Goal: Task Accomplishment & Management: Manage account settings

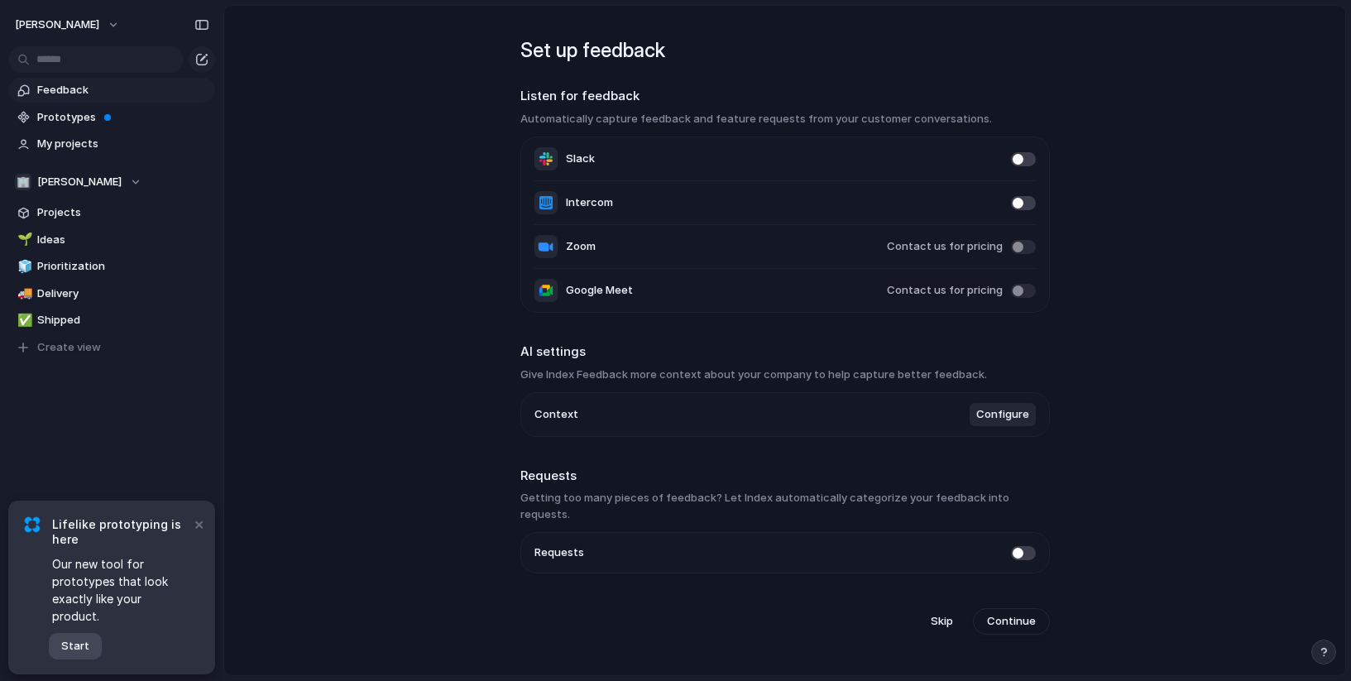
click at [73, 654] on span "Start" at bounding box center [75, 646] width 28 height 17
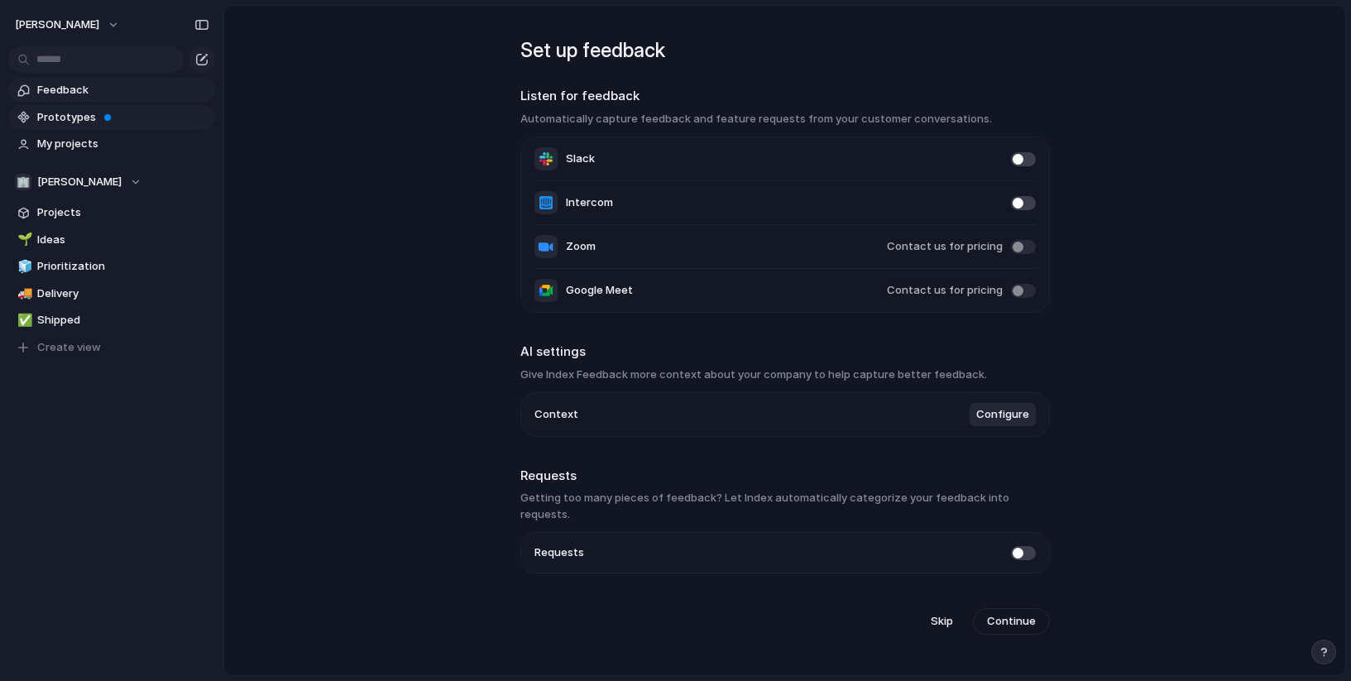
click at [104, 119] on span at bounding box center [107, 117] width 7 height 7
click at [127, 114] on span "Prototypes" at bounding box center [123, 117] width 172 height 17
click at [87, 119] on span "Prototypes" at bounding box center [123, 117] width 172 height 17
click at [161, 117] on span "Prototypes" at bounding box center [123, 117] width 172 height 17
click at [63, 220] on span "Projects" at bounding box center [123, 212] width 172 height 17
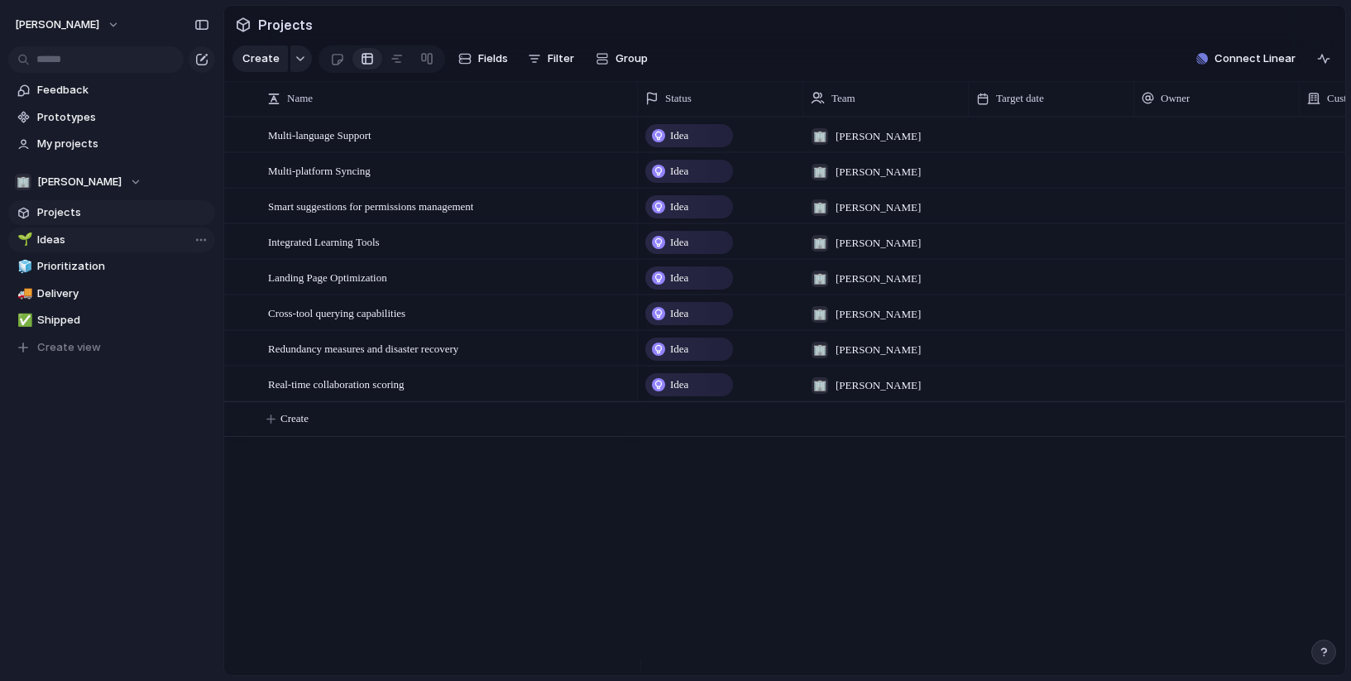
click at [66, 236] on span "Ideas" at bounding box center [123, 240] width 172 height 17
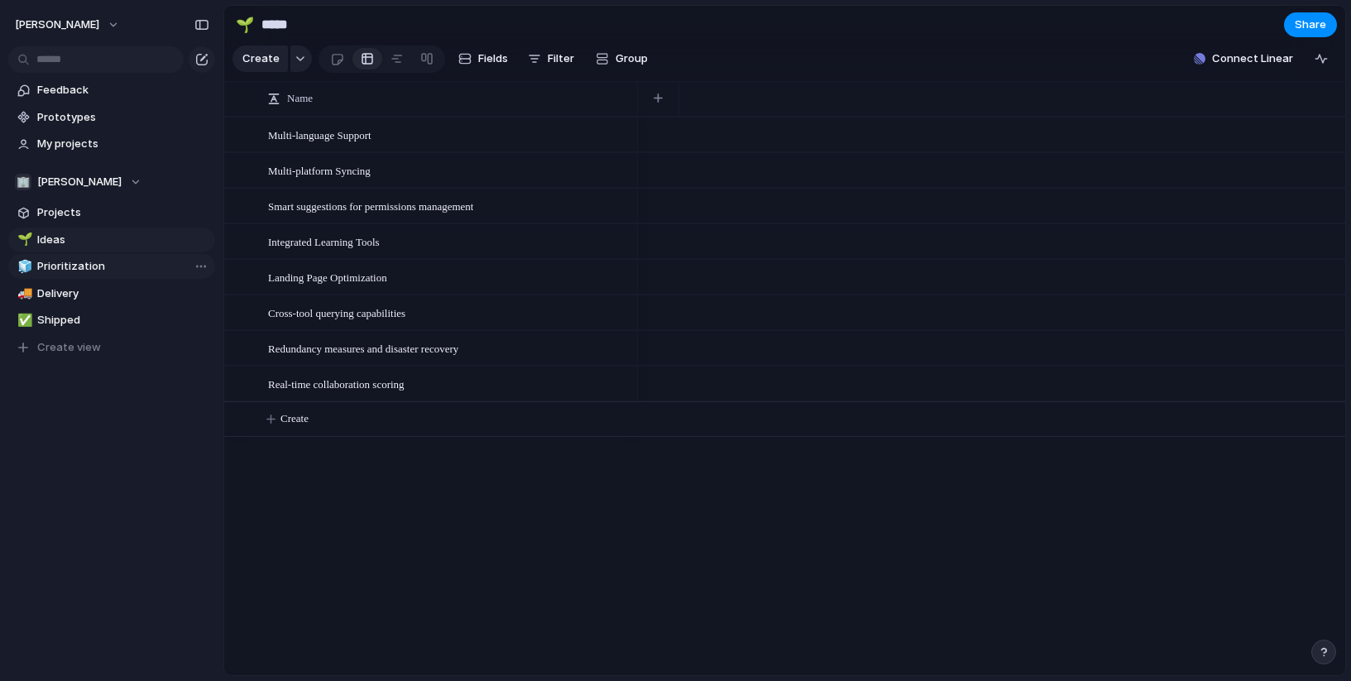
click at [81, 272] on span "Prioritization" at bounding box center [123, 266] width 172 height 17
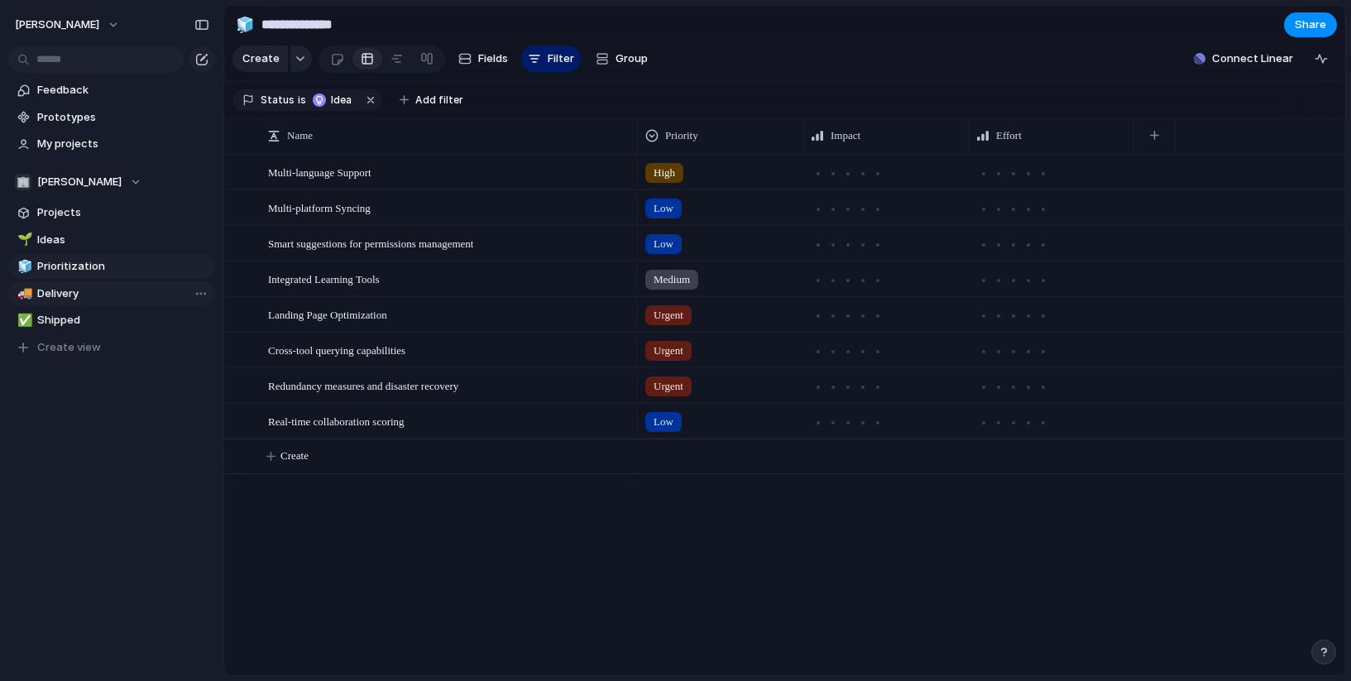
click at [78, 290] on span "Delivery" at bounding box center [123, 293] width 172 height 17
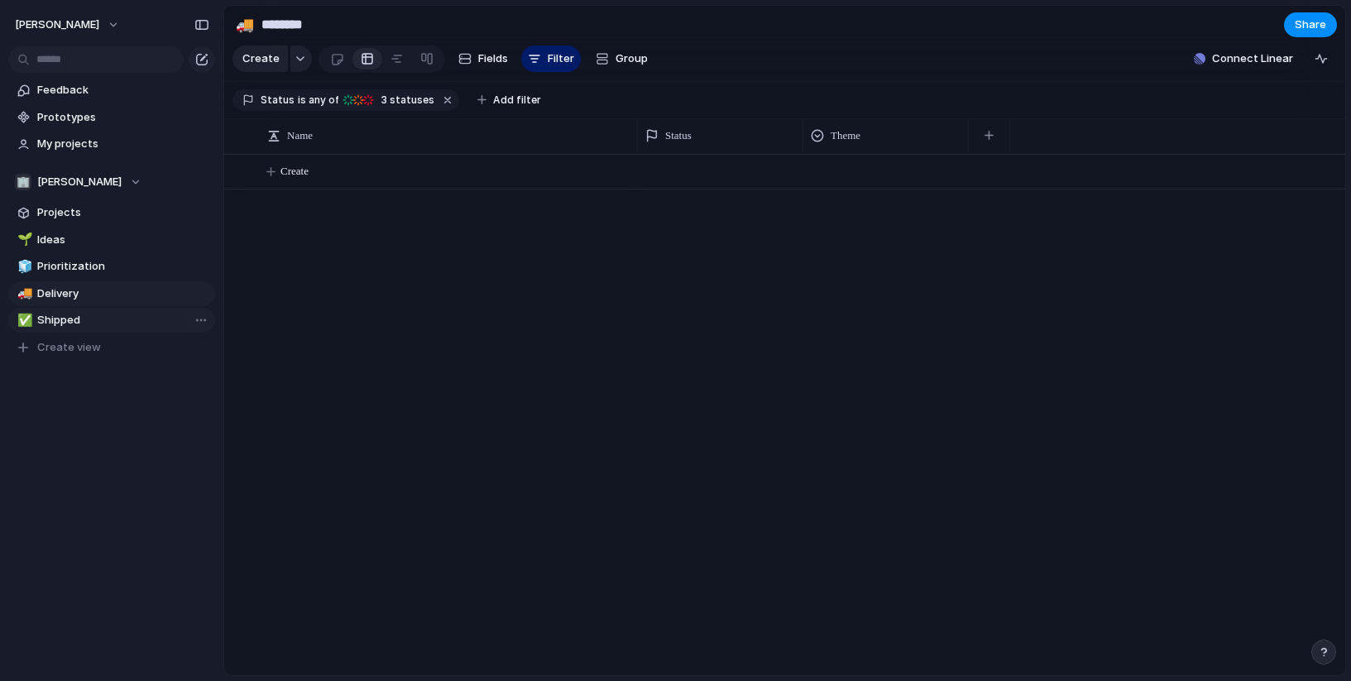
click at [70, 319] on span "Shipped" at bounding box center [123, 320] width 172 height 17
type input "*******"
click at [79, 150] on span "My projects" at bounding box center [123, 144] width 172 height 17
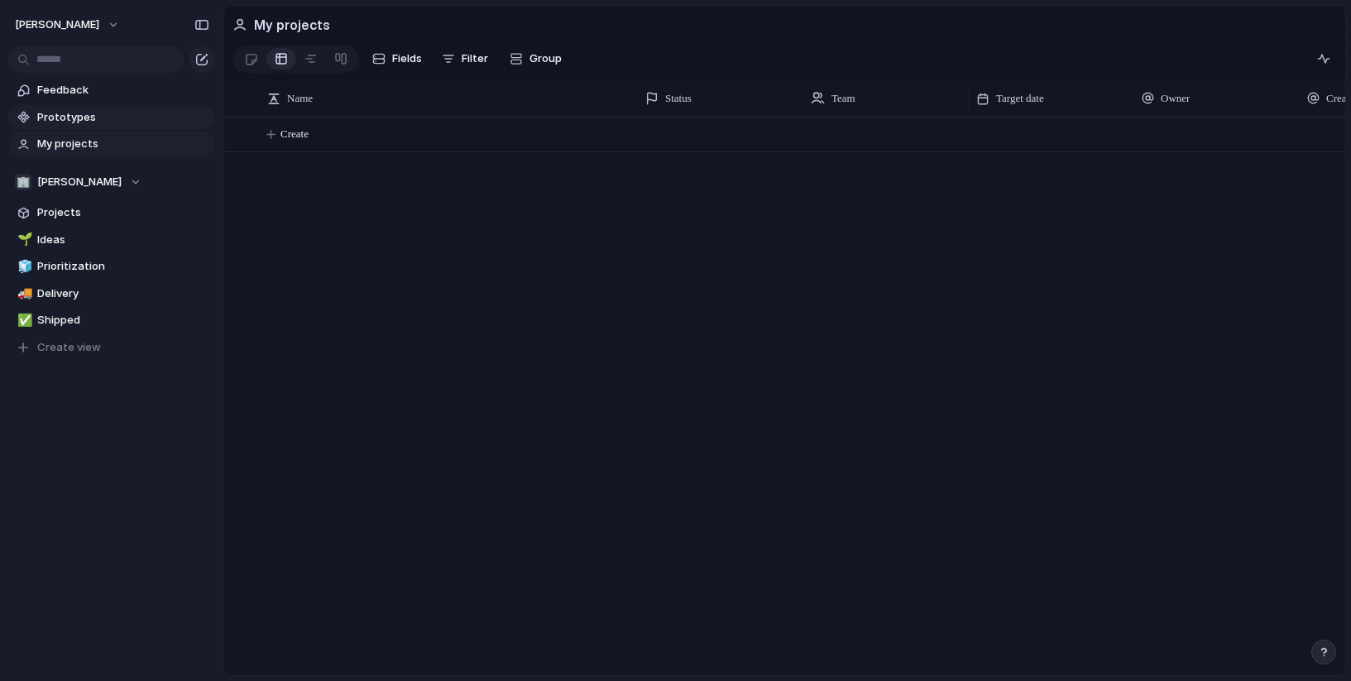
click at [79, 125] on link "Prototypes" at bounding box center [111, 117] width 207 height 25
click at [52, 92] on span "Feedback" at bounding box center [123, 90] width 172 height 17
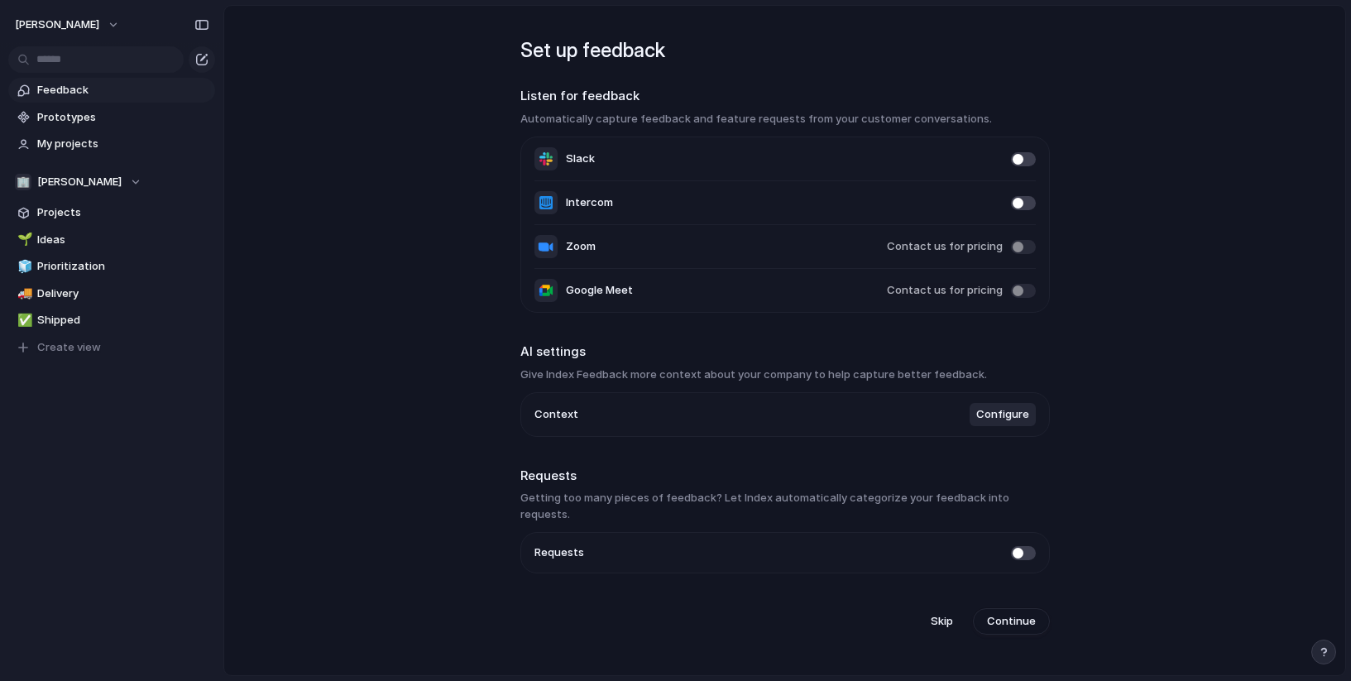
click at [1018, 417] on span "Configure" at bounding box center [1002, 414] width 53 height 17
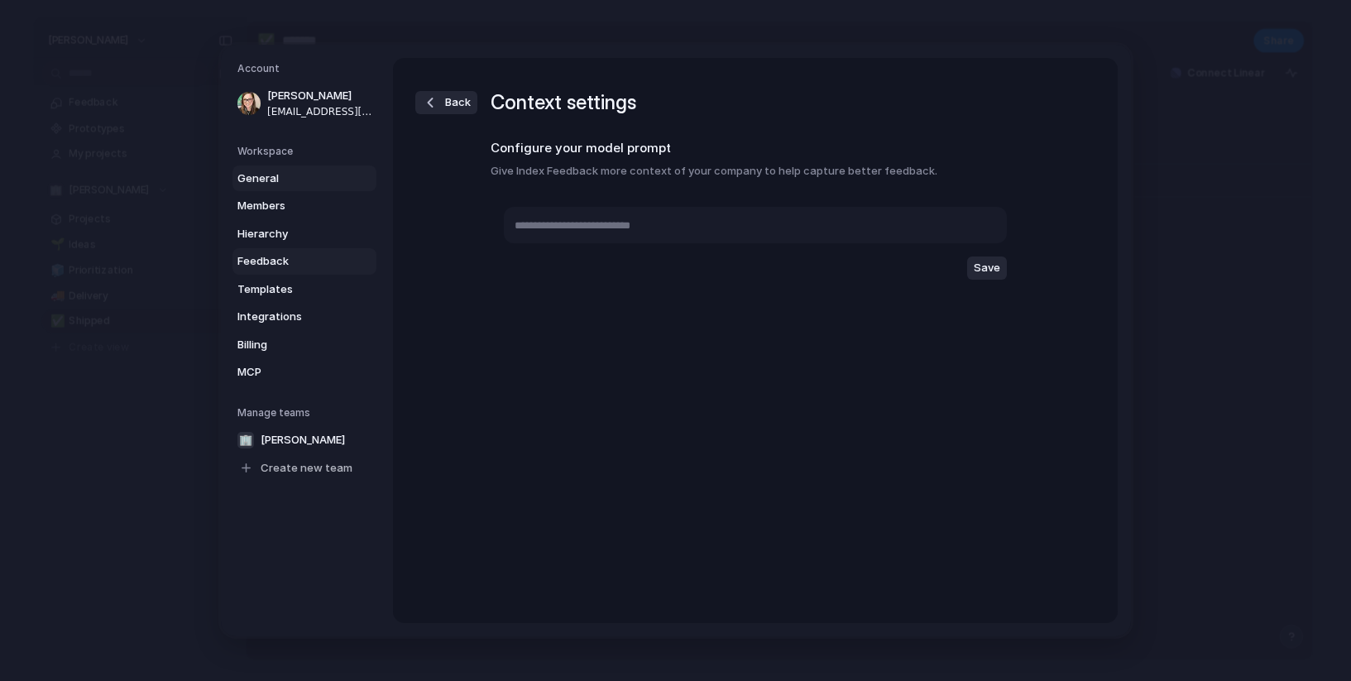
click at [255, 176] on span "General" at bounding box center [290, 178] width 106 height 17
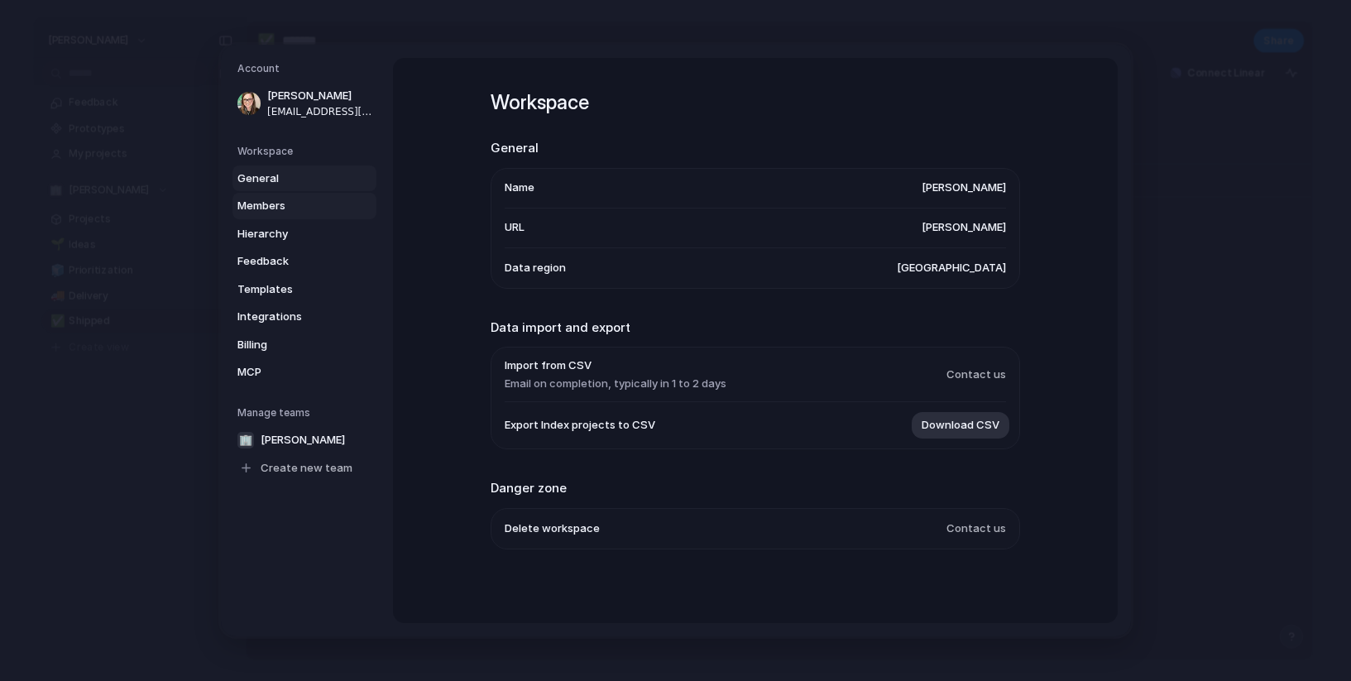
click at [270, 202] on span "Members" at bounding box center [290, 206] width 106 height 17
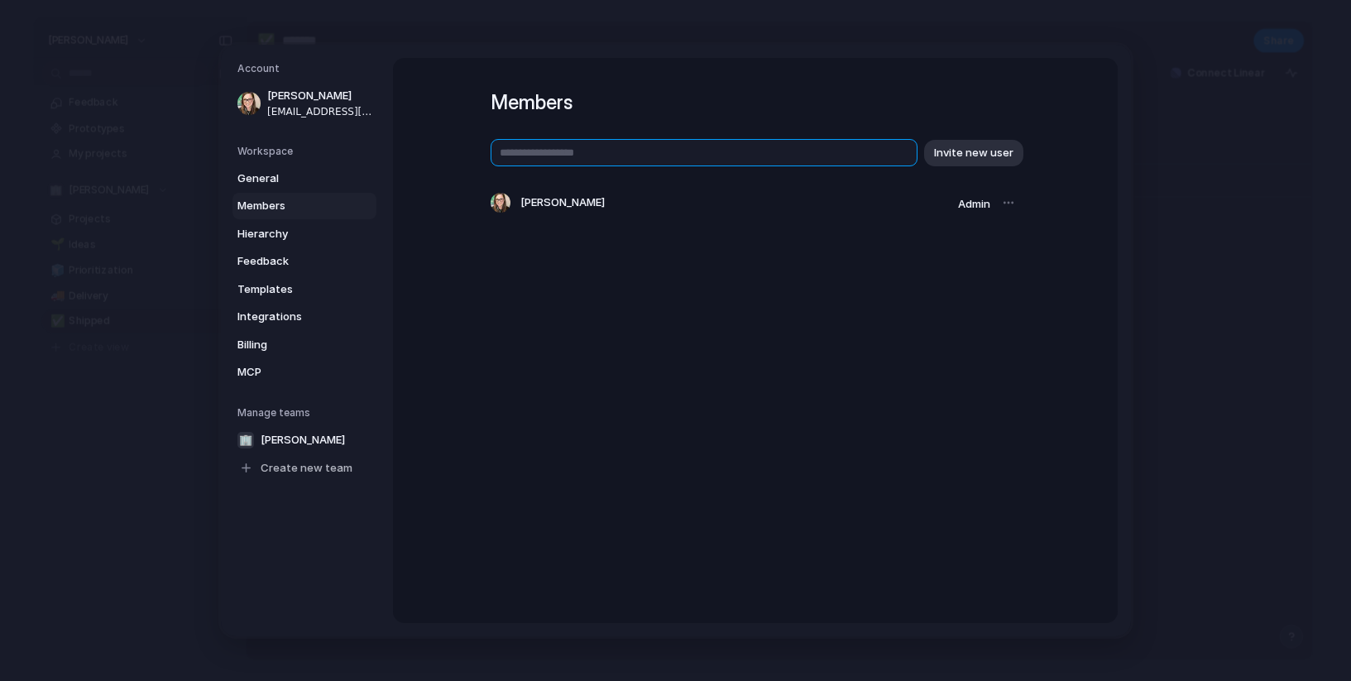
click at [537, 161] on input "text" at bounding box center [704, 152] width 427 height 27
type input "*"
click at [276, 371] on span "MCP" at bounding box center [290, 372] width 106 height 17
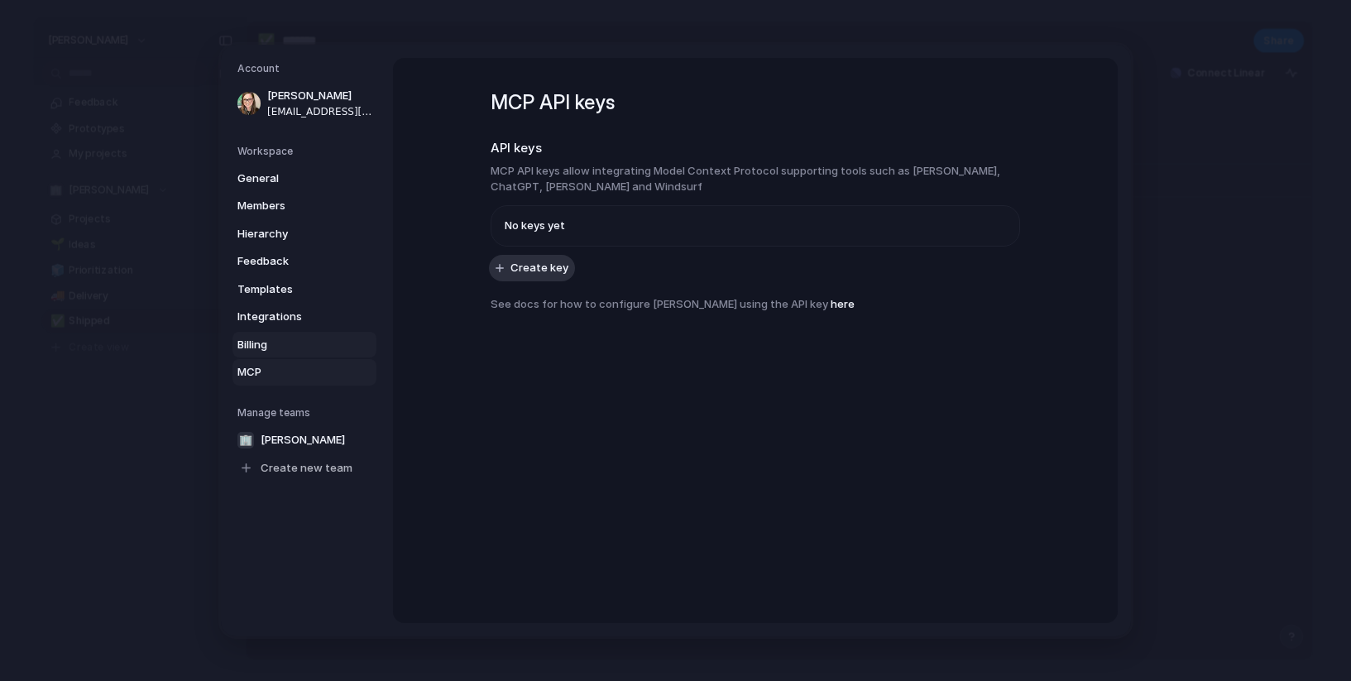
click at [280, 347] on span "Billing" at bounding box center [290, 345] width 106 height 17
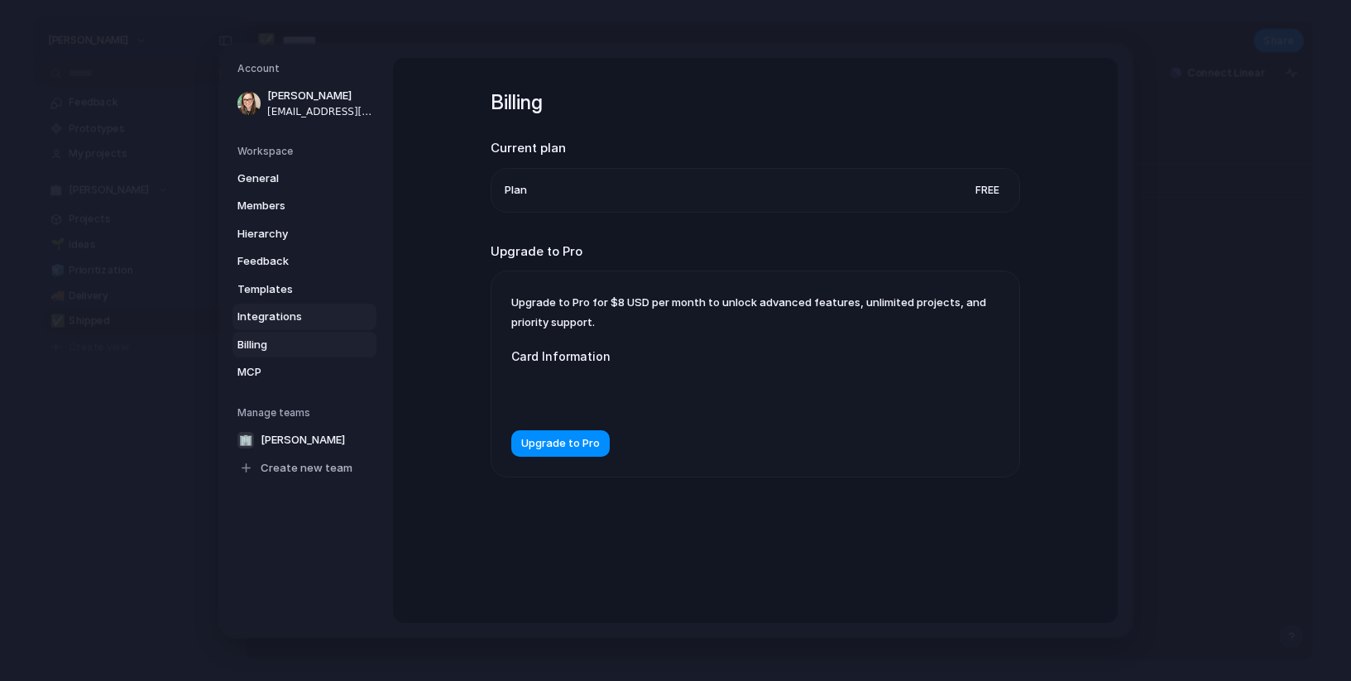
click at [291, 320] on span "Integrations" at bounding box center [290, 317] width 106 height 17
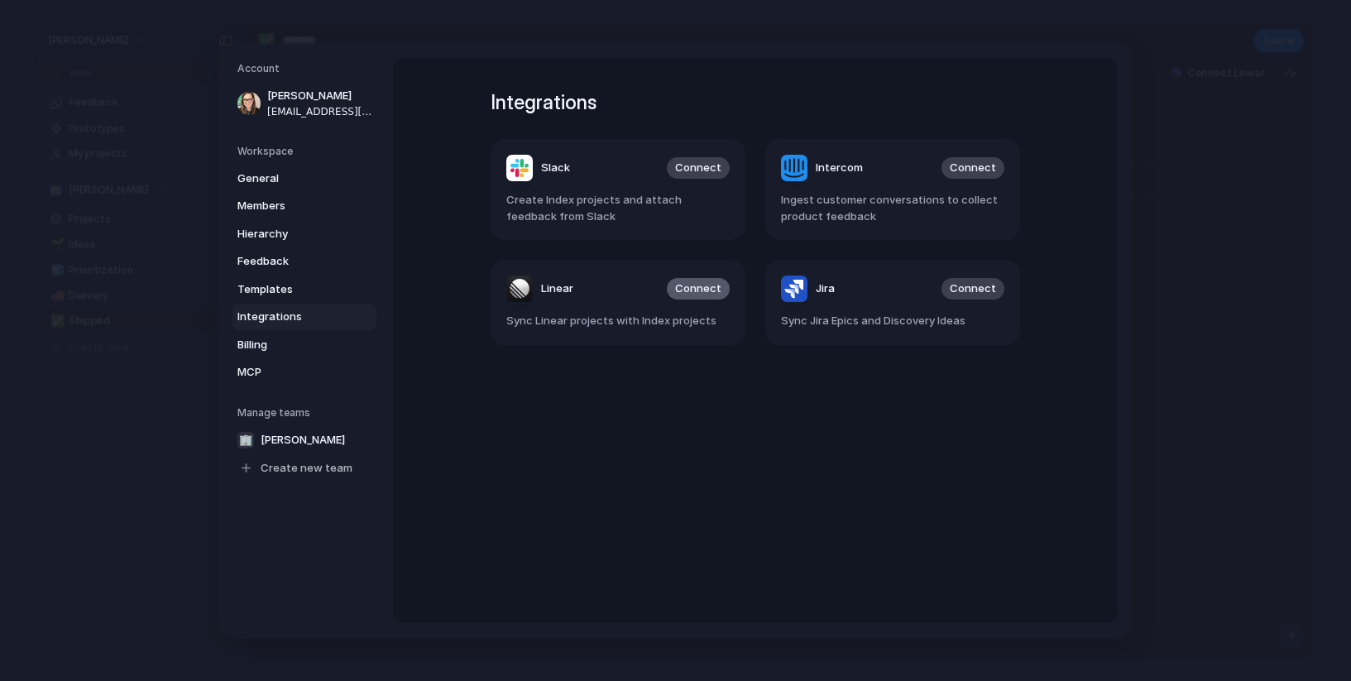
click at [708, 291] on span "Connect" at bounding box center [698, 288] width 46 height 17
click at [705, 161] on span "Connect" at bounding box center [698, 168] width 46 height 17
click at [319, 291] on span "Templates" at bounding box center [290, 289] width 106 height 17
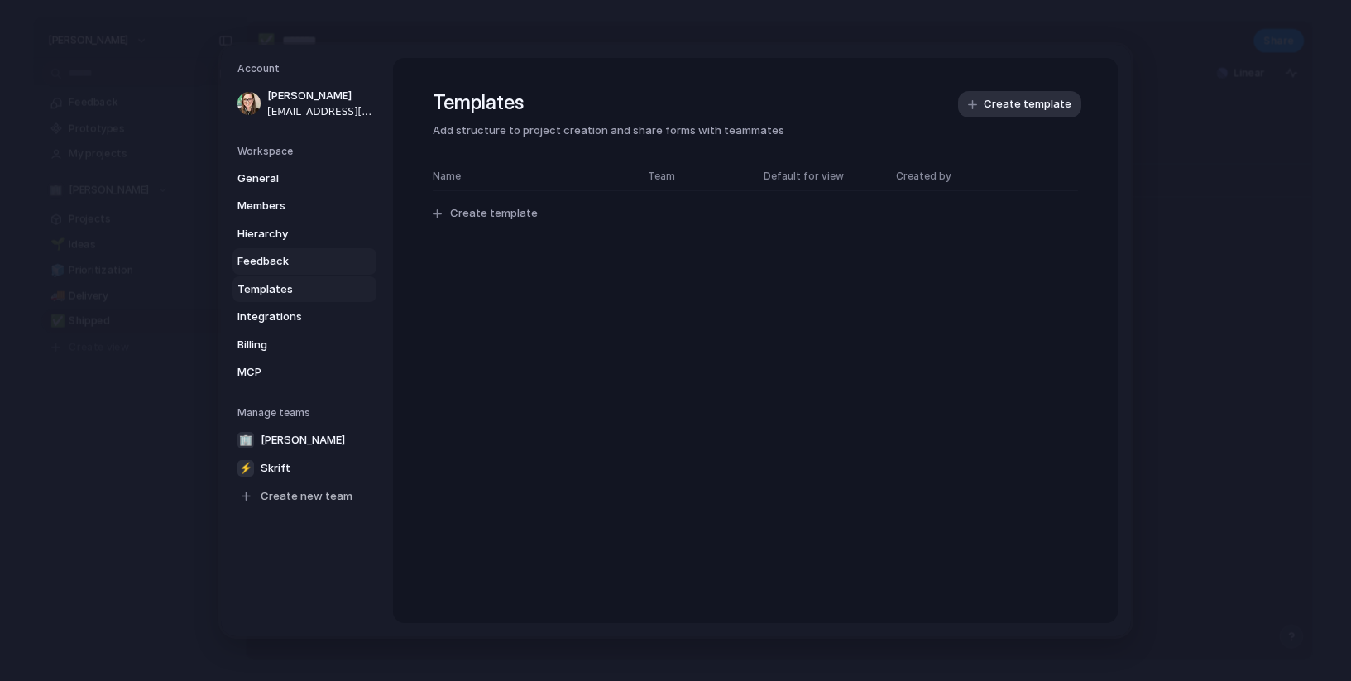
click at [314, 264] on span "Feedback" at bounding box center [290, 261] width 106 height 17
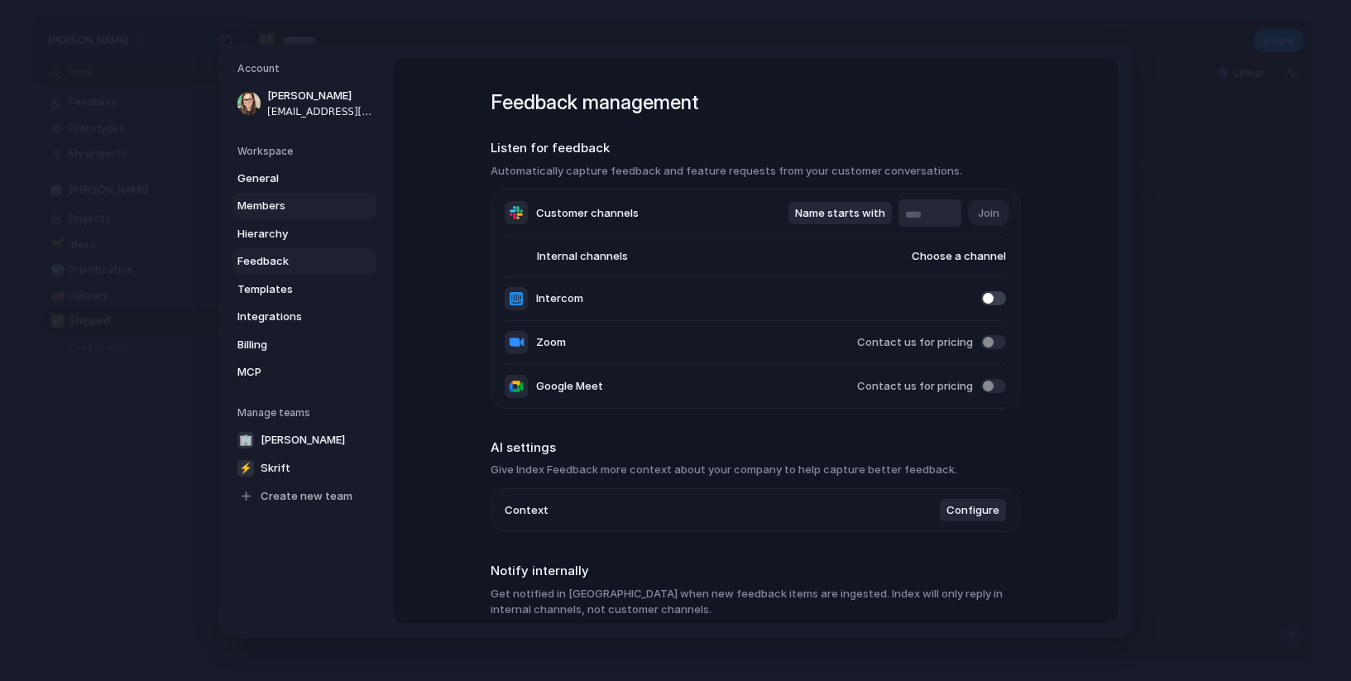
click at [307, 200] on span "Members" at bounding box center [290, 206] width 106 height 17
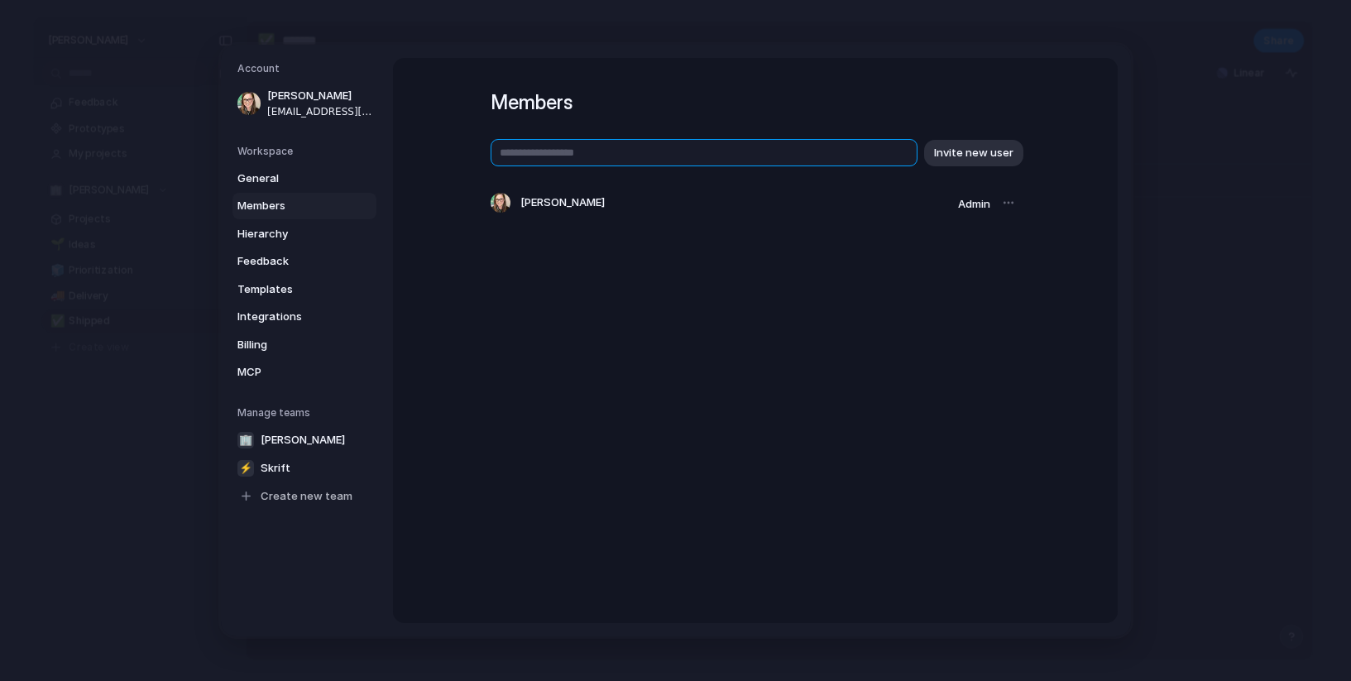
click at [598, 157] on input "text" at bounding box center [704, 152] width 427 height 27
paste input "**********"
type input "**********"
click at [971, 150] on span "Invite new user" at bounding box center [973, 153] width 79 height 17
click at [335, 178] on span "General" at bounding box center [290, 178] width 106 height 17
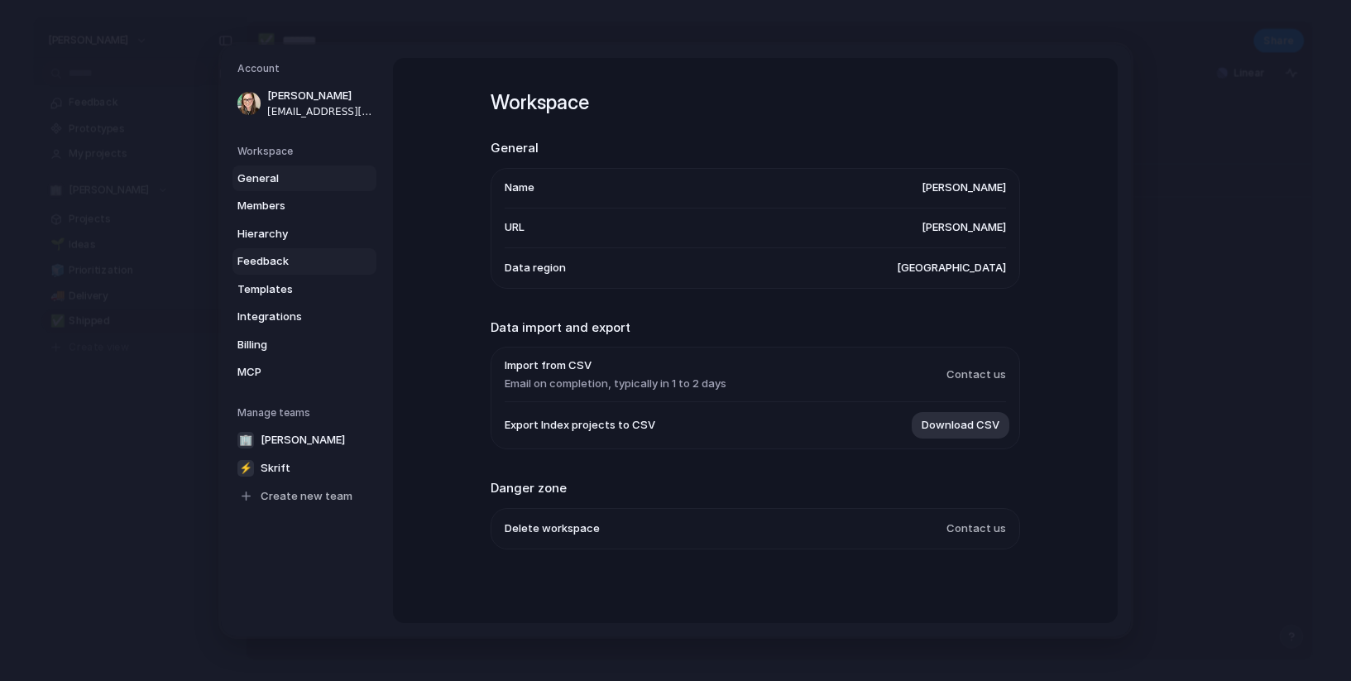
click at [319, 261] on span "Feedback" at bounding box center [290, 261] width 106 height 17
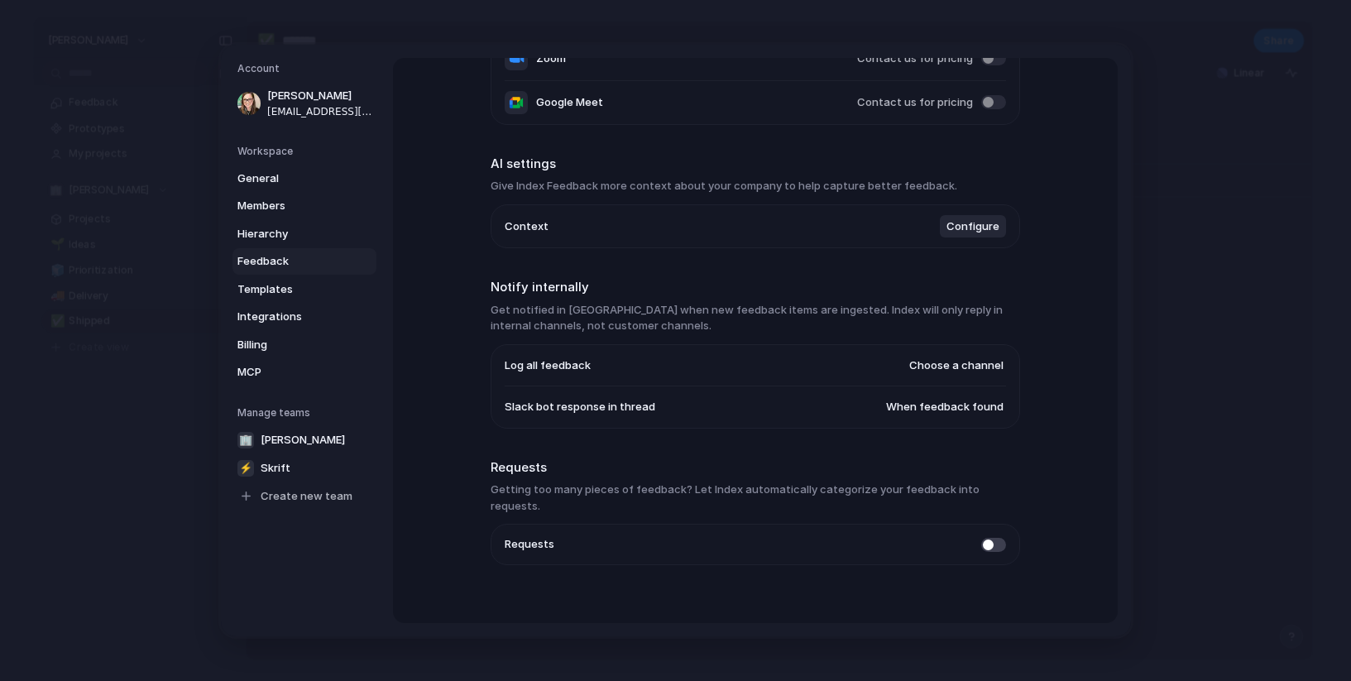
scroll to position [280, 0]
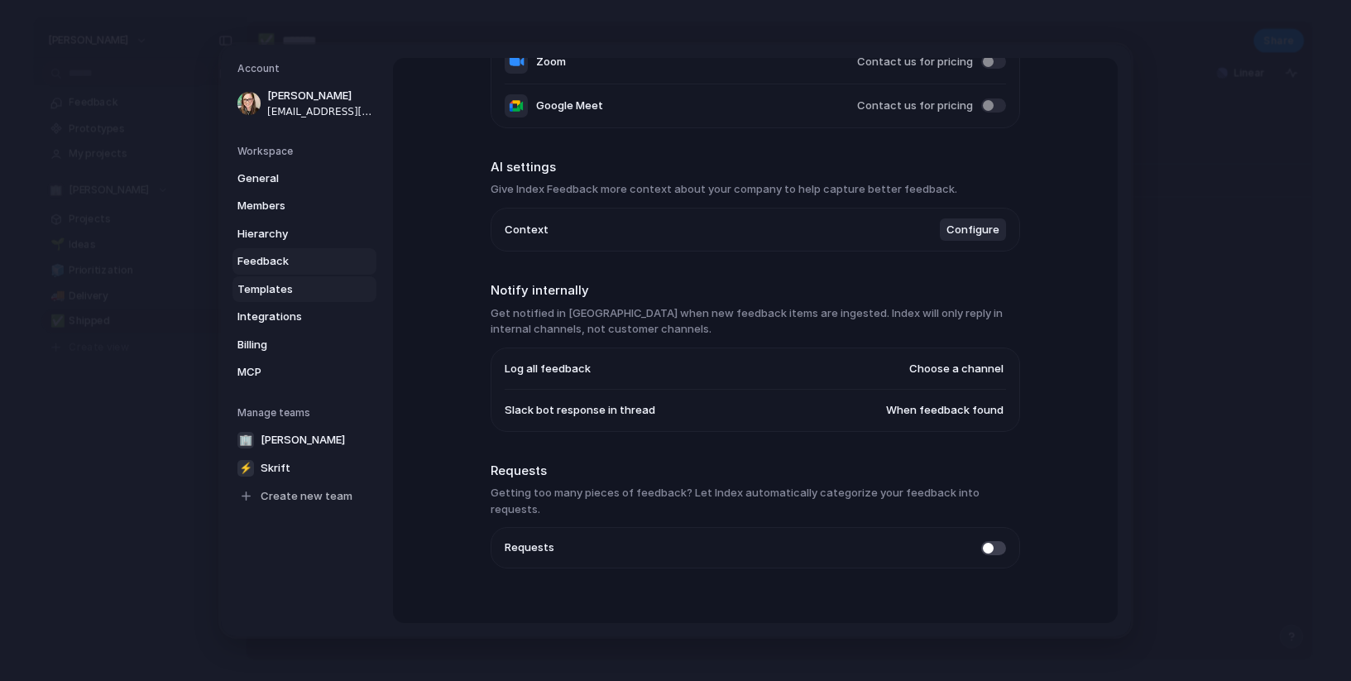
click at [260, 286] on span "Templates" at bounding box center [290, 289] width 106 height 17
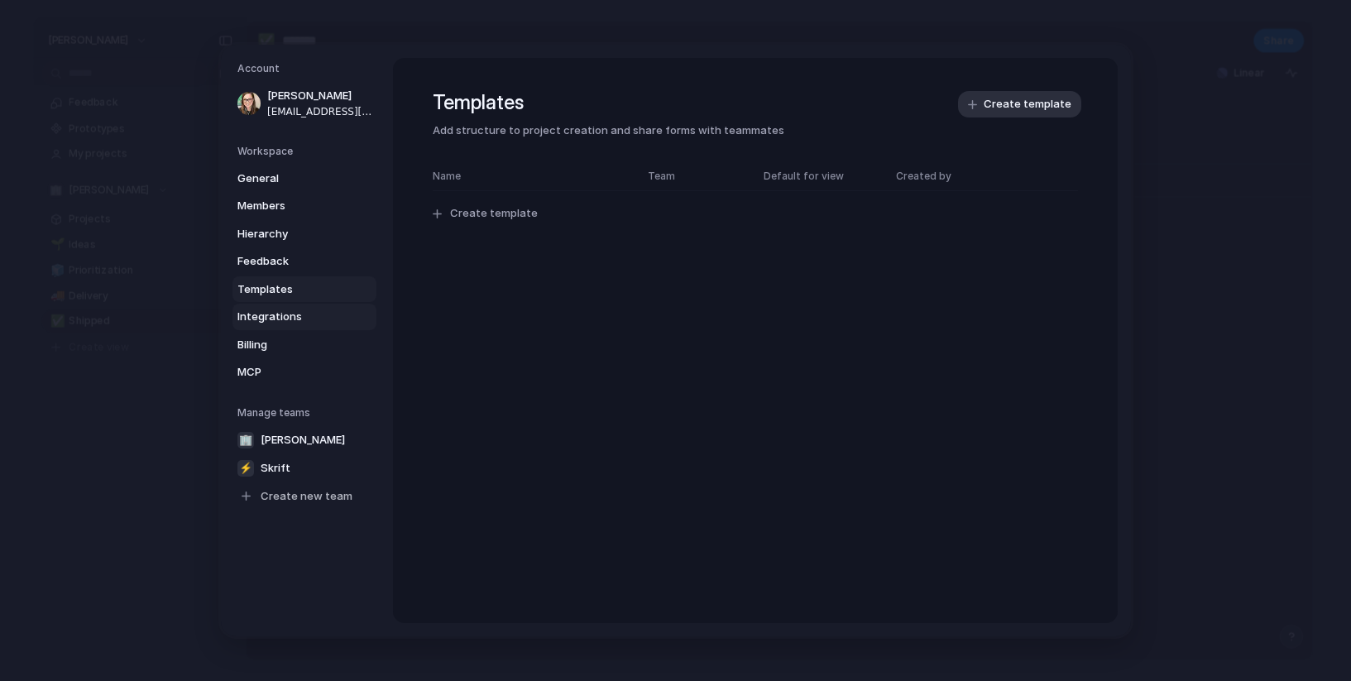
click at [287, 319] on span "Integrations" at bounding box center [290, 317] width 106 height 17
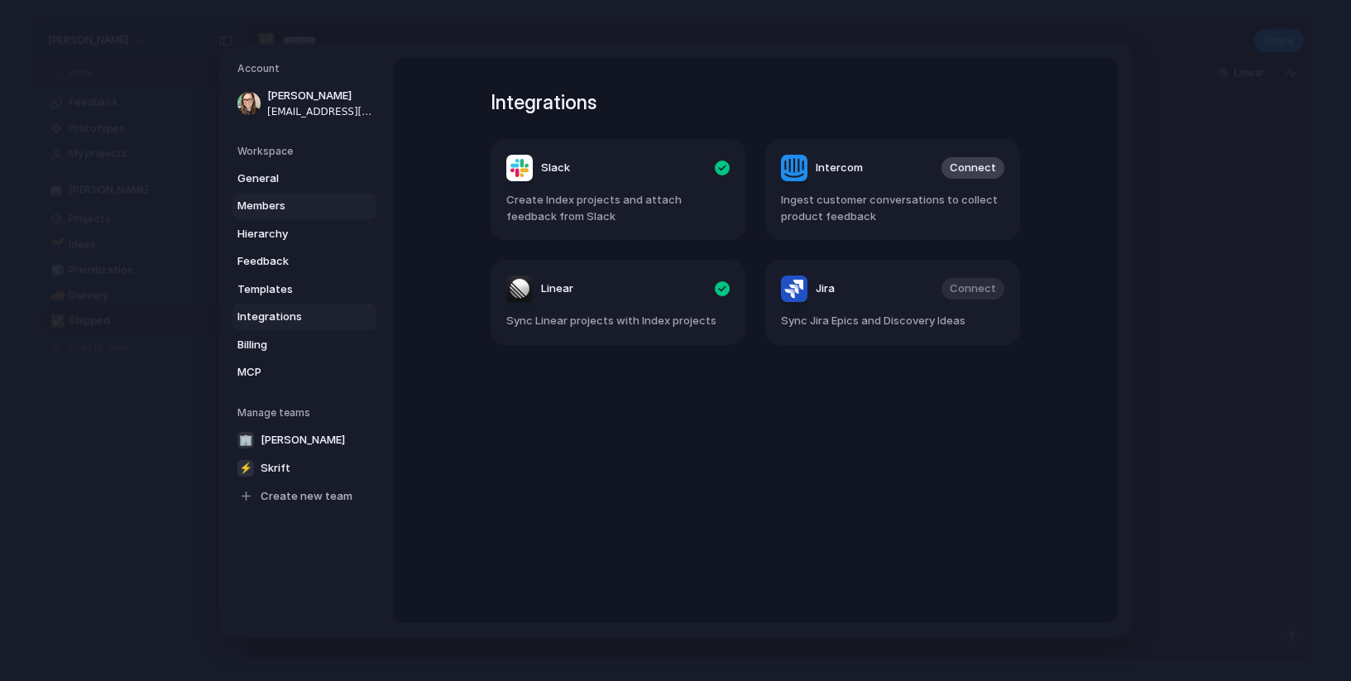
click at [272, 199] on span "Members" at bounding box center [290, 206] width 106 height 17
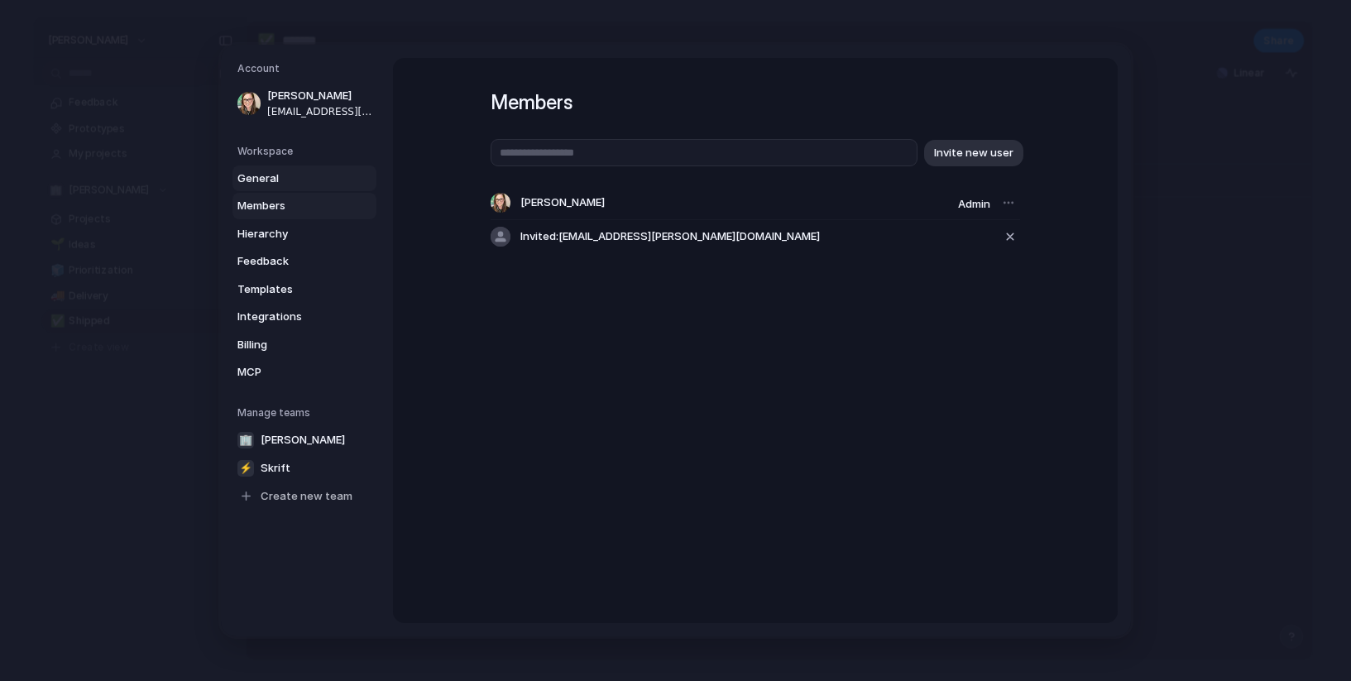
click at [275, 180] on span "General" at bounding box center [290, 178] width 106 height 17
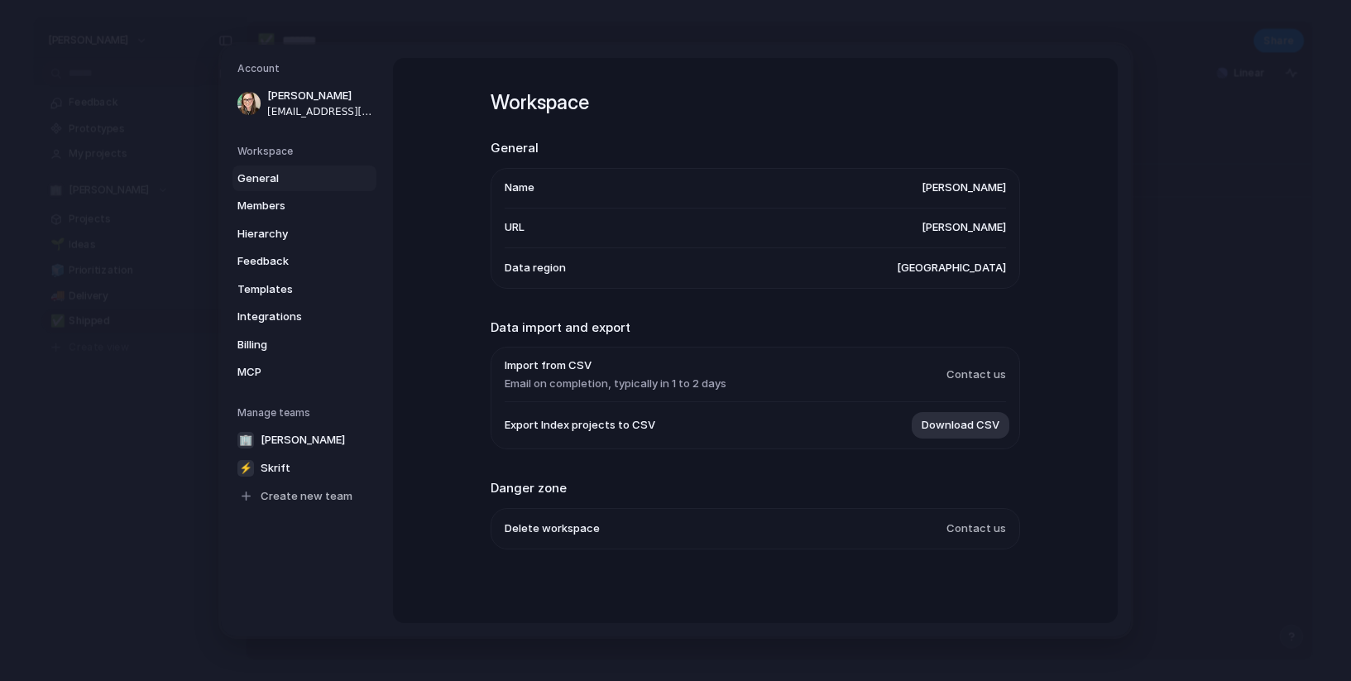
click at [932, 184] on li "Name erika-baker" at bounding box center [755, 189] width 501 height 40
click at [939, 218] on li "URL erika-baker" at bounding box center [755, 229] width 501 height 40
click at [950, 233] on span "[PERSON_NAME]" at bounding box center [964, 227] width 84 height 17
click at [291, 156] on h5 "Workspace" at bounding box center [306, 151] width 139 height 15
click at [905, 186] on li "Name erika-baker" at bounding box center [755, 189] width 501 height 40
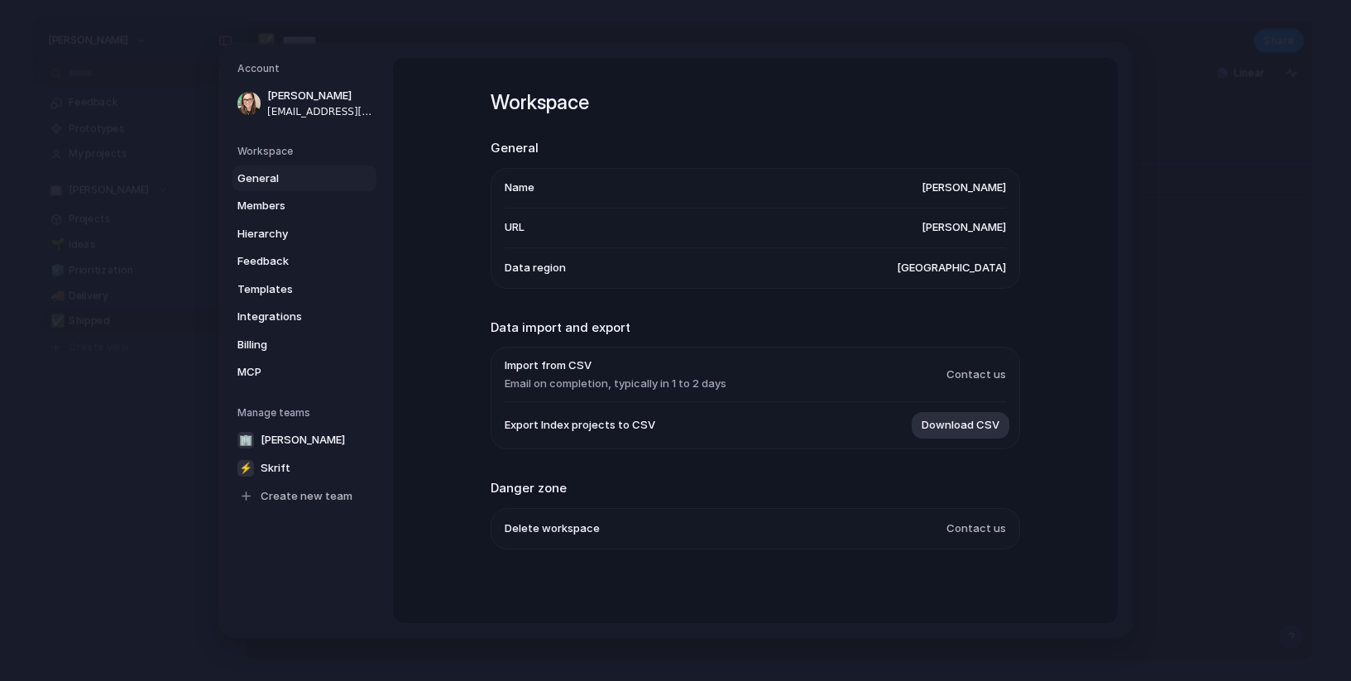
drag, startPoint x: 948, startPoint y: 186, endPoint x: 984, endPoint y: 184, distance: 35.7
click at [961, 185] on span "[PERSON_NAME]" at bounding box center [964, 188] width 84 height 17
click at [985, 184] on span "[PERSON_NAME]" at bounding box center [964, 188] width 84 height 17
click at [995, 185] on span "[PERSON_NAME]" at bounding box center [964, 188] width 84 height 17
click at [296, 447] on span "Erika-baker" at bounding box center [303, 440] width 84 height 17
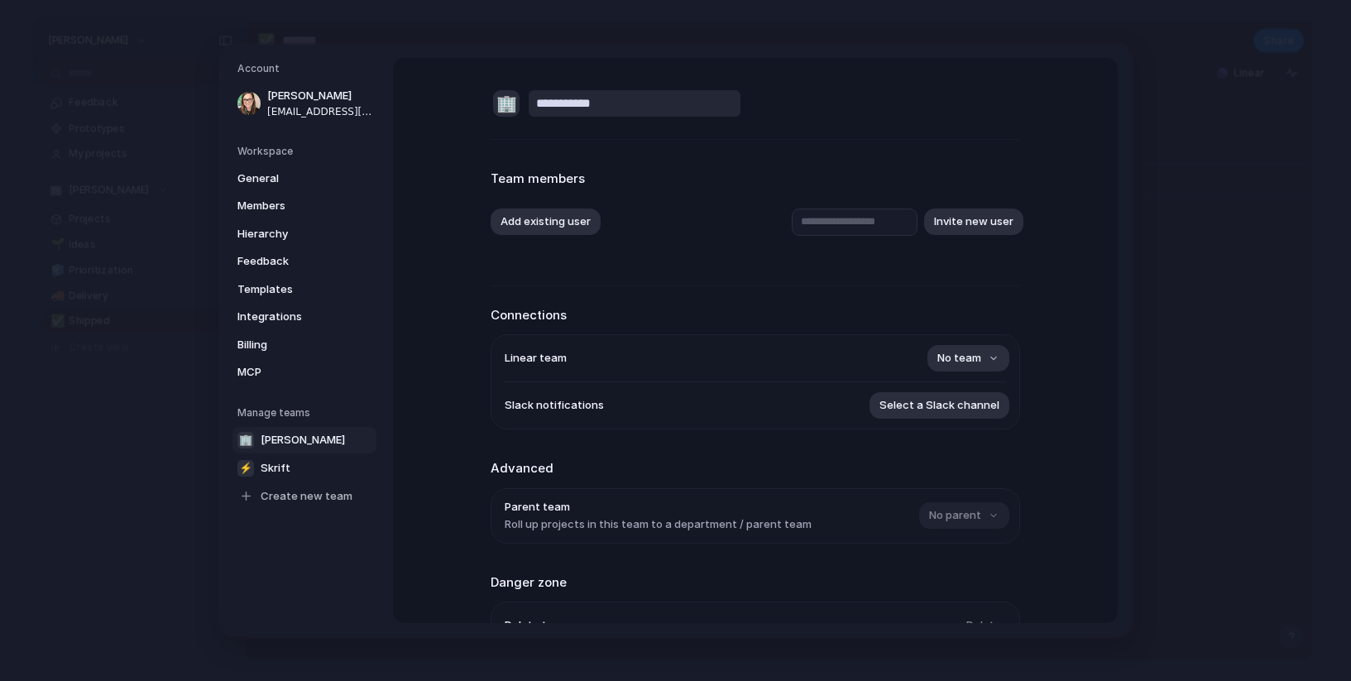
drag, startPoint x: 627, startPoint y: 101, endPoint x: 512, endPoint y: 110, distance: 115.4
click at [512, 110] on div "**********" at bounding box center [756, 103] width 530 height 31
click at [956, 131] on div "🏢 ****** Team members Add existing user Invite new user Connections Linear team…" at bounding box center [756, 391] width 530 height 666
drag, startPoint x: 498, startPoint y: 90, endPoint x: 467, endPoint y: 86, distance: 30.9
click at [467, 86] on div "**********" at bounding box center [755, 340] width 725 height 565
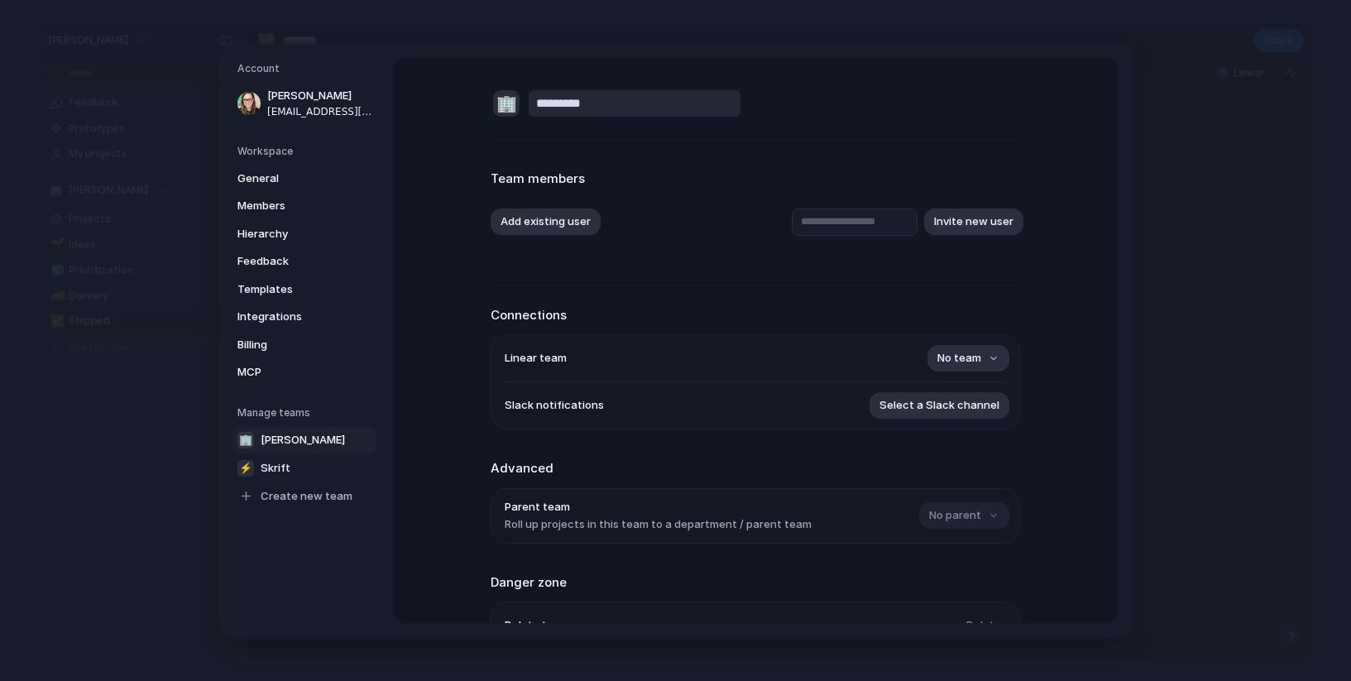
type input "*********"
click at [870, 88] on div "🏢 *********" at bounding box center [756, 103] width 530 height 31
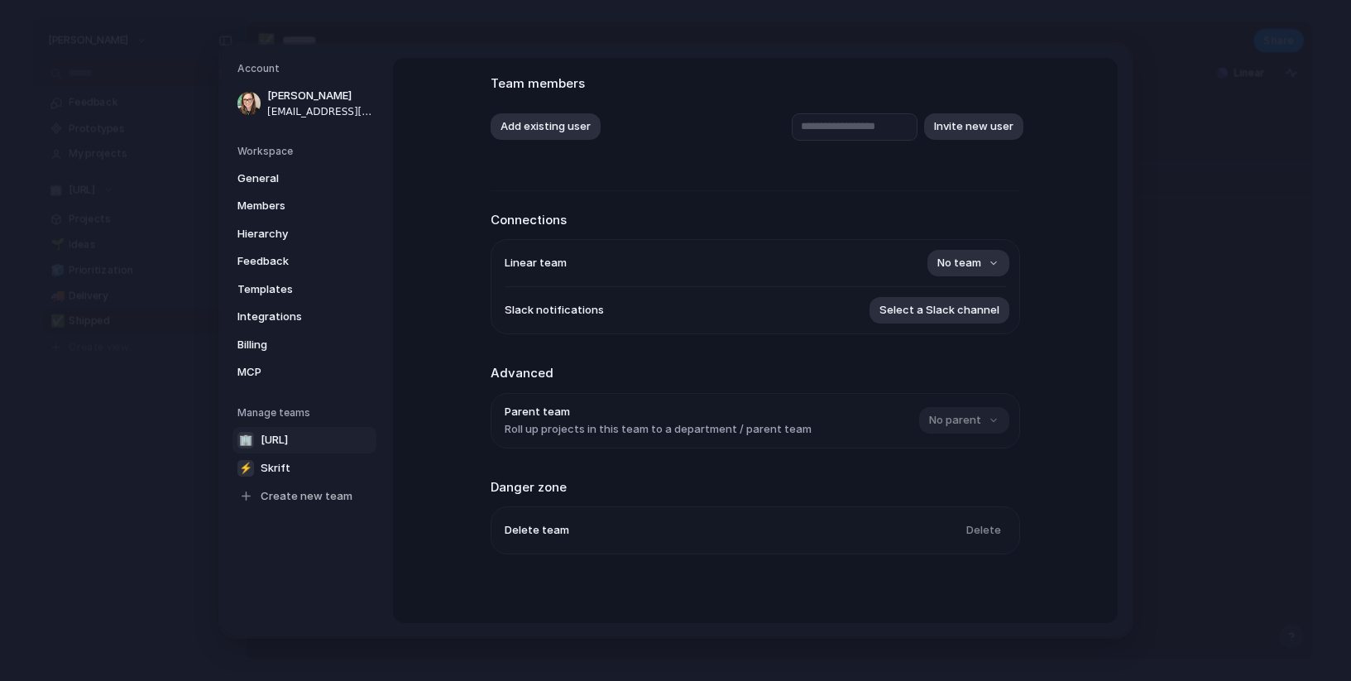
scroll to position [101, 0]
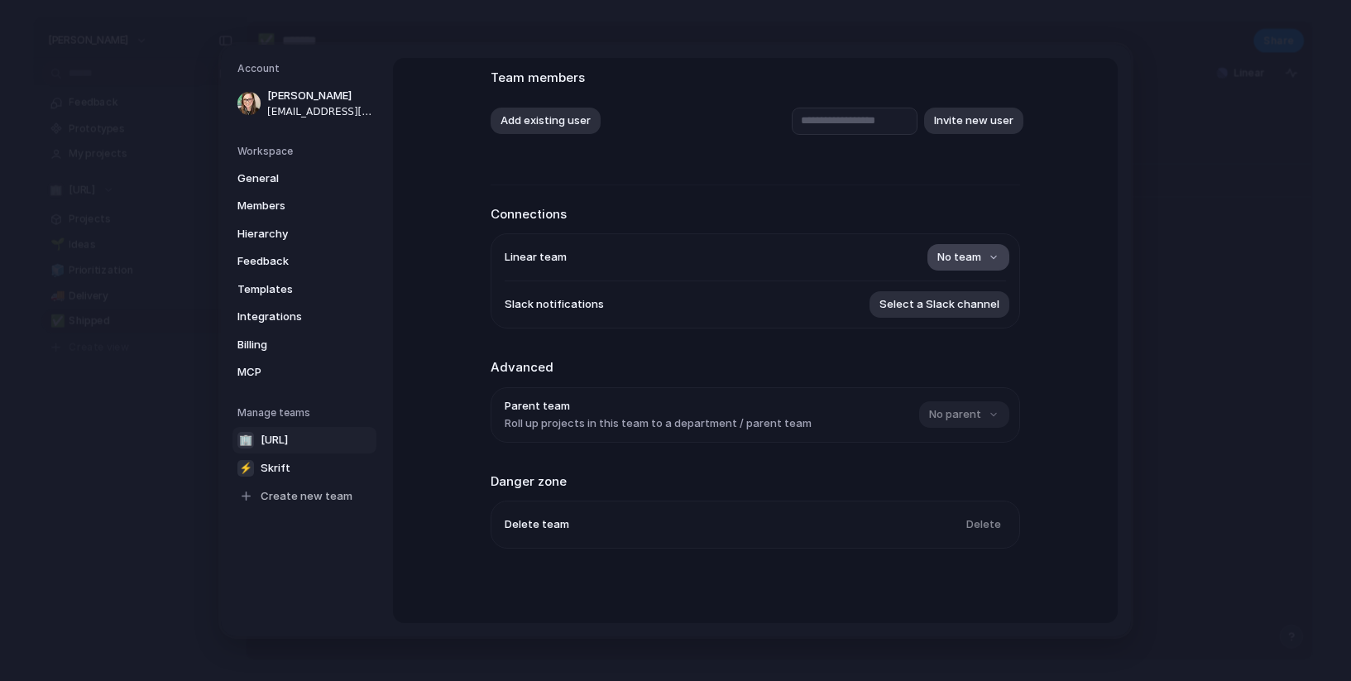
click at [952, 253] on span "No team" at bounding box center [959, 257] width 44 height 17
click at [932, 330] on li "⚡ Skrift" at bounding box center [935, 328] width 135 height 26
click at [957, 307] on span "Select a Slack channel" at bounding box center [940, 304] width 120 height 17
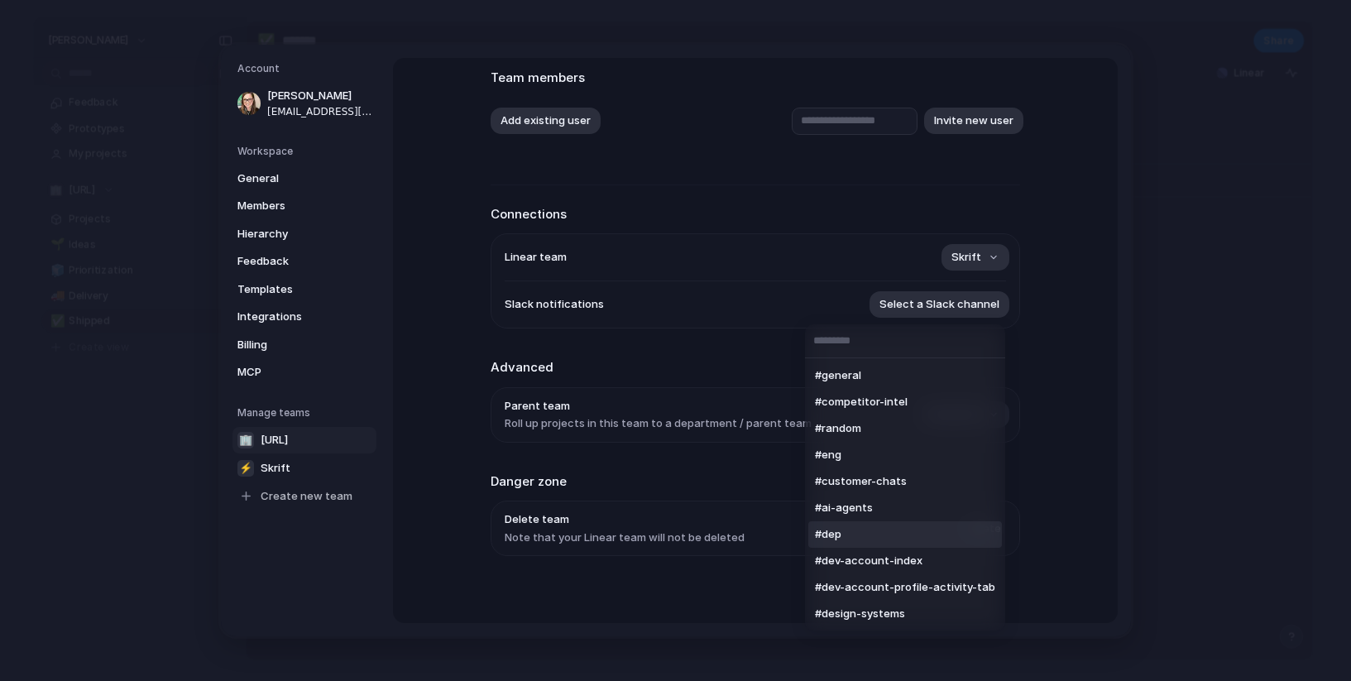
click at [899, 538] on li "#dep" at bounding box center [905, 534] width 194 height 26
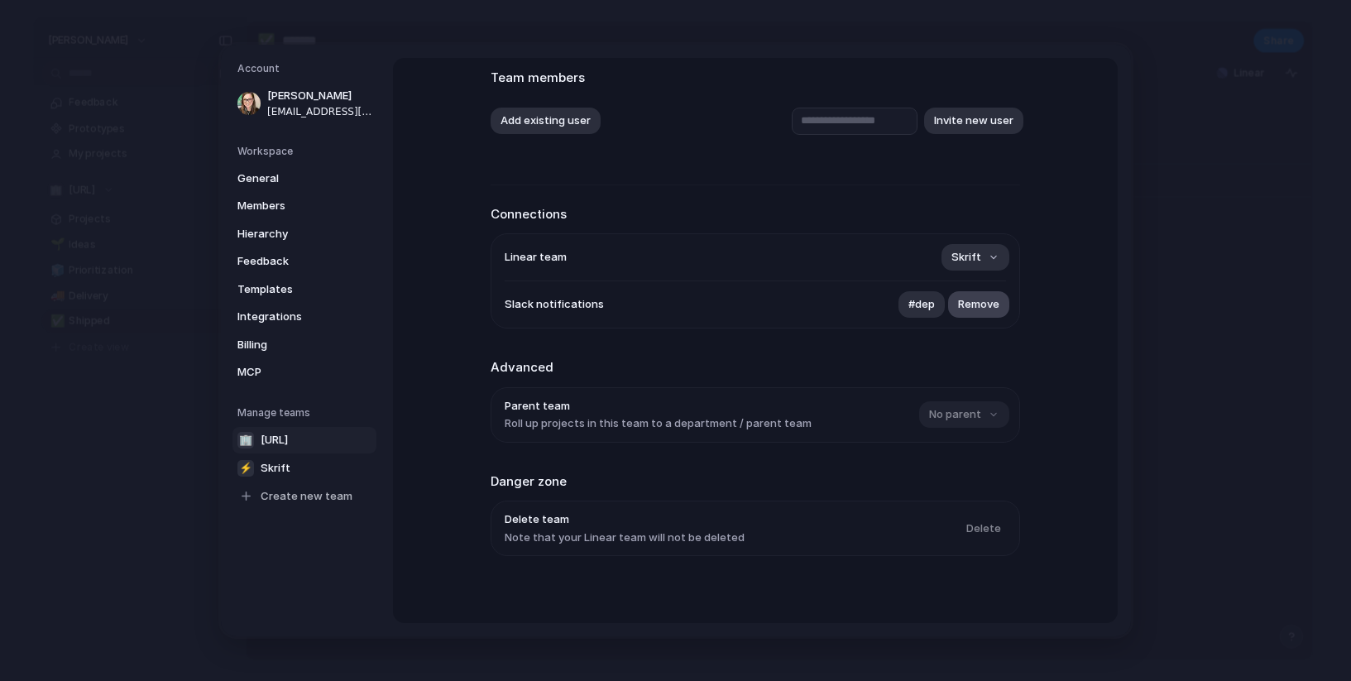
click at [973, 303] on span "Remove" at bounding box center [978, 304] width 41 height 17
click at [971, 300] on span "Select a Slack channel" at bounding box center [940, 304] width 120 height 17
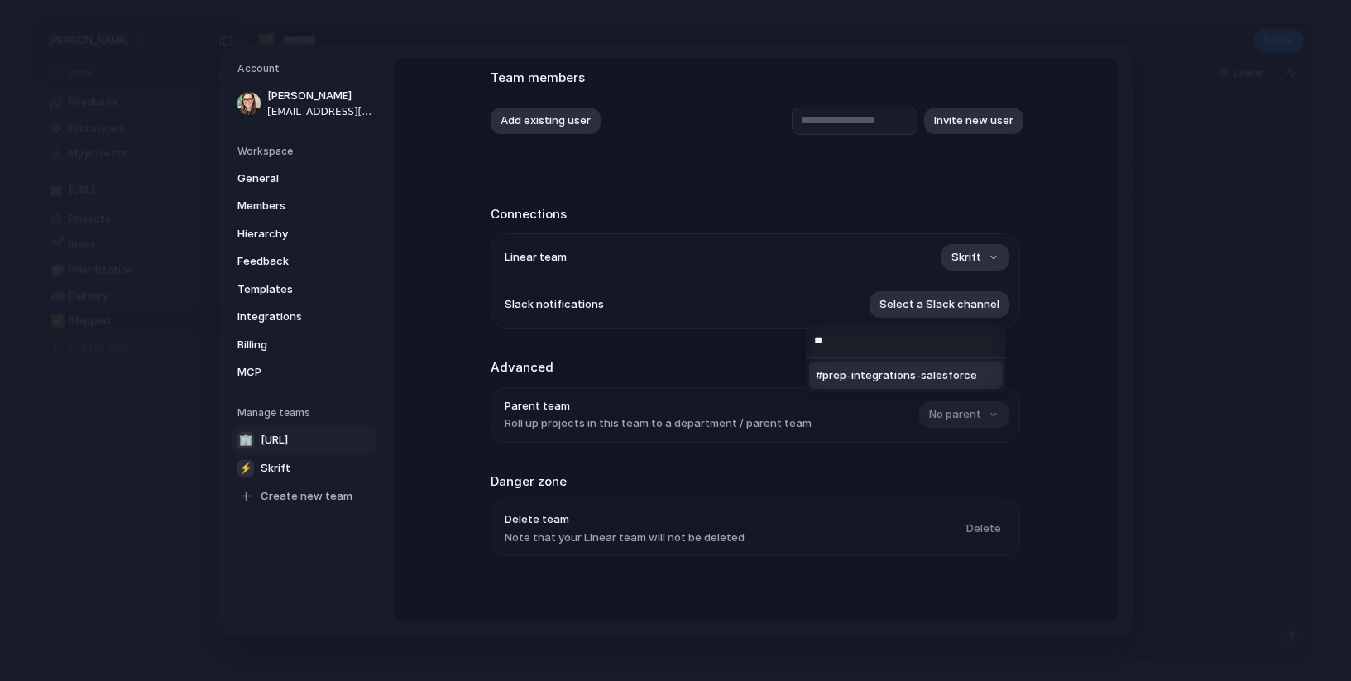
type input "*"
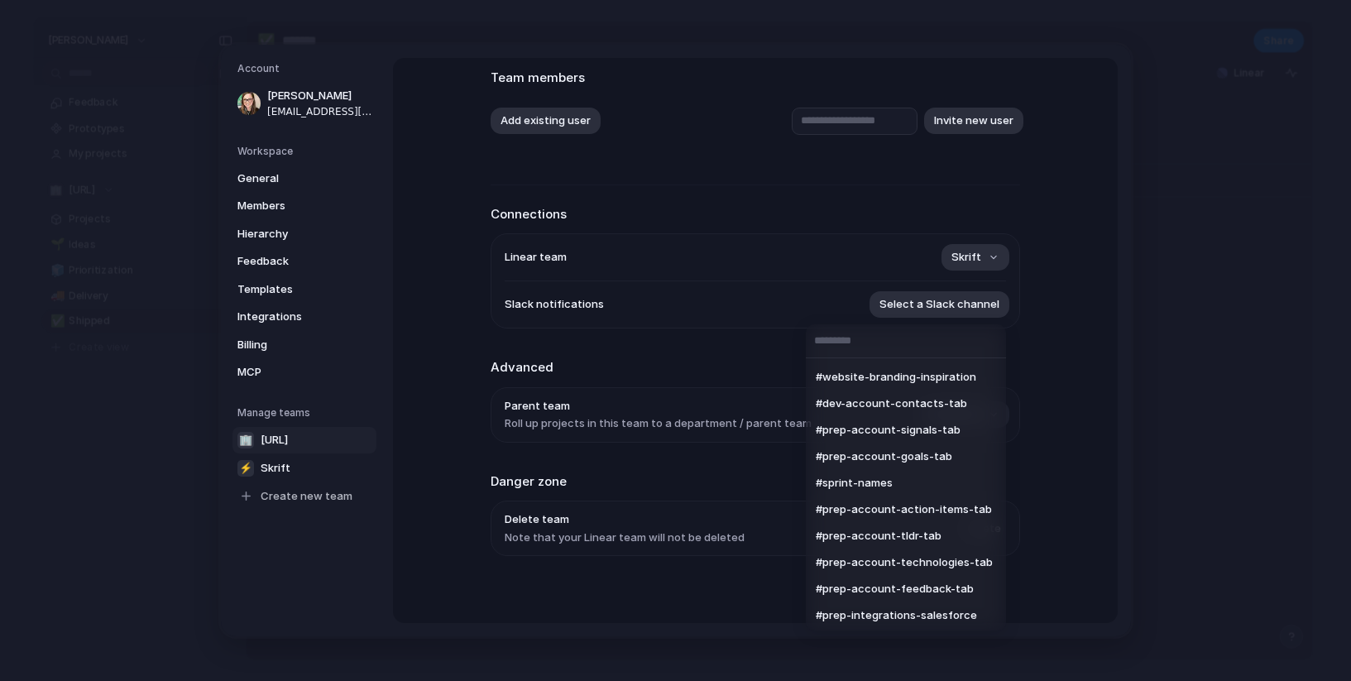
scroll to position [130, 0]
click at [919, 402] on li "#dep" at bounding box center [906, 404] width 194 height 26
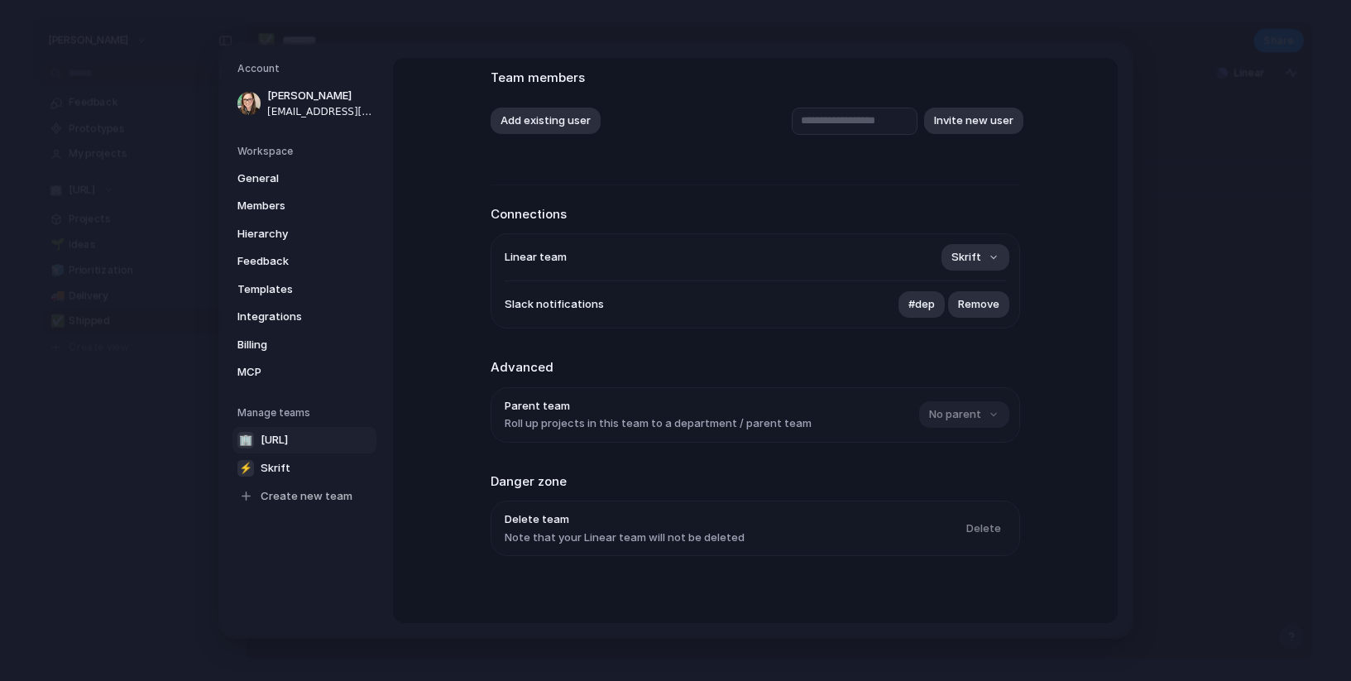
click at [1034, 350] on div "🏢 ********* Team members Add existing user Invite new user Connections Linear t…" at bounding box center [755, 340] width 725 height 565
click at [942, 417] on div "No parent" at bounding box center [962, 414] width 87 height 26
click at [290, 463] on link "⚡ Skrift" at bounding box center [304, 468] width 144 height 26
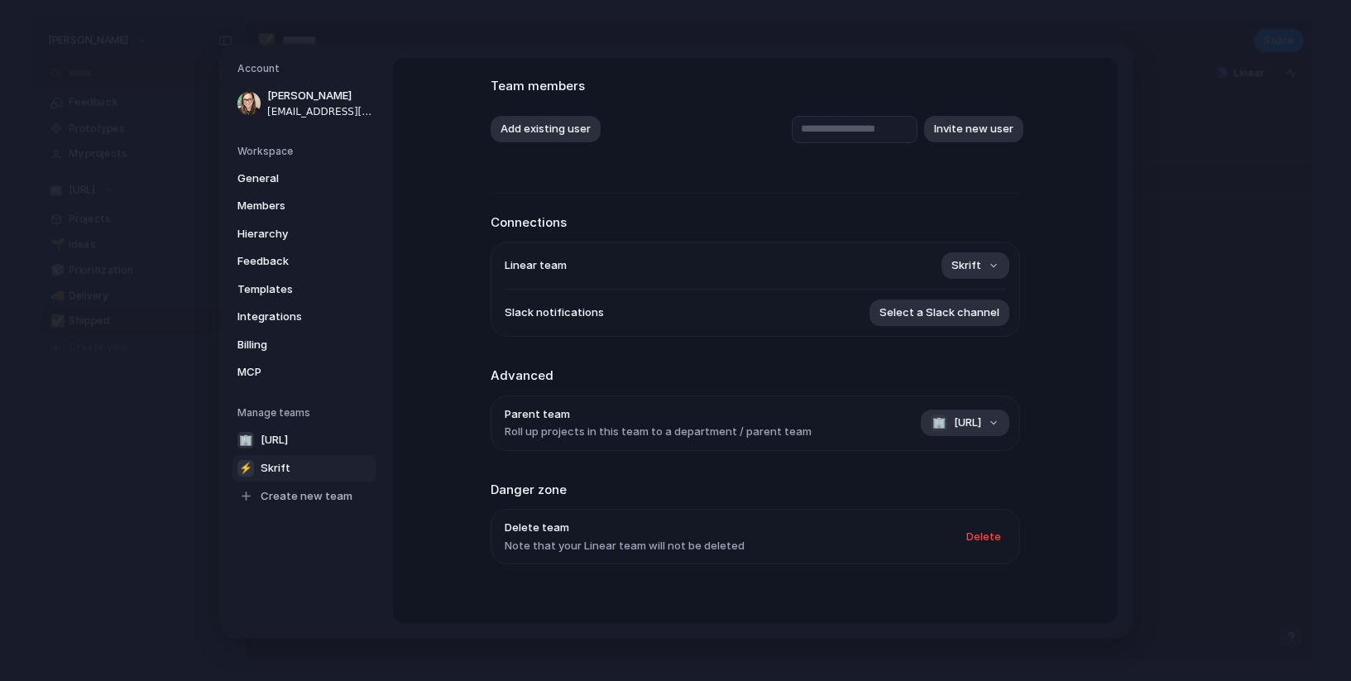
scroll to position [108, 0]
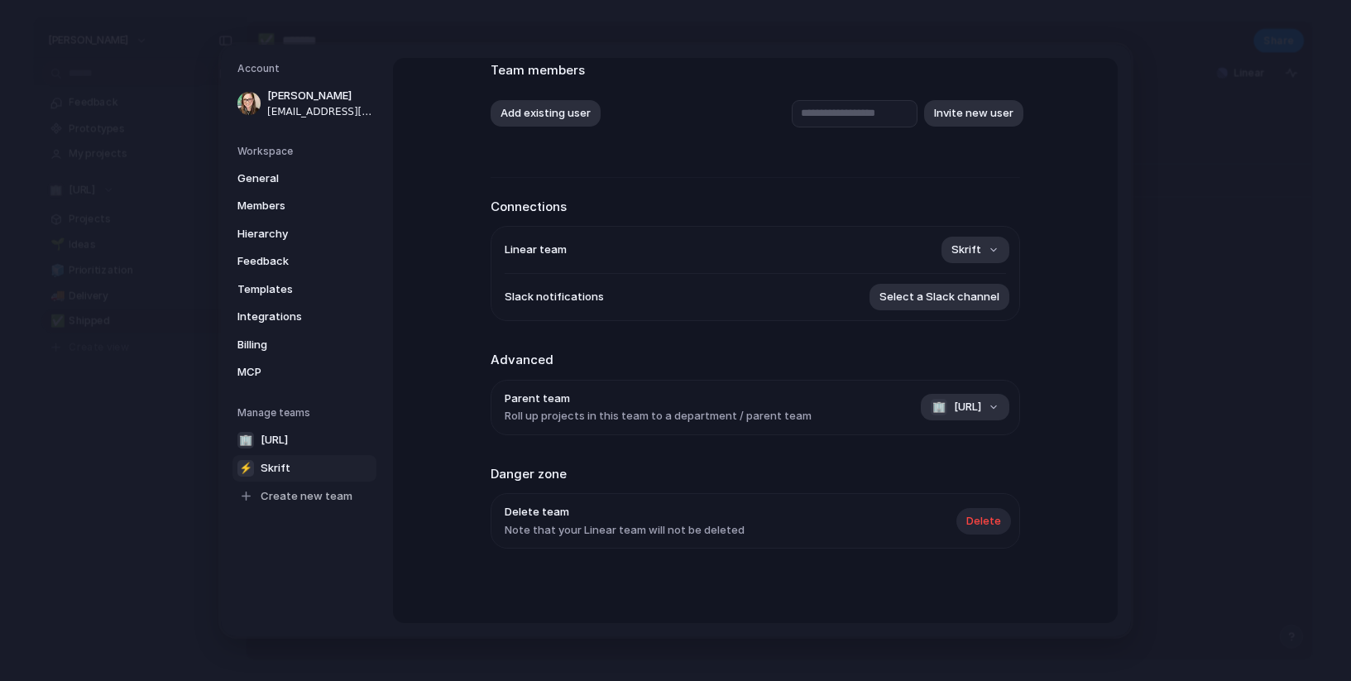
click at [985, 516] on span "Delete" at bounding box center [983, 521] width 35 height 17
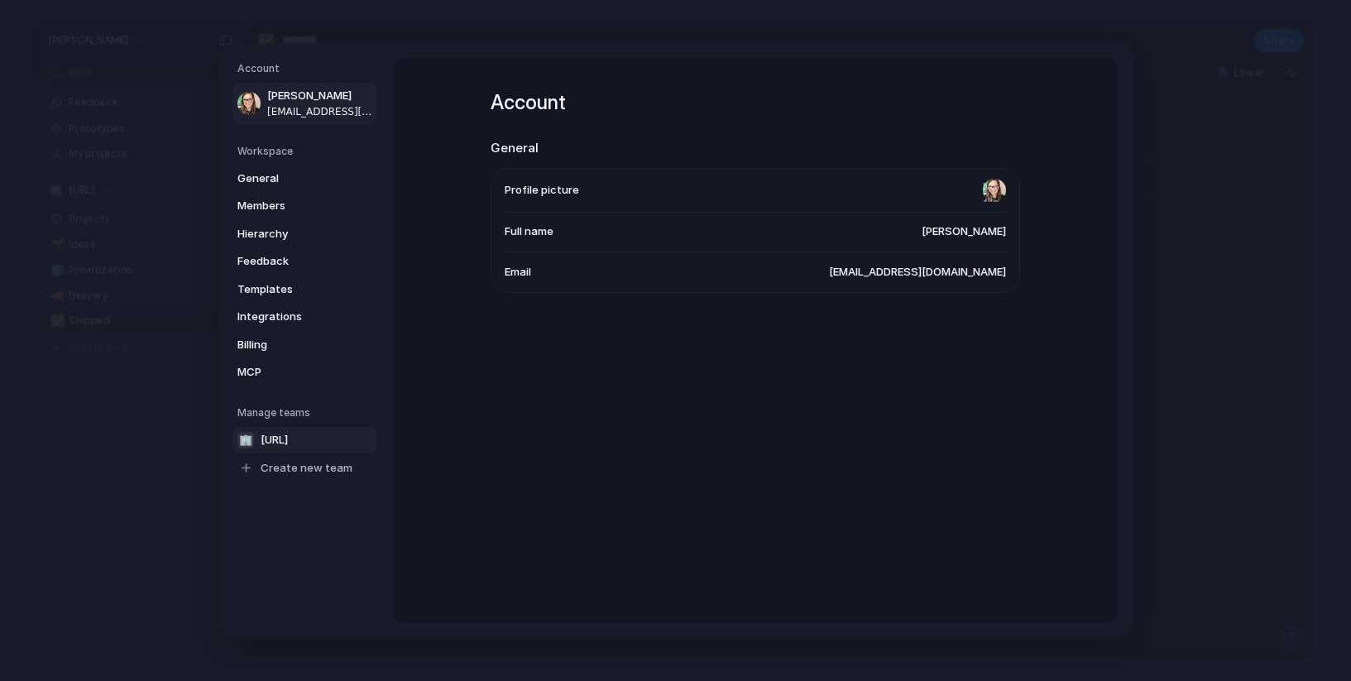
click at [279, 441] on span "[URL]" at bounding box center [274, 440] width 27 height 17
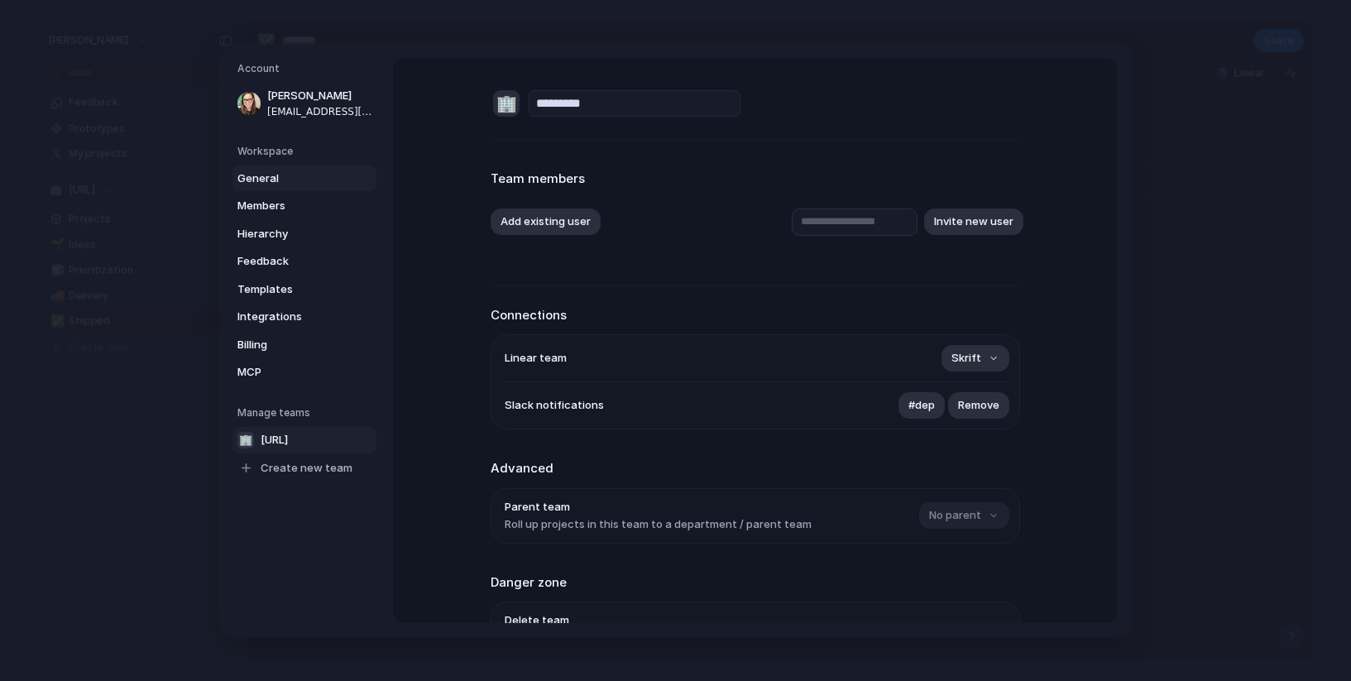
click at [279, 177] on span "General" at bounding box center [290, 178] width 106 height 17
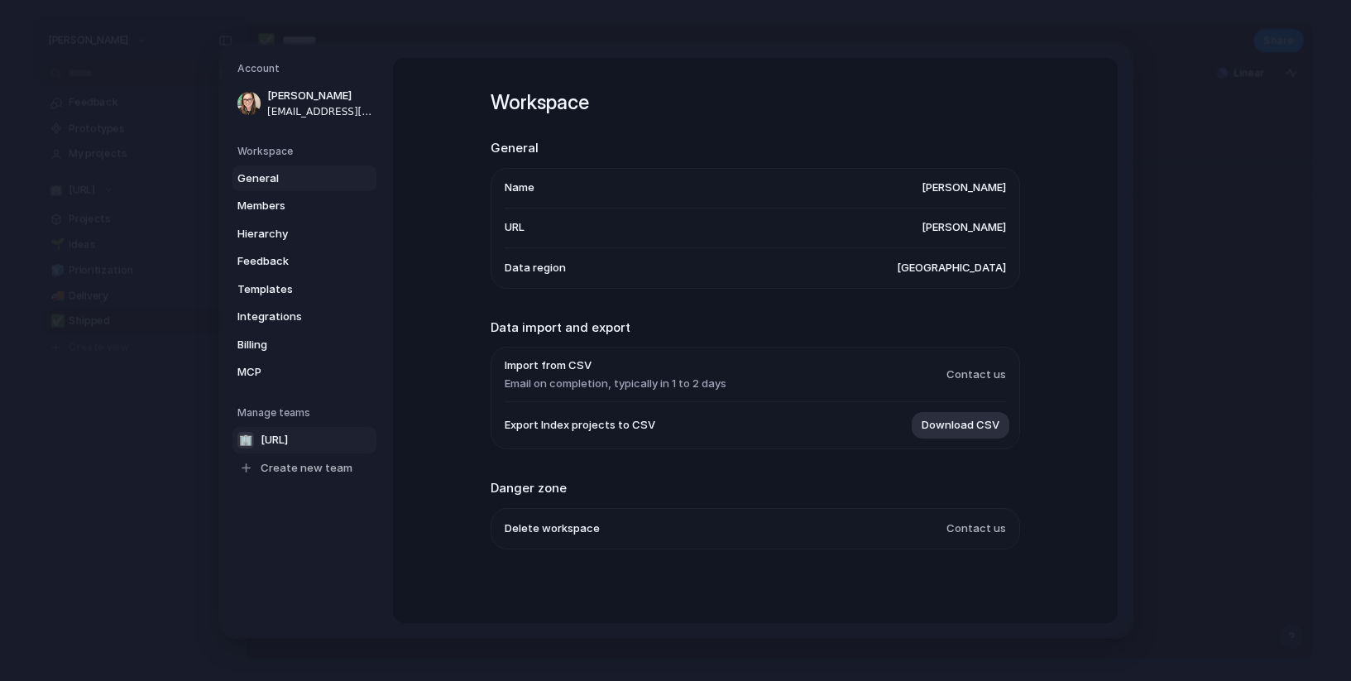
click at [266, 433] on span "[URL]" at bounding box center [274, 440] width 27 height 17
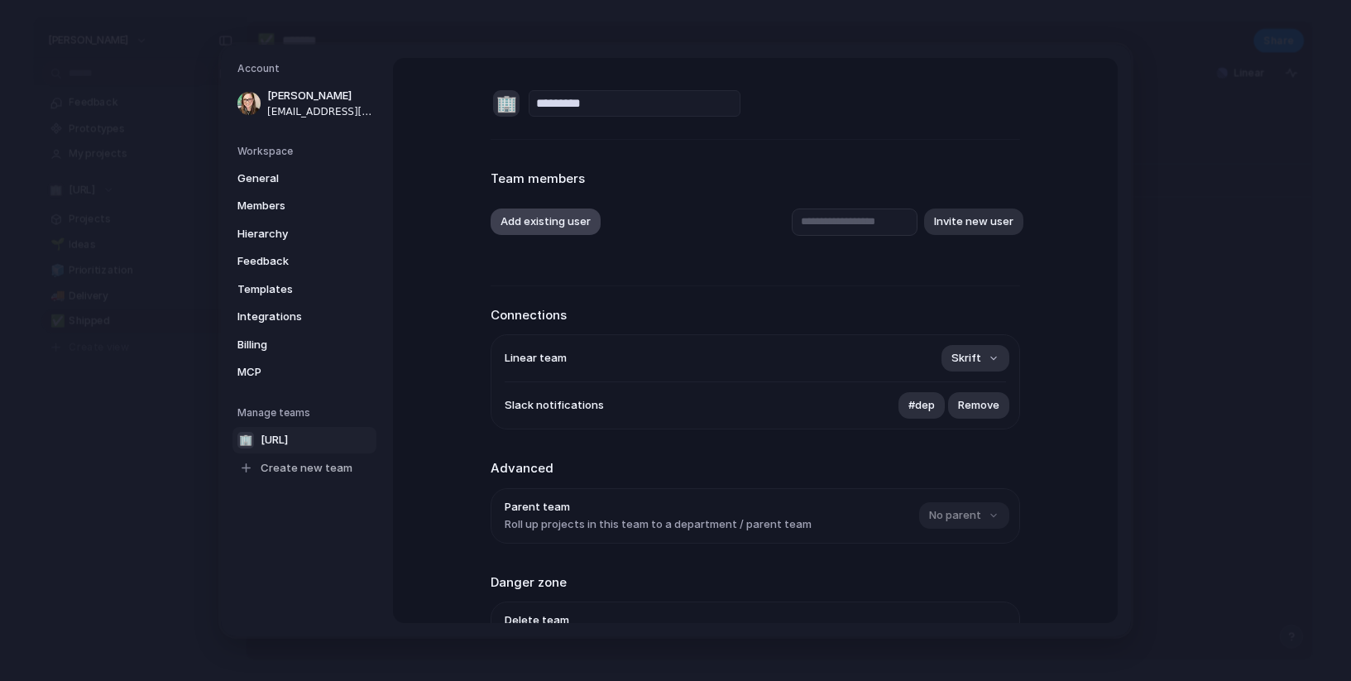
click at [568, 221] on button "Add existing user" at bounding box center [546, 222] width 110 height 26
click at [872, 219] on div "[PERSON_NAME]" at bounding box center [675, 340] width 1351 height 681
click at [869, 223] on input "text" at bounding box center [855, 222] width 126 height 27
paste input "**********"
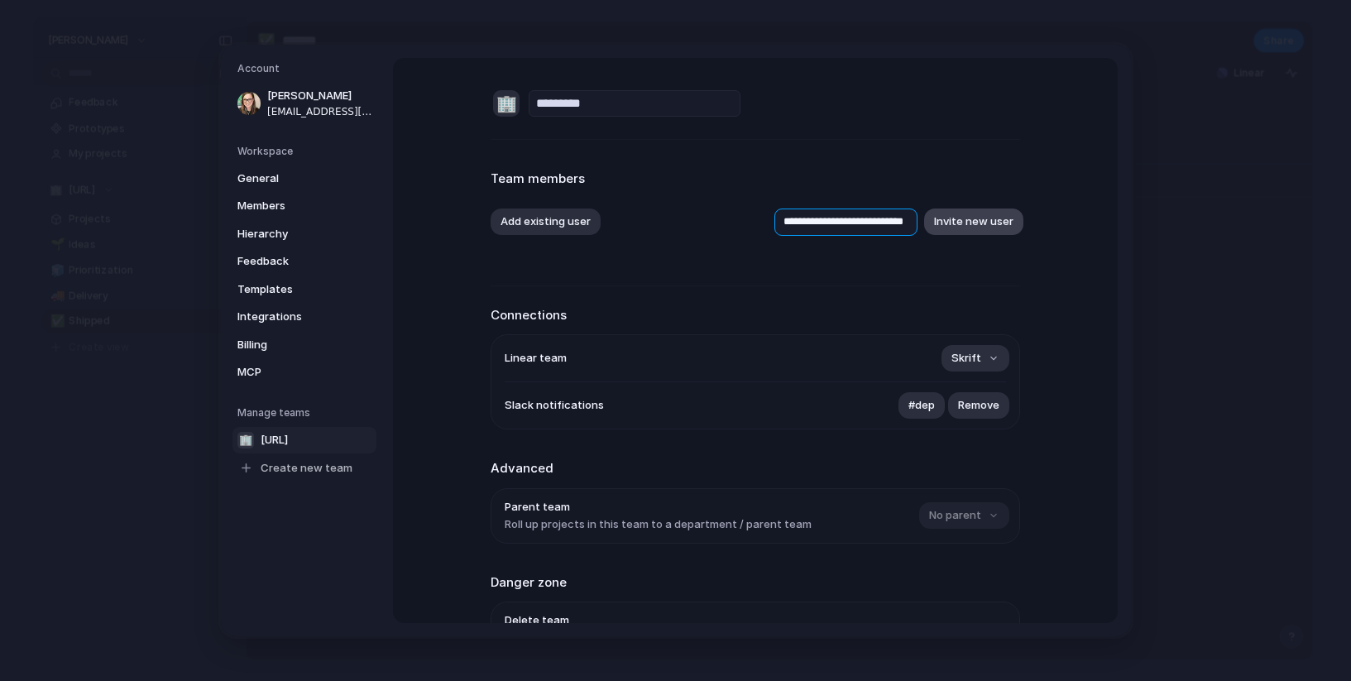
type input "**********"
click at [984, 223] on button "Invite new user" at bounding box center [973, 222] width 99 height 26
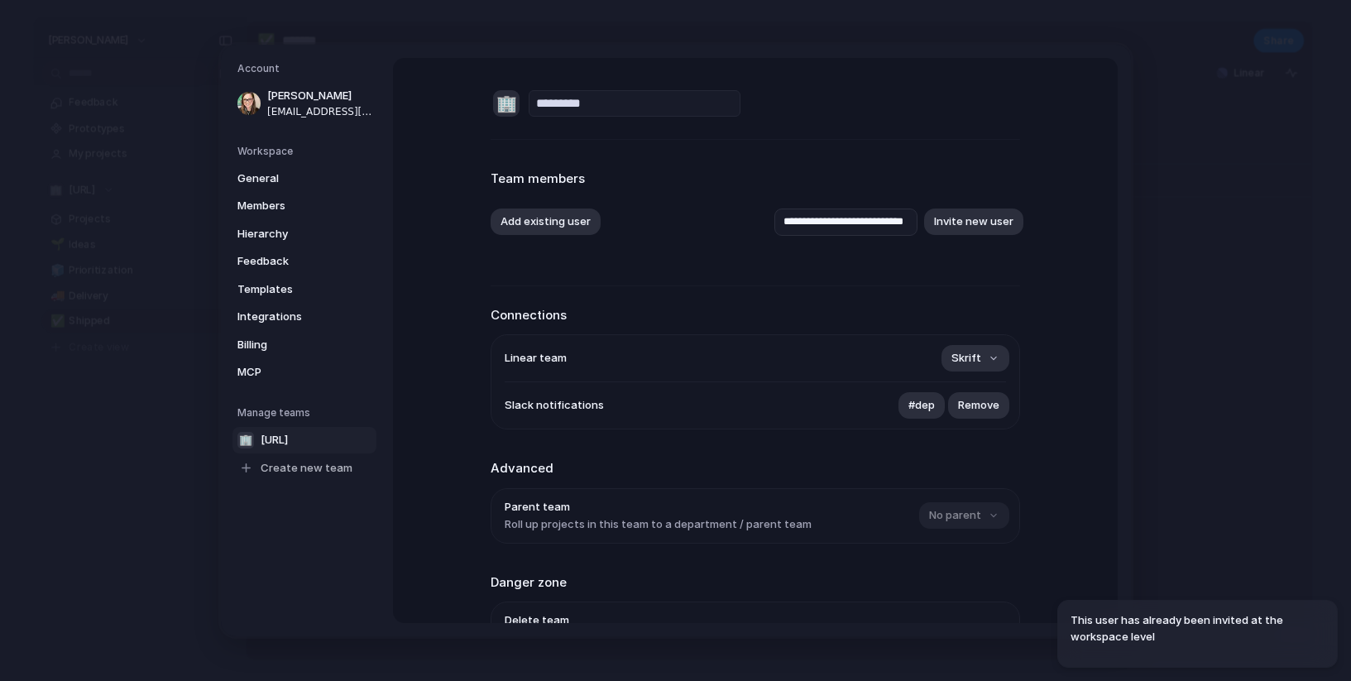
click at [647, 272] on div "**********" at bounding box center [756, 394] width 530 height 673
click at [544, 219] on button "Add existing user" at bounding box center [546, 222] width 110 height 26
click at [561, 253] on input "text" at bounding box center [557, 258] width 141 height 33
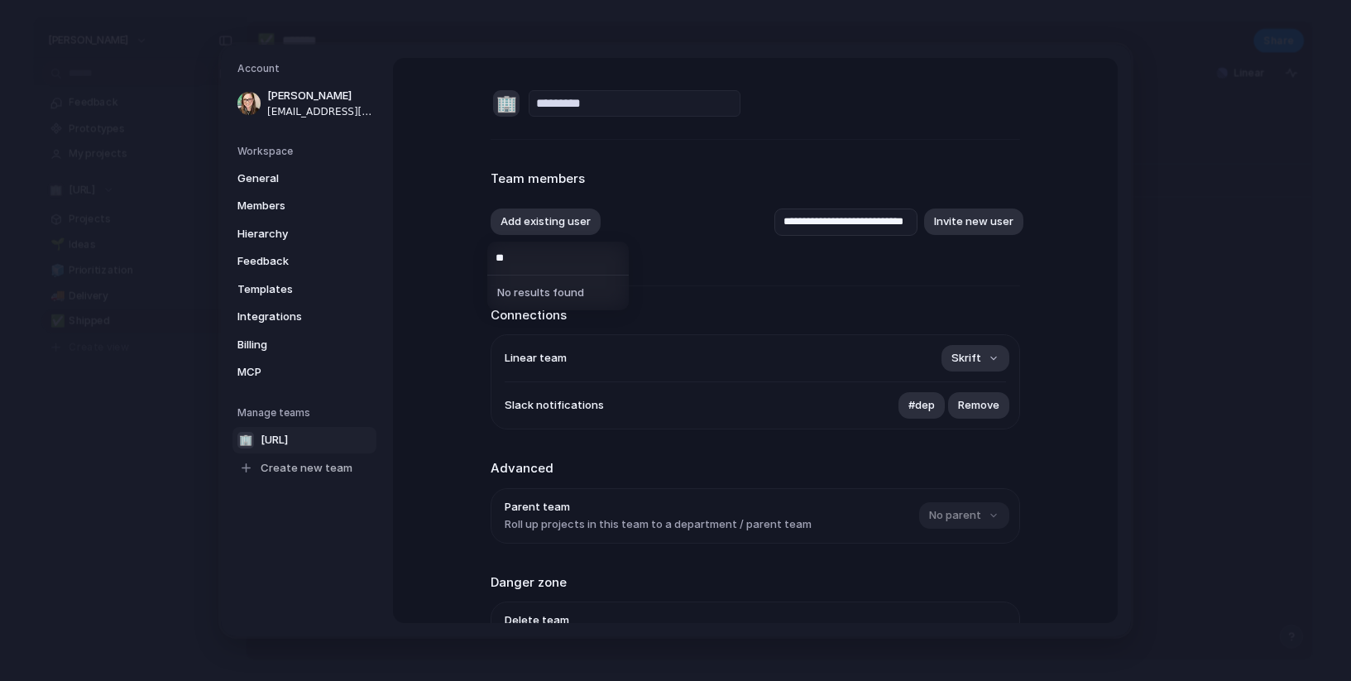
type input "*"
click at [738, 141] on div "[PERSON_NAME]" at bounding box center [675, 340] width 1351 height 681
click at [493, 102] on div "🏢" at bounding box center [506, 103] width 26 height 26
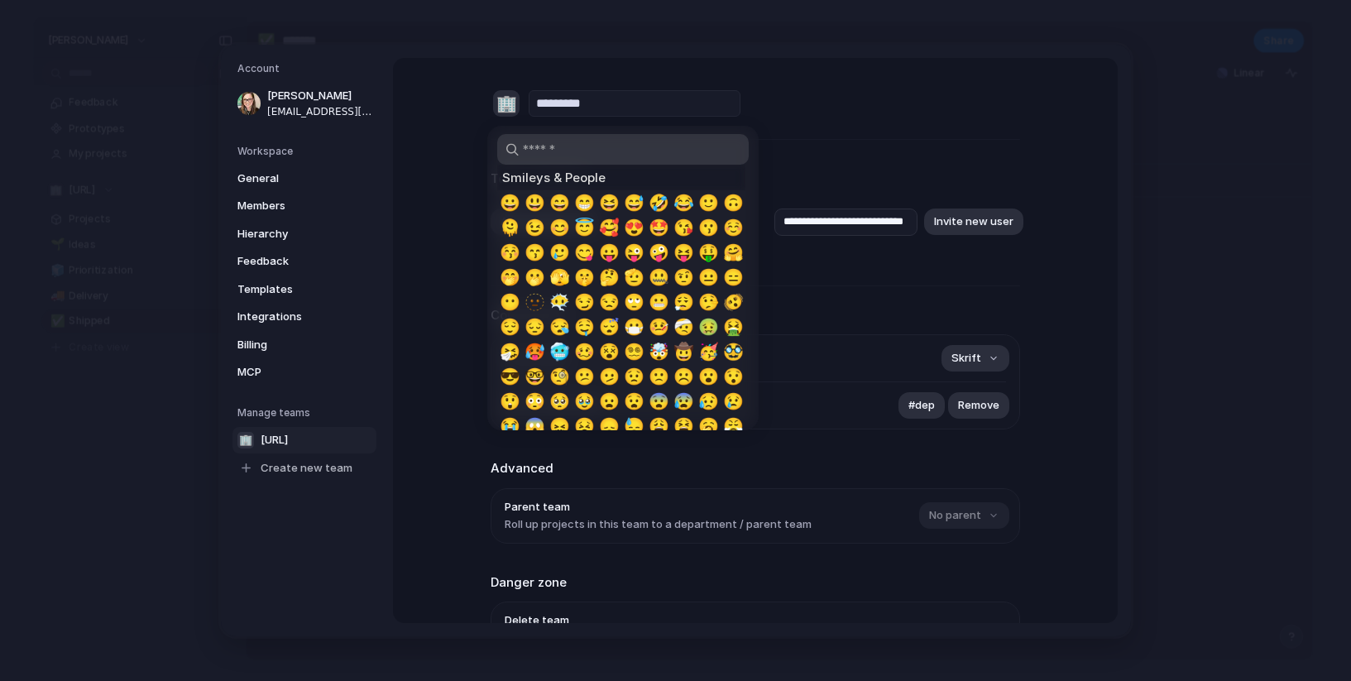
click at [579, 154] on input "search" at bounding box center [623, 149] width 252 height 31
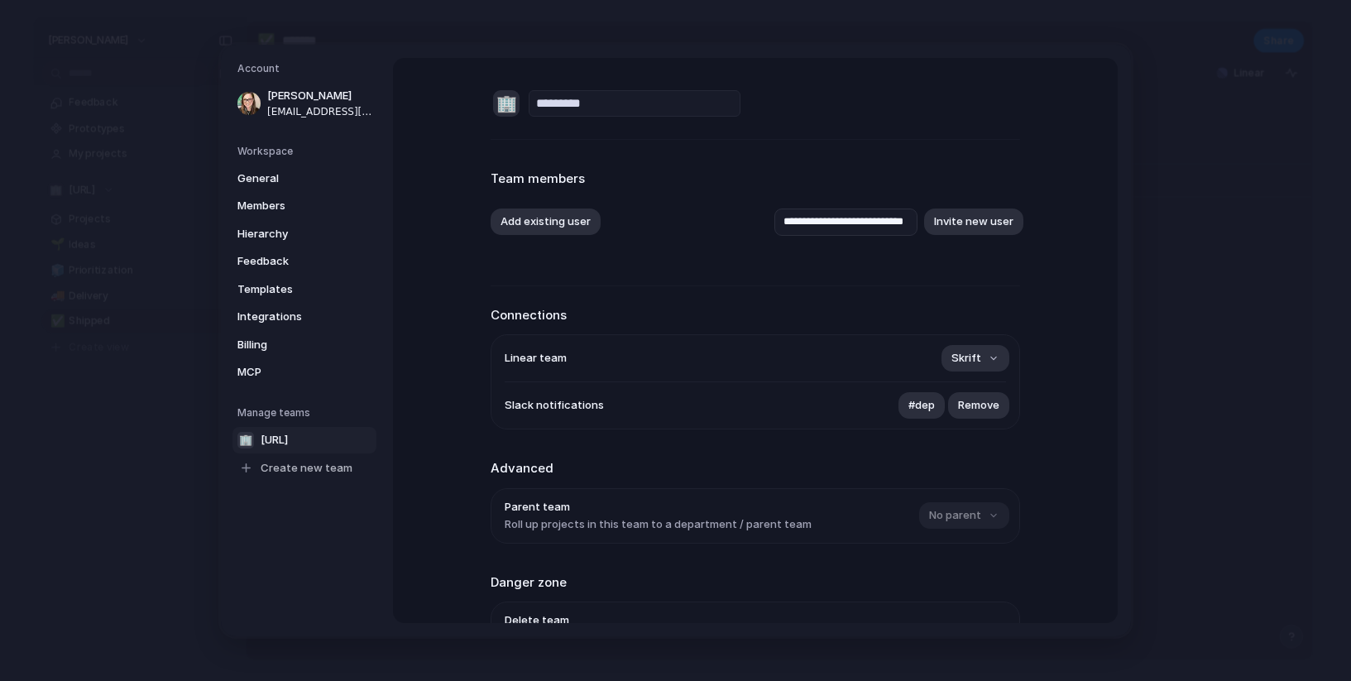
click at [835, 120] on div at bounding box center [675, 340] width 1351 height 681
click at [290, 176] on span "General" at bounding box center [290, 178] width 106 height 17
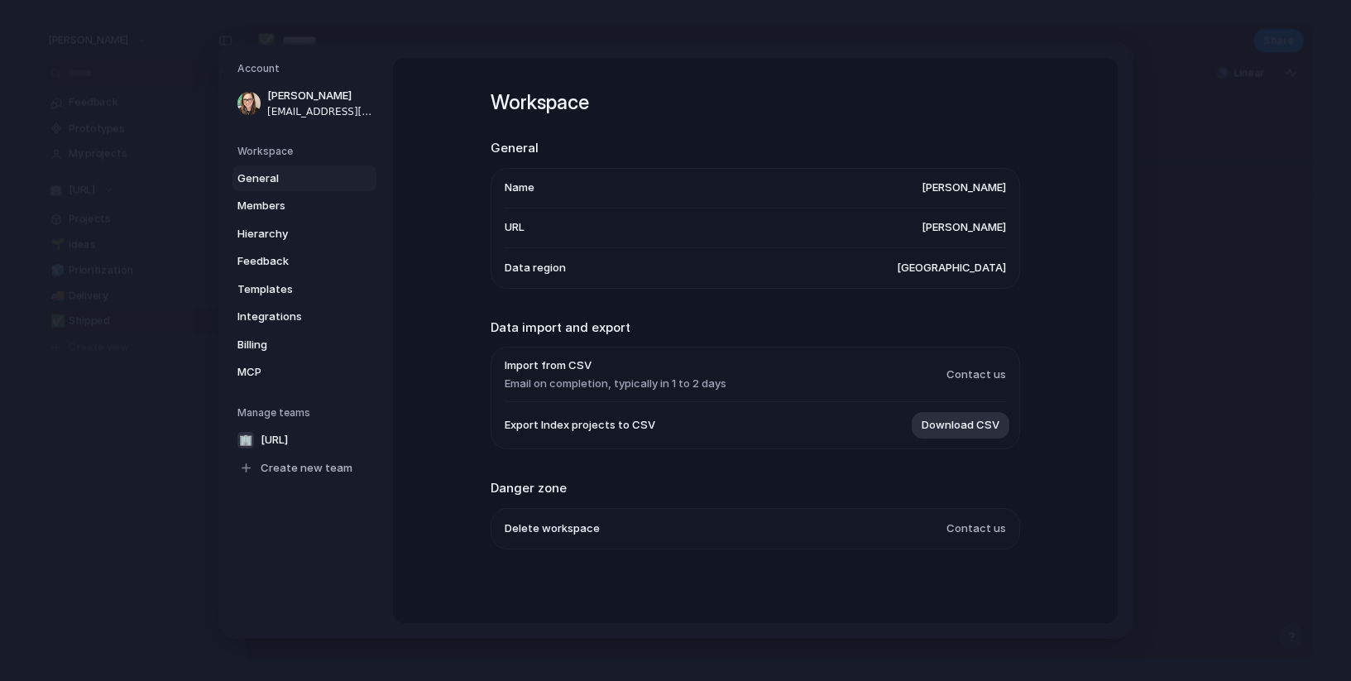
click at [584, 178] on li "Name erika-baker" at bounding box center [755, 189] width 501 height 40
click at [950, 190] on li "Name erika-baker" at bounding box center [755, 189] width 501 height 40
click at [957, 189] on span "[PERSON_NAME]" at bounding box center [964, 188] width 84 height 17
click at [988, 188] on span "[PERSON_NAME]" at bounding box center [964, 188] width 84 height 17
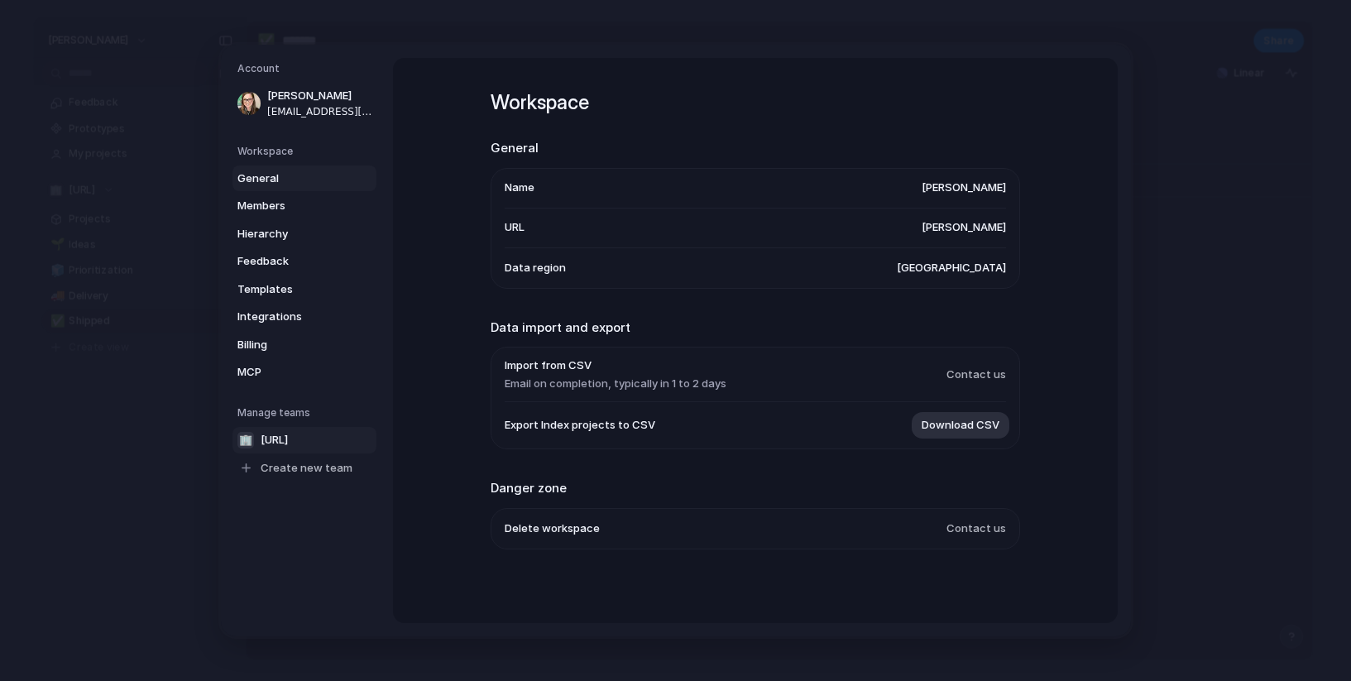
click at [288, 439] on span "[URL]" at bounding box center [274, 440] width 27 height 17
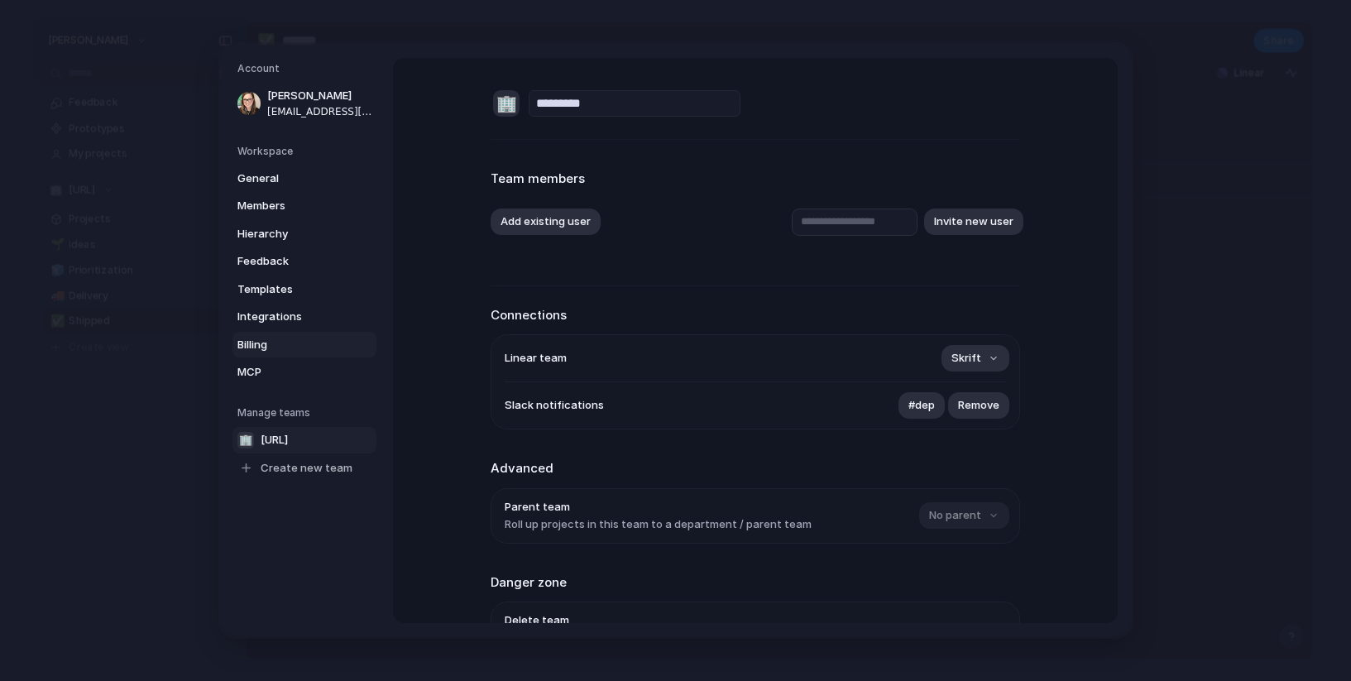
click at [272, 348] on span "Billing" at bounding box center [290, 345] width 106 height 17
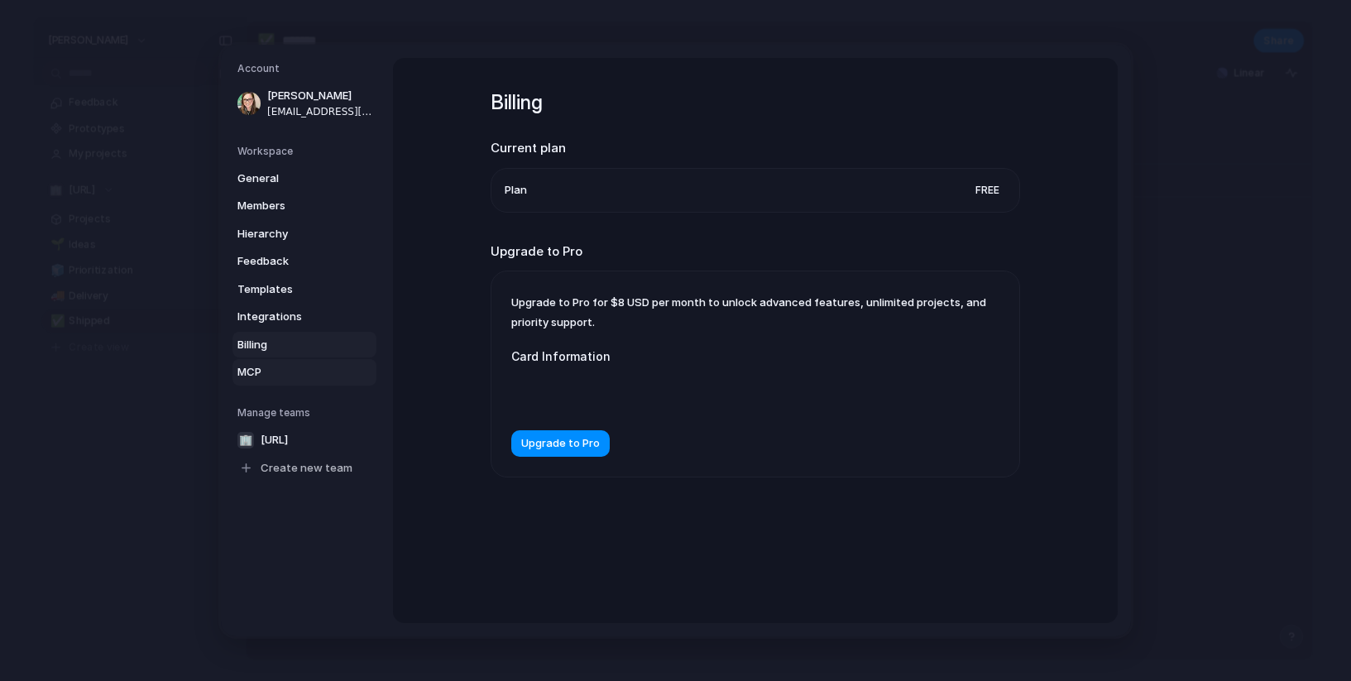
click at [280, 374] on span "MCP" at bounding box center [290, 372] width 106 height 17
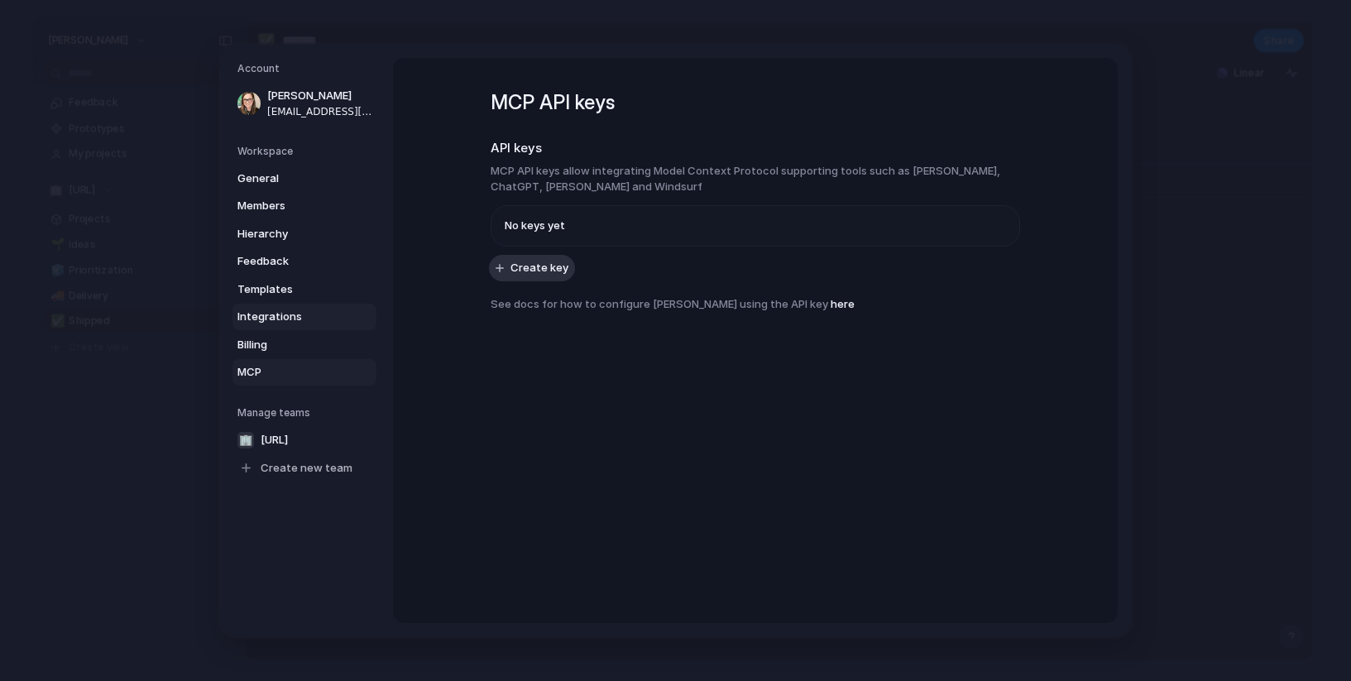
click at [305, 324] on link "Integrations" at bounding box center [304, 317] width 144 height 26
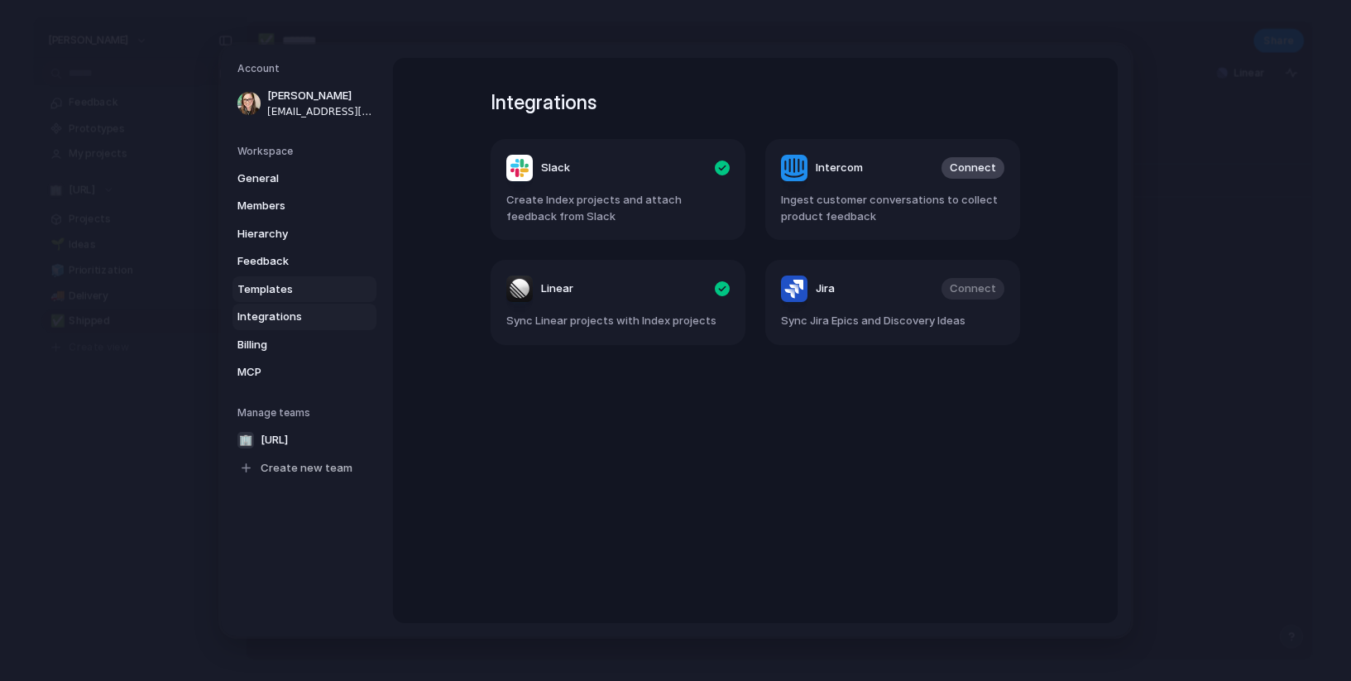
click at [315, 301] on link "Templates" at bounding box center [304, 289] width 144 height 26
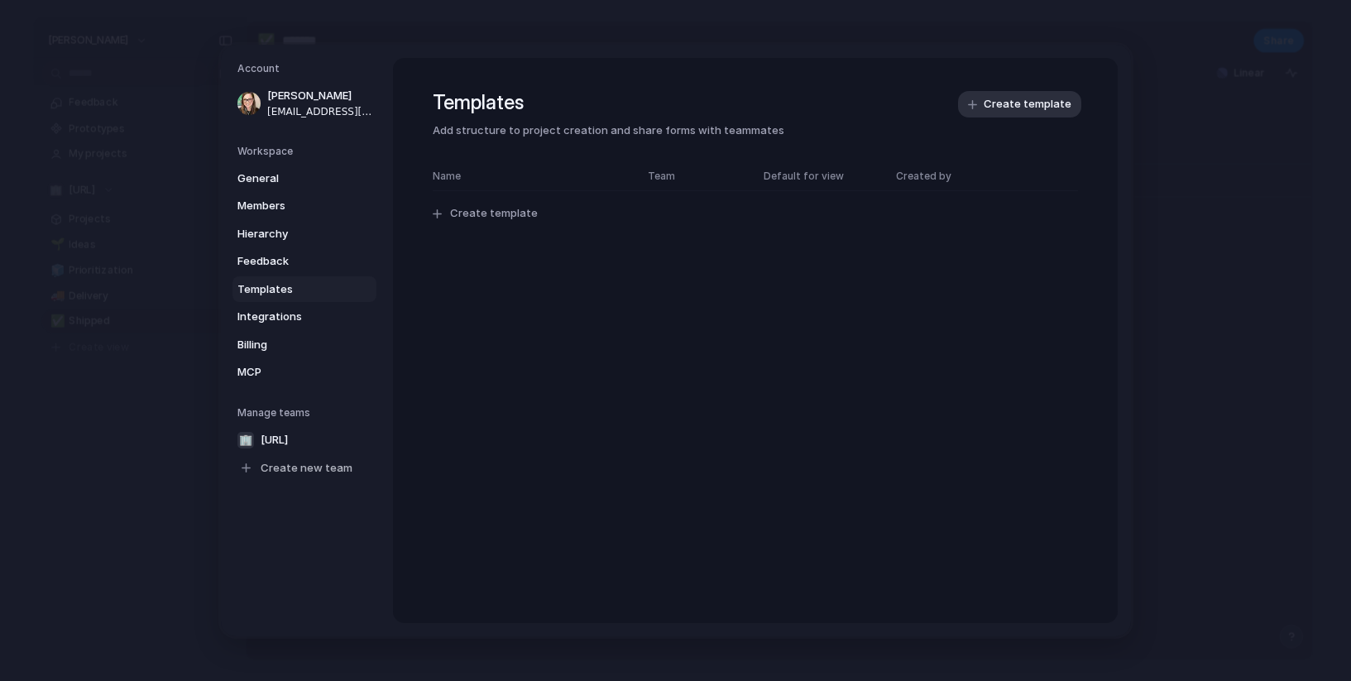
click at [323, 280] on link "Templates" at bounding box center [304, 289] width 144 height 26
click at [322, 275] on div "General Members Hierarchy Feedback Templates Integrations Billing MCP" at bounding box center [306, 275] width 139 height 220
click at [325, 243] on link "Hierarchy" at bounding box center [304, 234] width 144 height 26
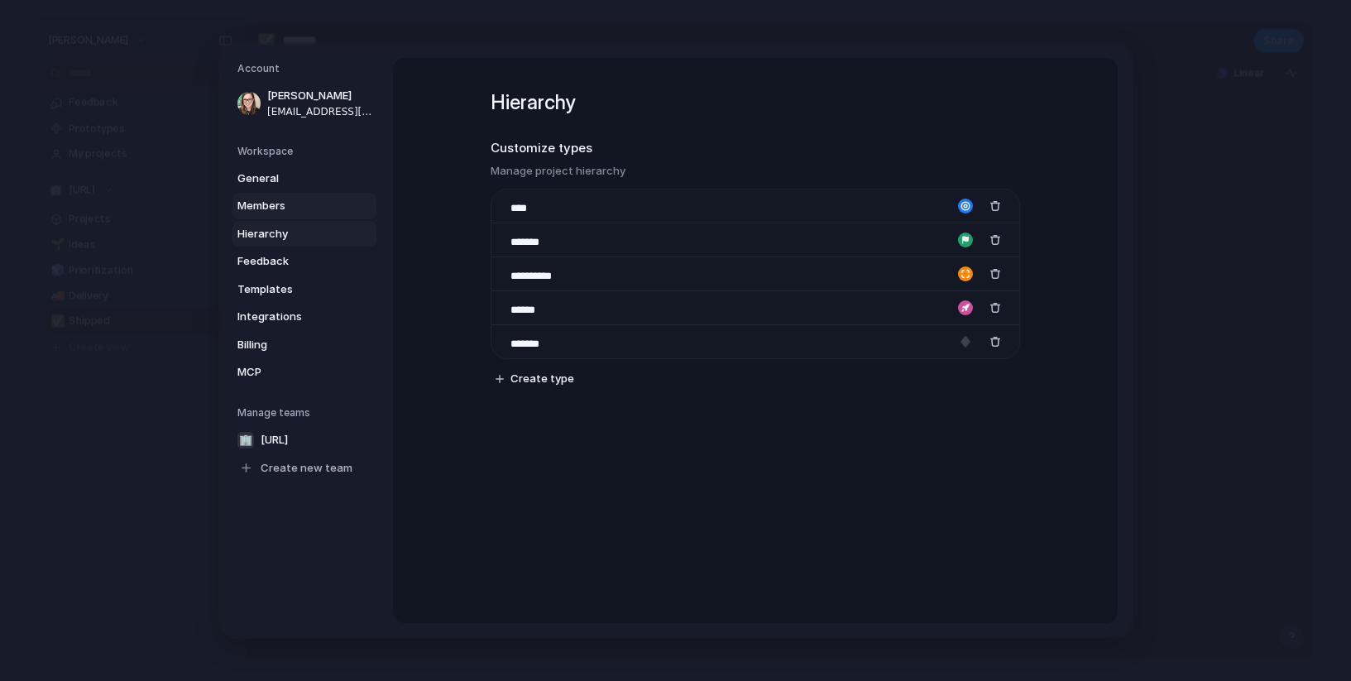
click at [321, 214] on link "Members" at bounding box center [304, 206] width 144 height 26
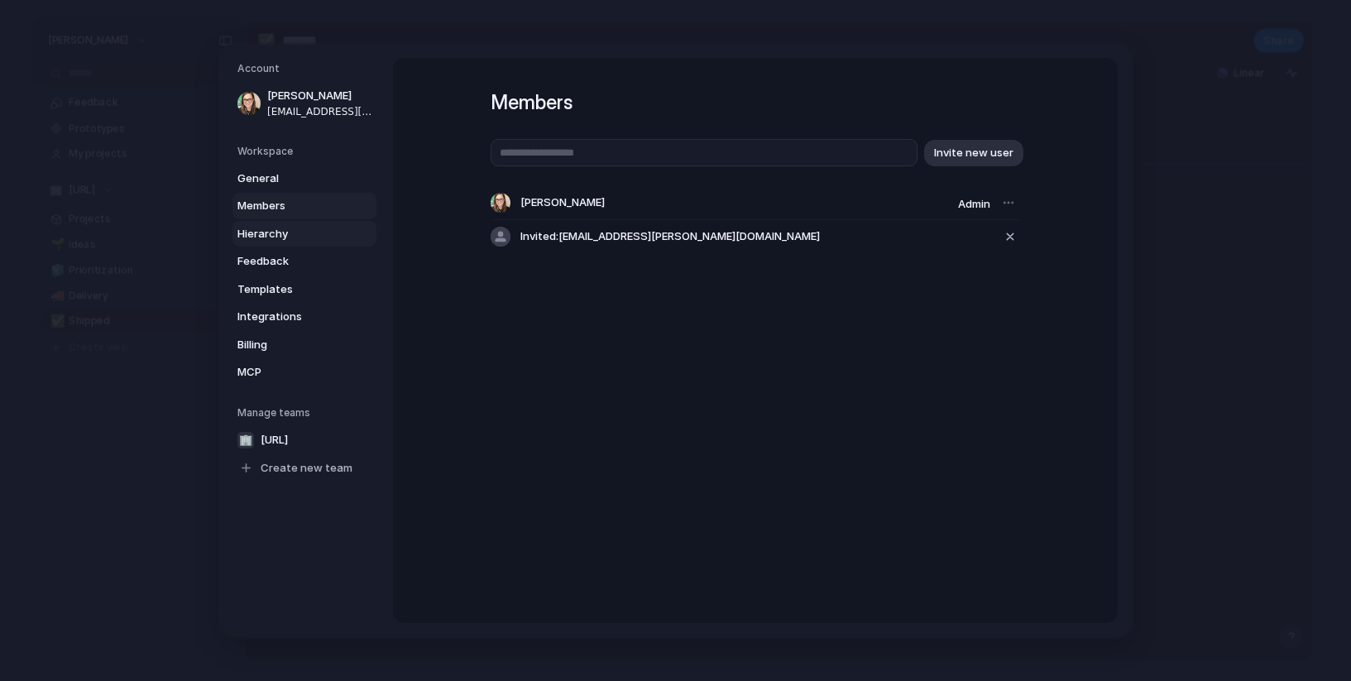
click at [321, 244] on link "Hierarchy" at bounding box center [304, 234] width 144 height 26
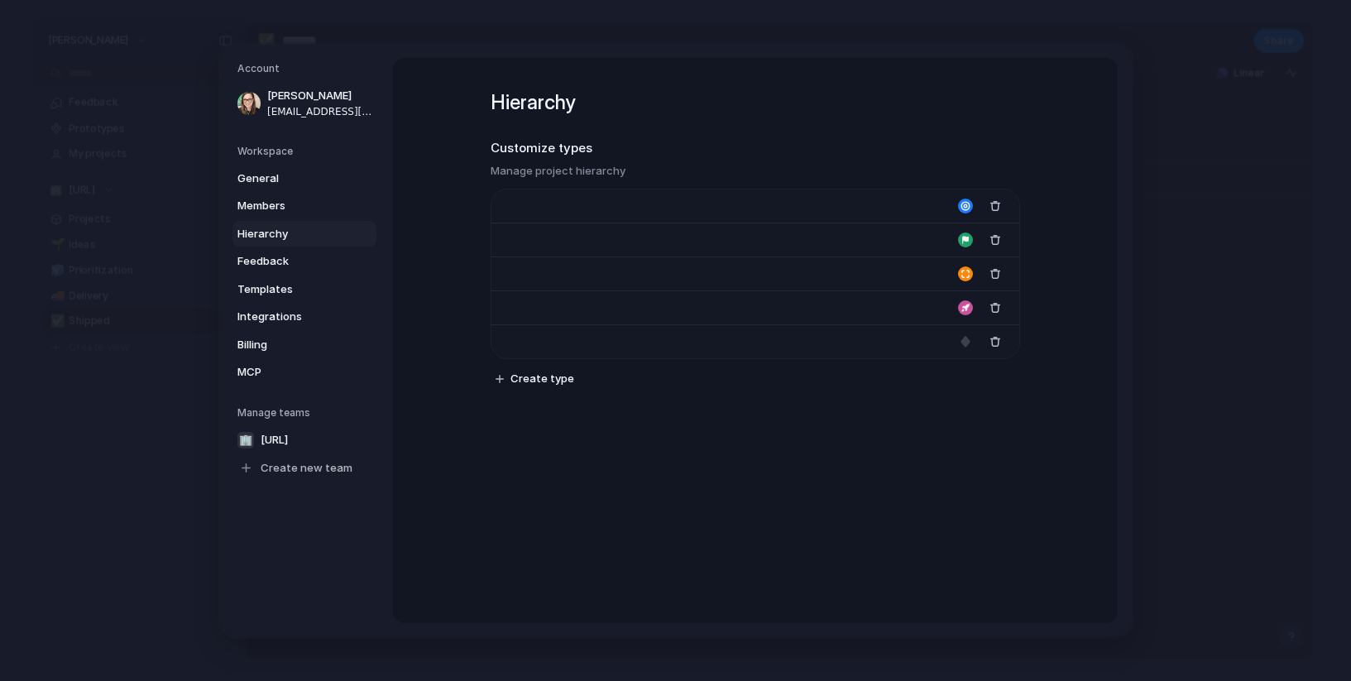
type input "****"
type input "*******"
type input "**********"
type input "******"
type input "*******"
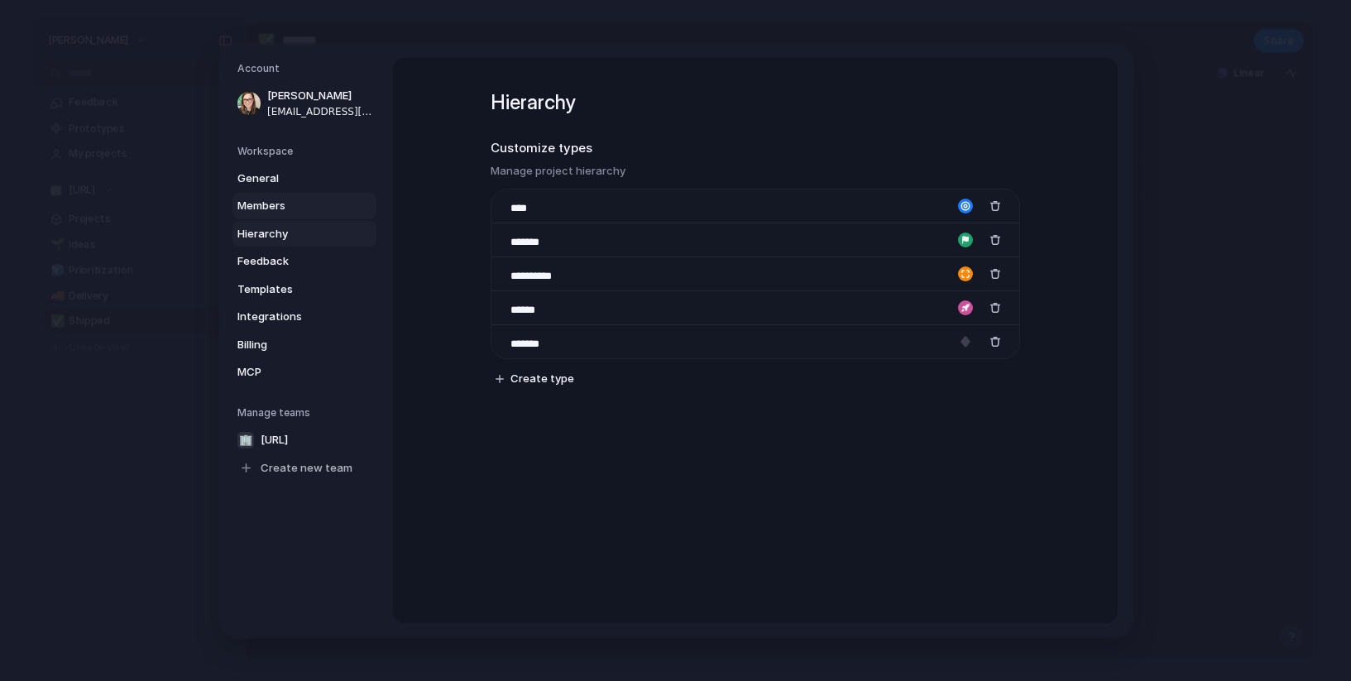
click at [322, 198] on span "Members" at bounding box center [290, 206] width 106 height 17
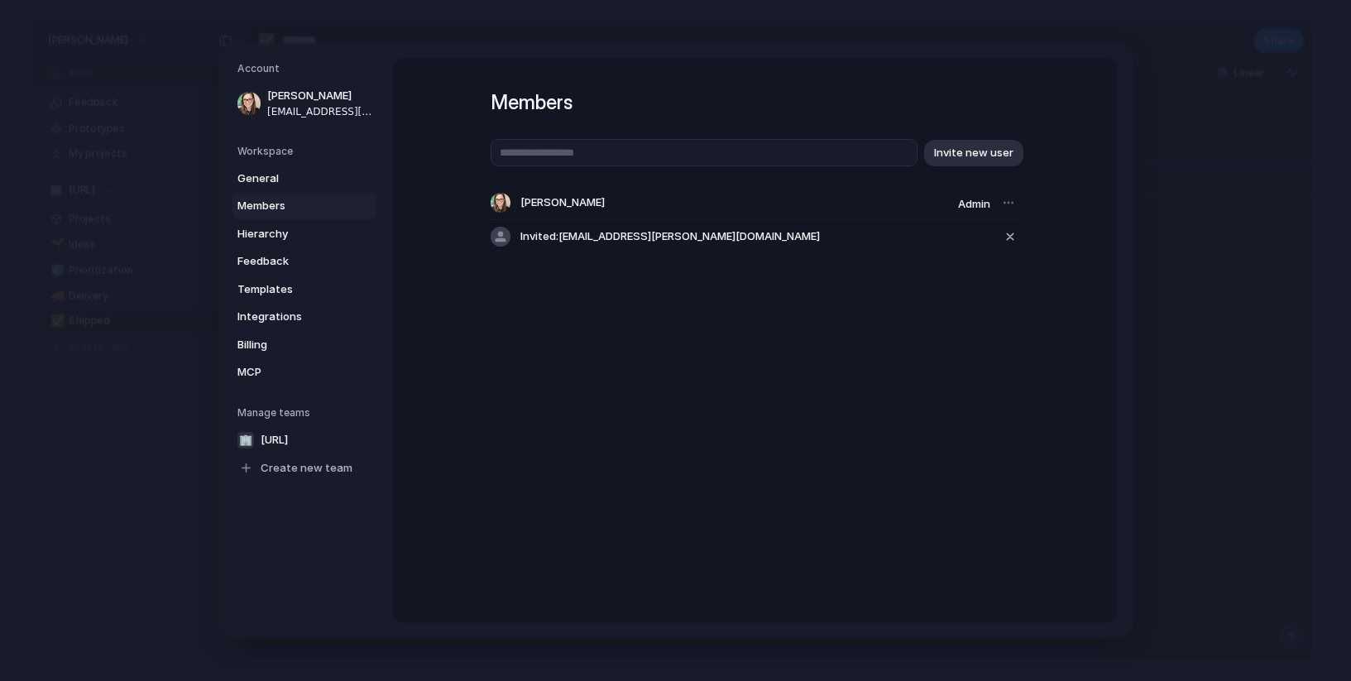
click at [693, 236] on span "Invited: srinivas.somayajula@gmail.com" at bounding box center [670, 236] width 300 height 17
click at [311, 174] on span "General" at bounding box center [290, 178] width 106 height 17
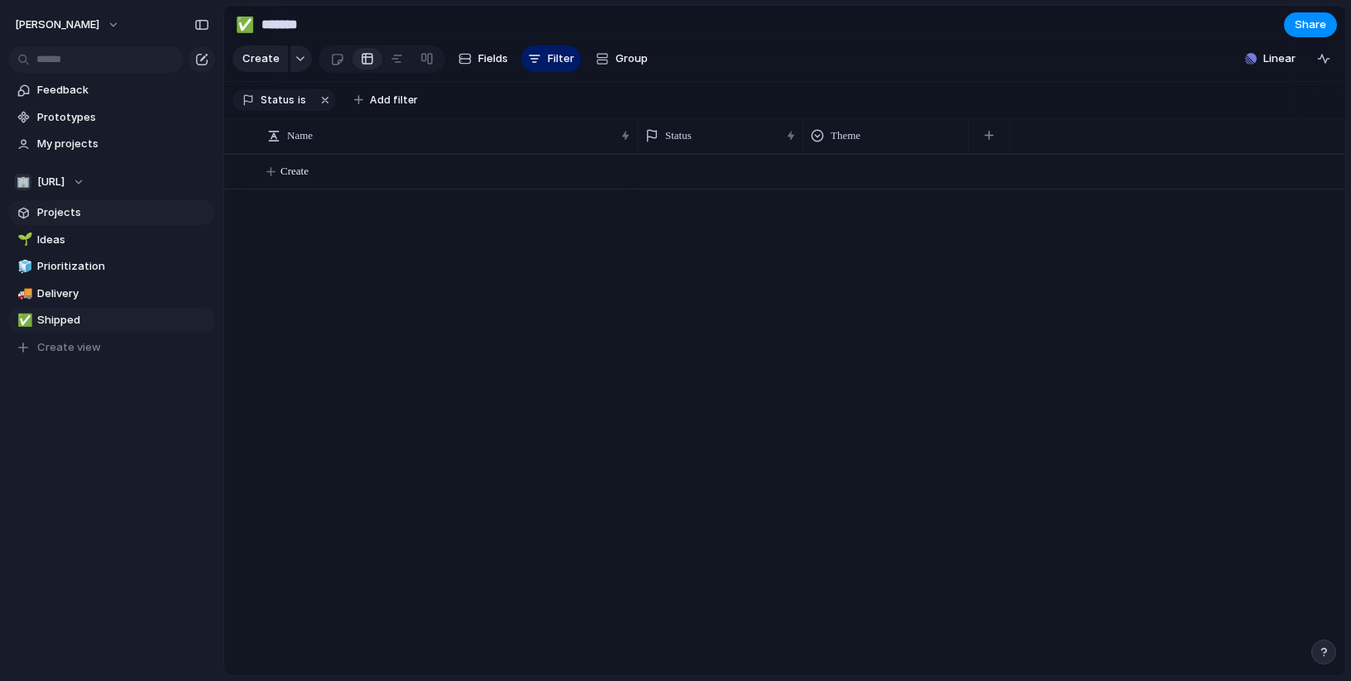
click at [42, 214] on span "Projects" at bounding box center [123, 212] width 172 height 17
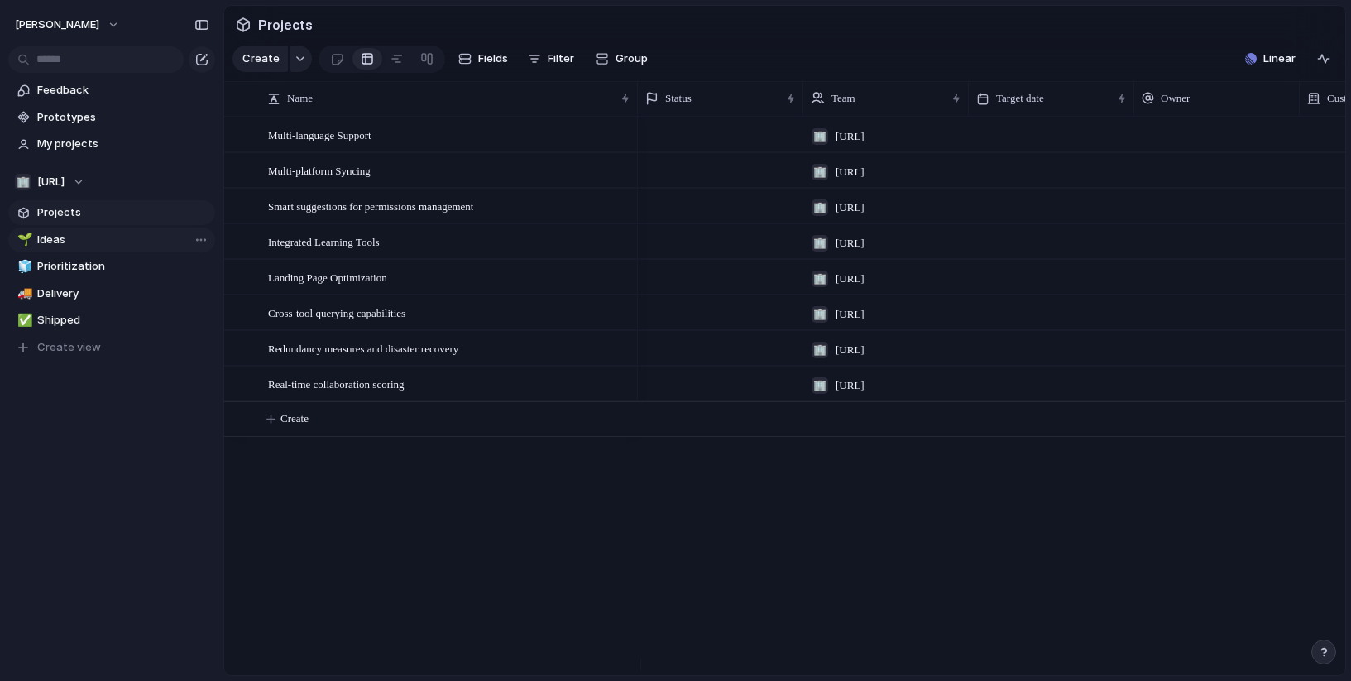
click at [59, 235] on span "Ideas" at bounding box center [123, 240] width 172 height 17
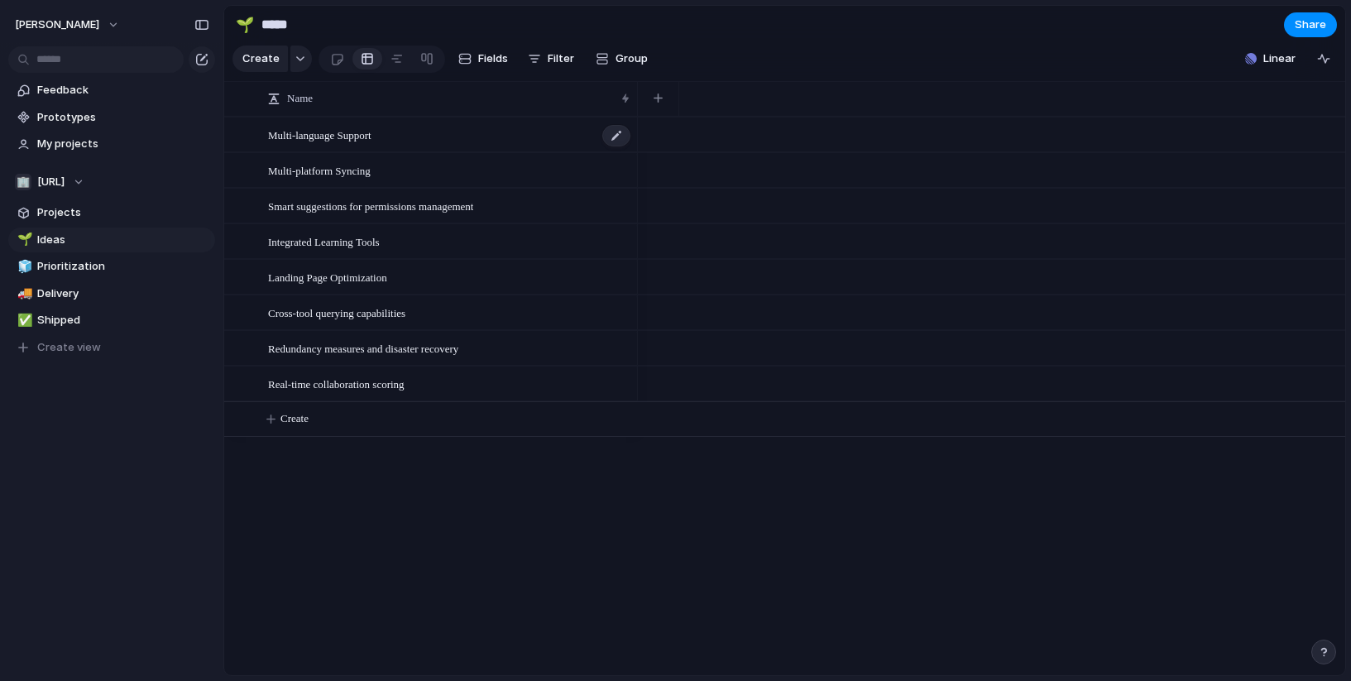
click at [371, 144] on span "Multi-language Support" at bounding box center [319, 134] width 103 height 19
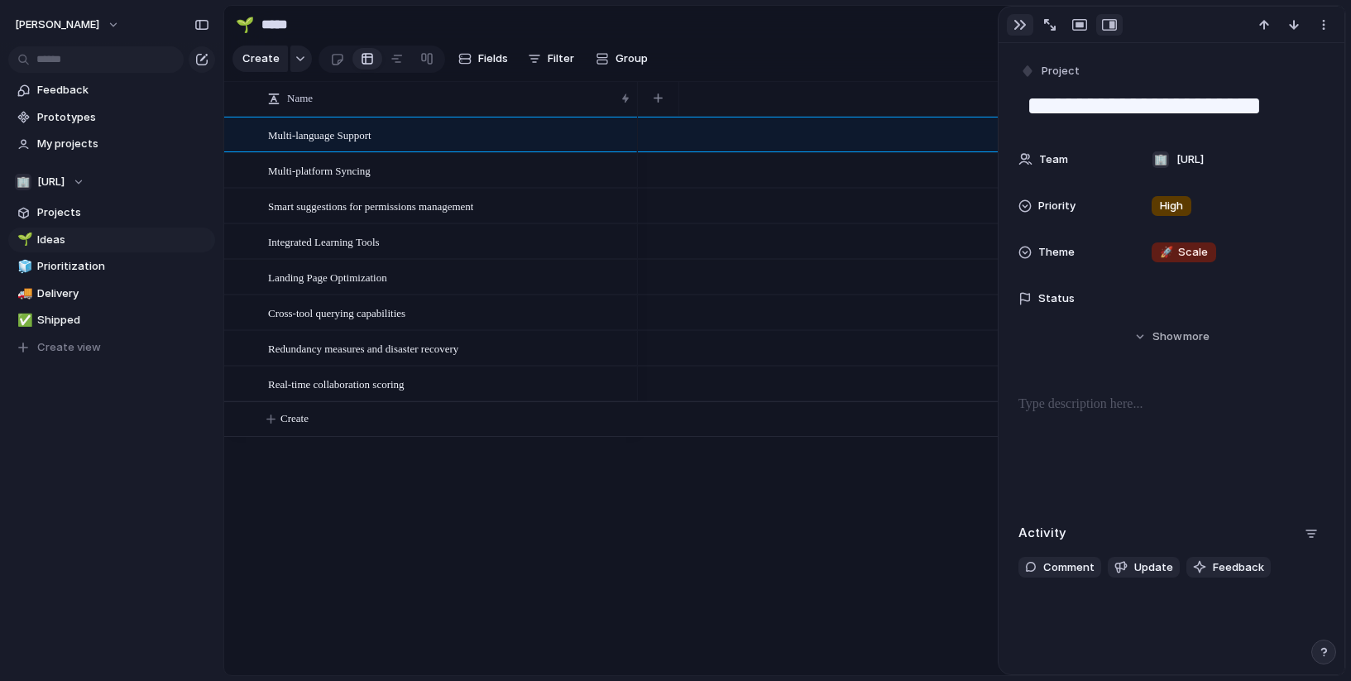
click at [1016, 24] on div "button" at bounding box center [1020, 24] width 13 height 13
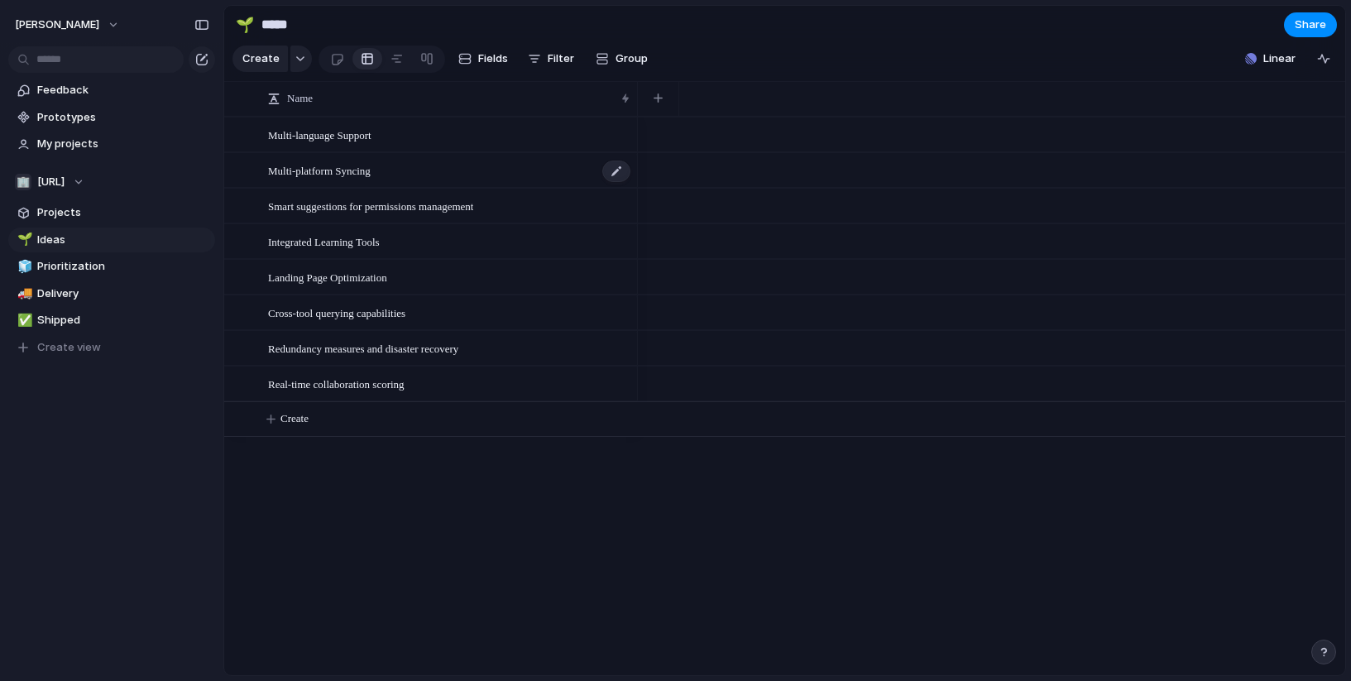
click at [455, 185] on div "Multi-platform Syncing" at bounding box center [450, 171] width 364 height 34
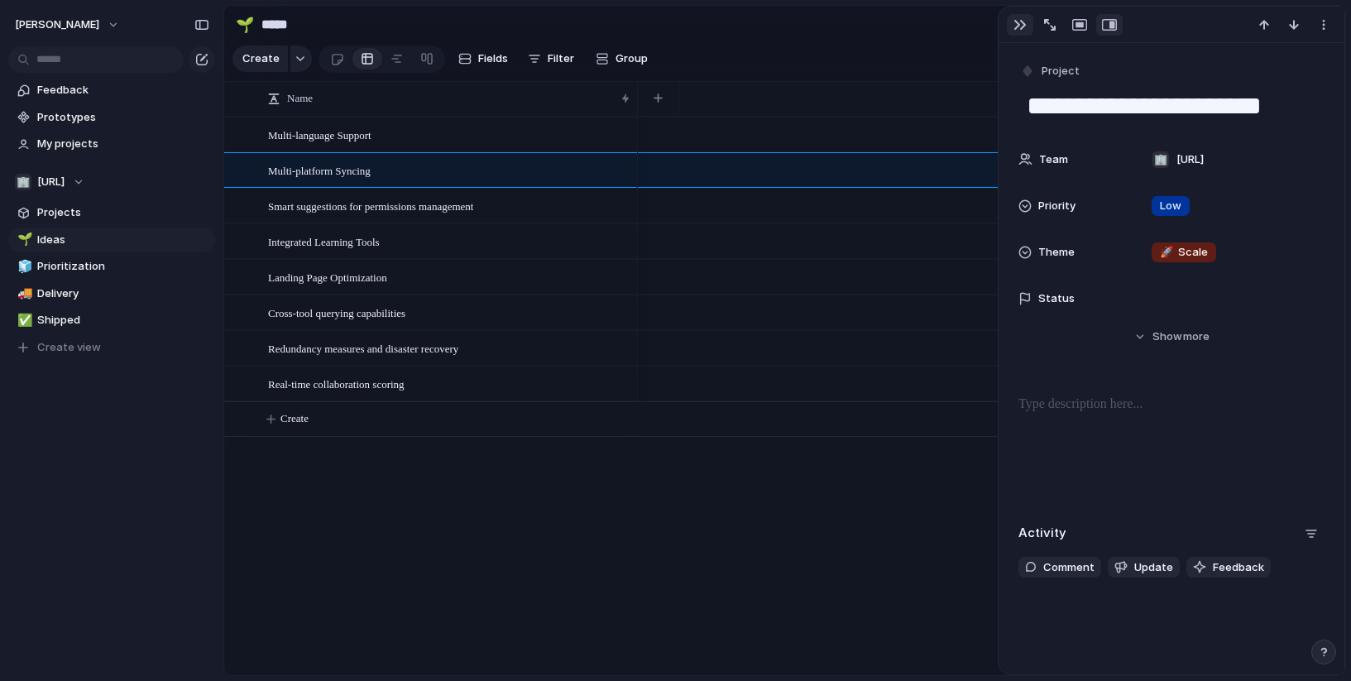
click at [1018, 22] on div "button" at bounding box center [1020, 24] width 13 height 13
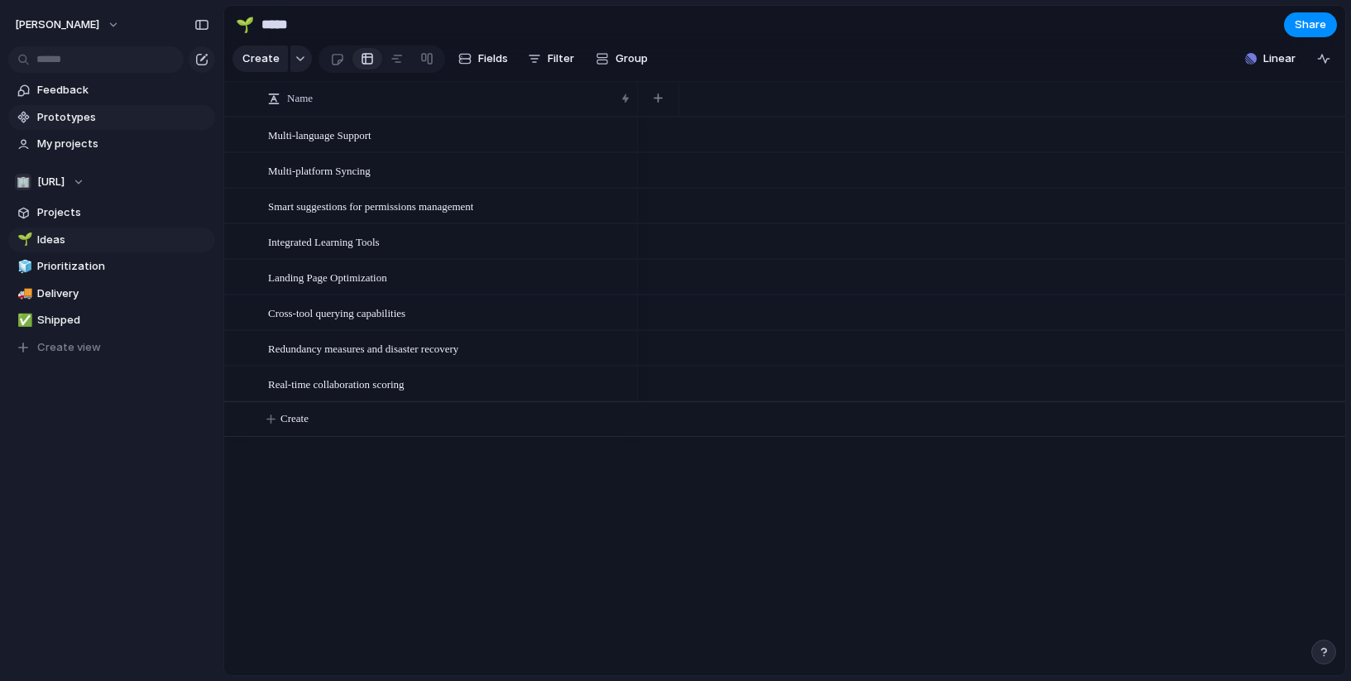
click at [81, 116] on span "Prototypes" at bounding box center [123, 117] width 172 height 17
click at [434, 149] on div "Multi-language Support" at bounding box center [450, 135] width 364 height 34
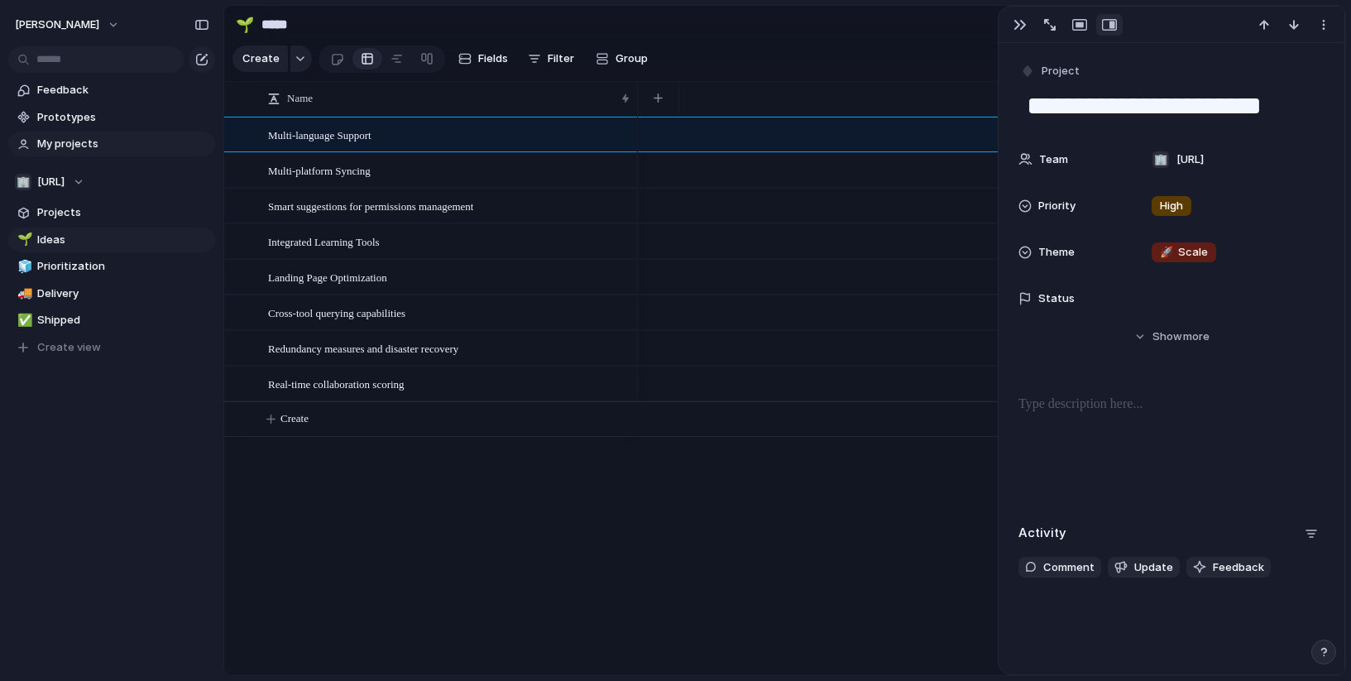
click at [113, 146] on span "My projects" at bounding box center [123, 144] width 172 height 17
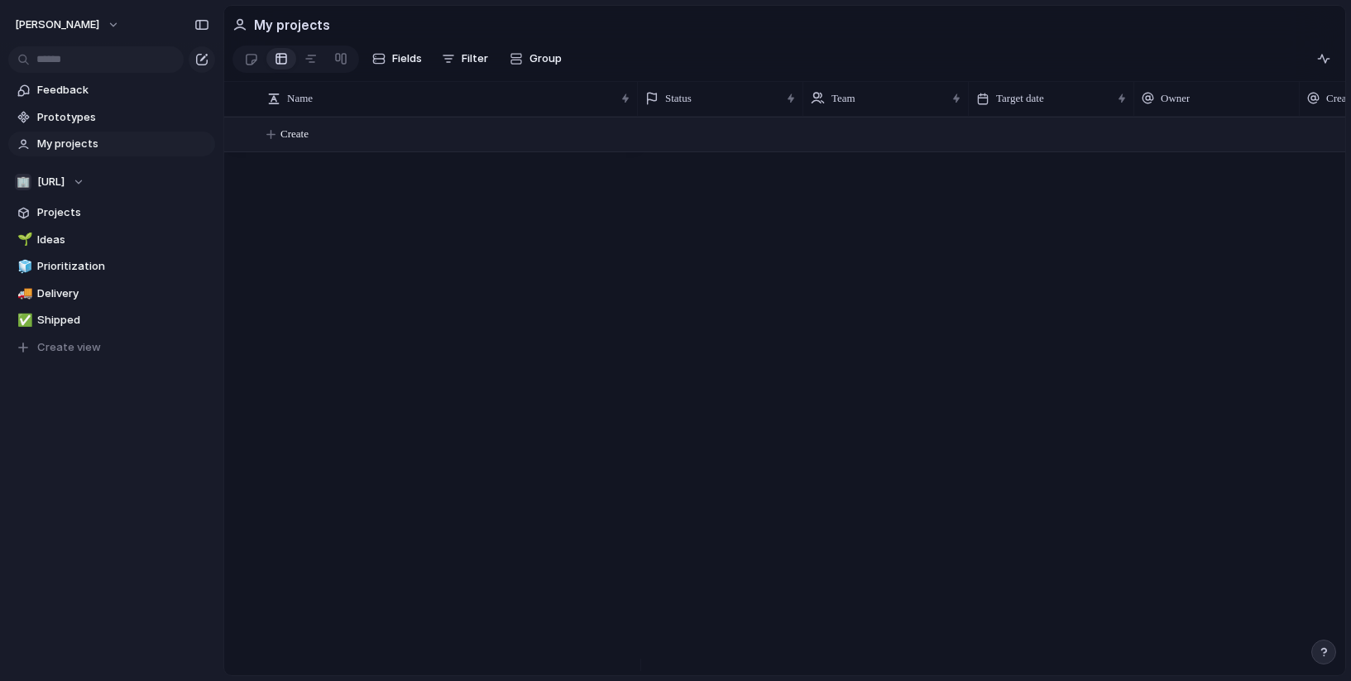
click at [446, 151] on button "Create" at bounding box center [806, 134] width 1130 height 34
click at [94, 97] on span "Feedback" at bounding box center [123, 90] width 172 height 17
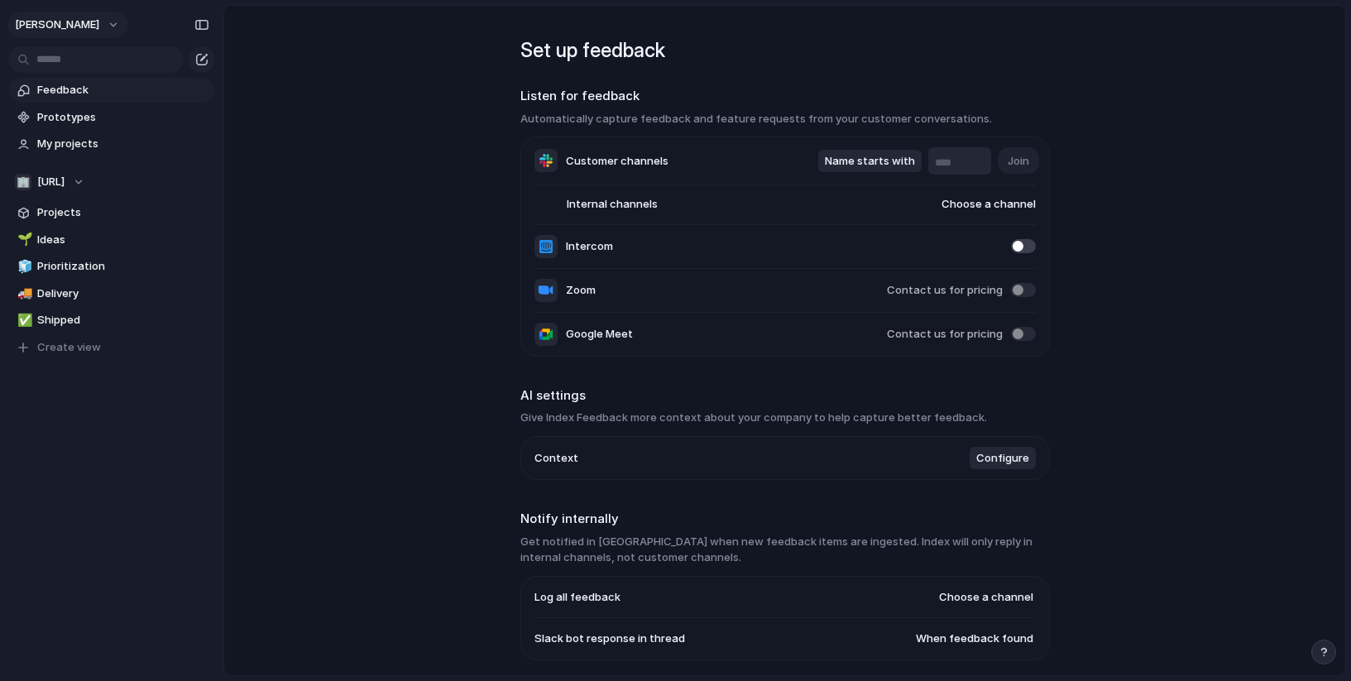
click at [93, 24] on button "[PERSON_NAME]" at bounding box center [67, 25] width 121 height 26
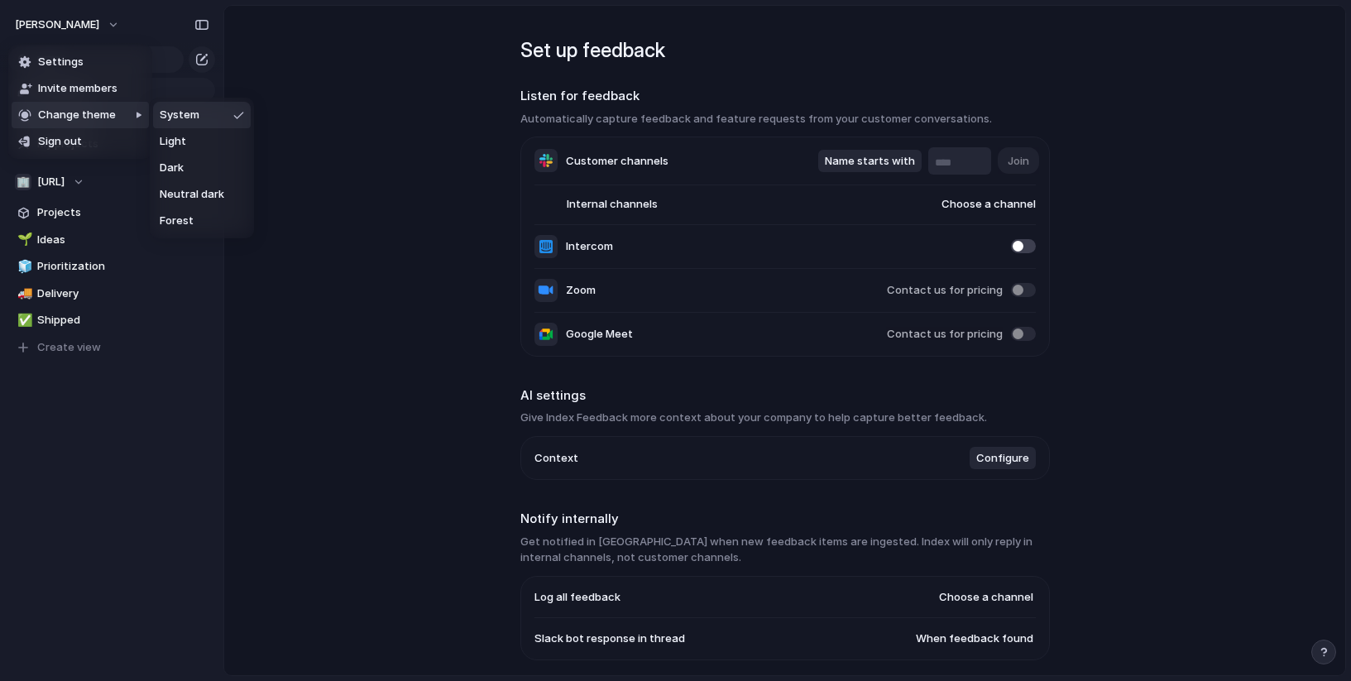
click at [112, 117] on div at bounding box center [130, 168] width 39 height 141
click at [112, 117] on span "Change theme" at bounding box center [77, 115] width 78 height 17
click at [132, 114] on div at bounding box center [140, 168] width 17 height 141
click at [204, 187] on span "Neutral dark" at bounding box center [192, 194] width 65 height 17
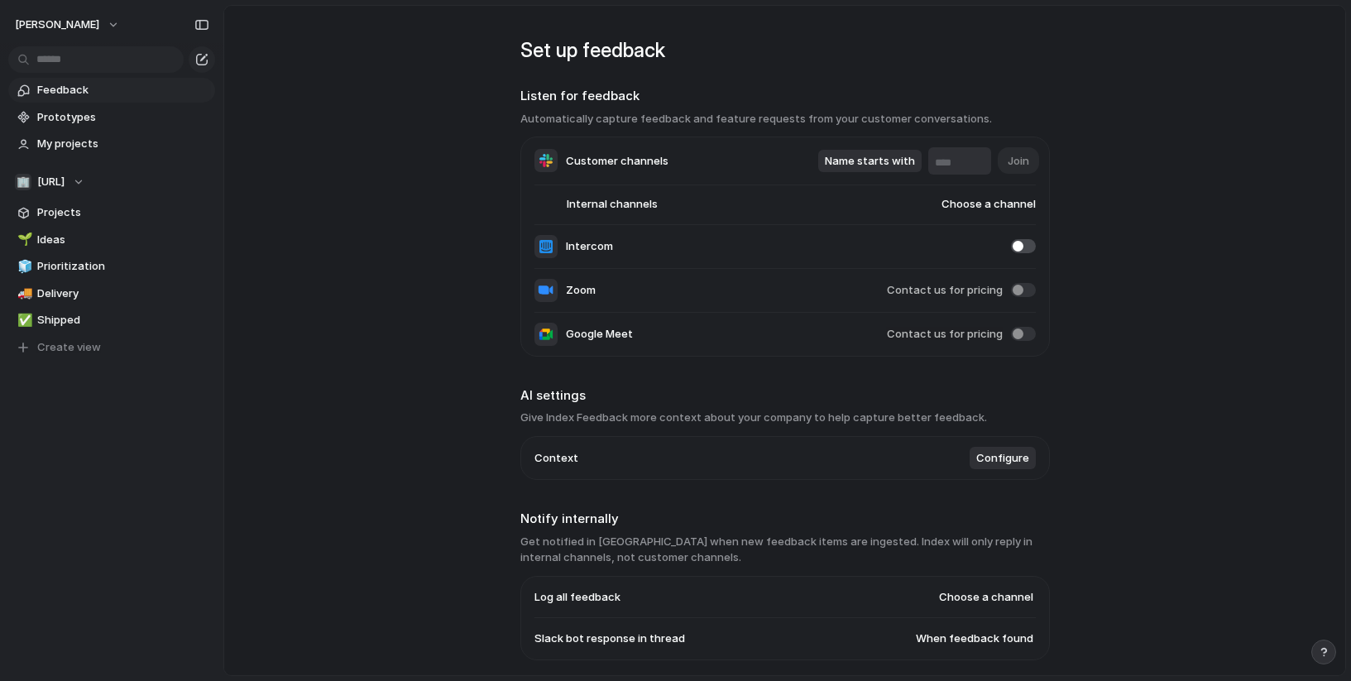
click at [124, 85] on span "Feedback" at bounding box center [123, 90] width 172 height 17
click at [141, 65] on input "text" at bounding box center [95, 59] width 175 height 26
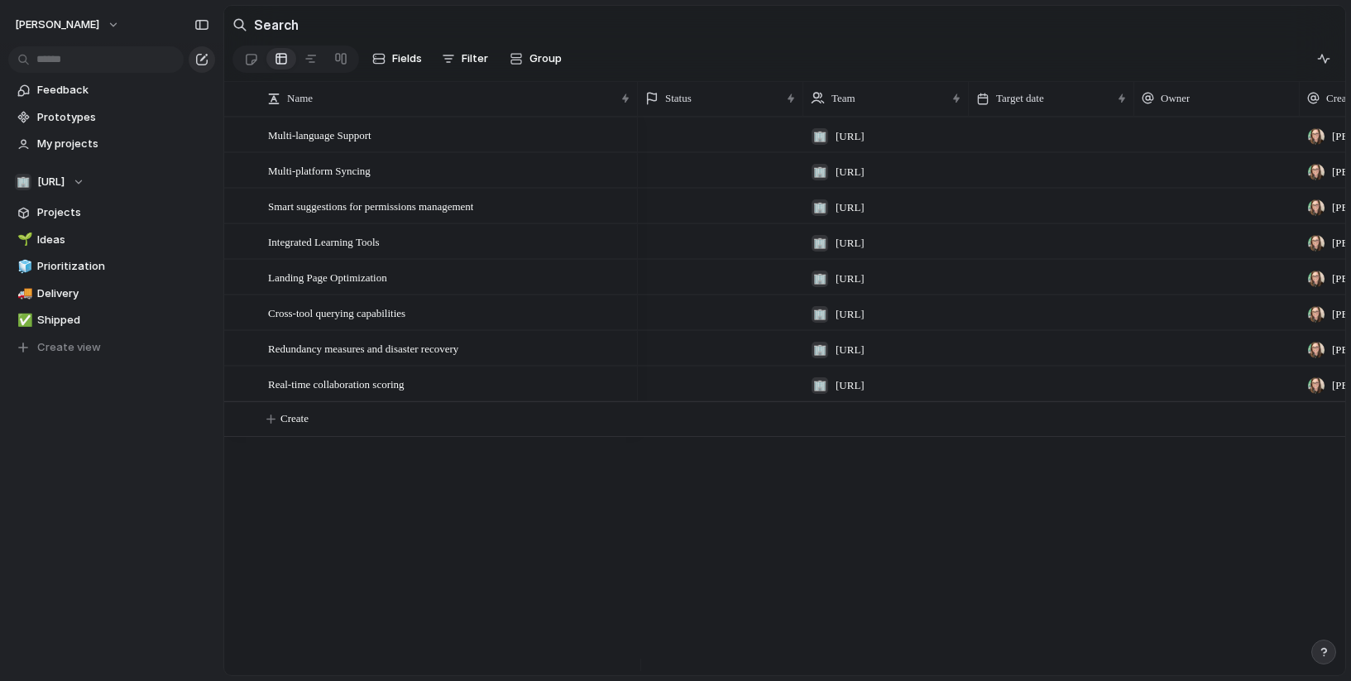
click at [204, 62] on div "button" at bounding box center [201, 59] width 13 height 13
click at [66, 24] on span "[PERSON_NAME]" at bounding box center [57, 25] width 84 height 17
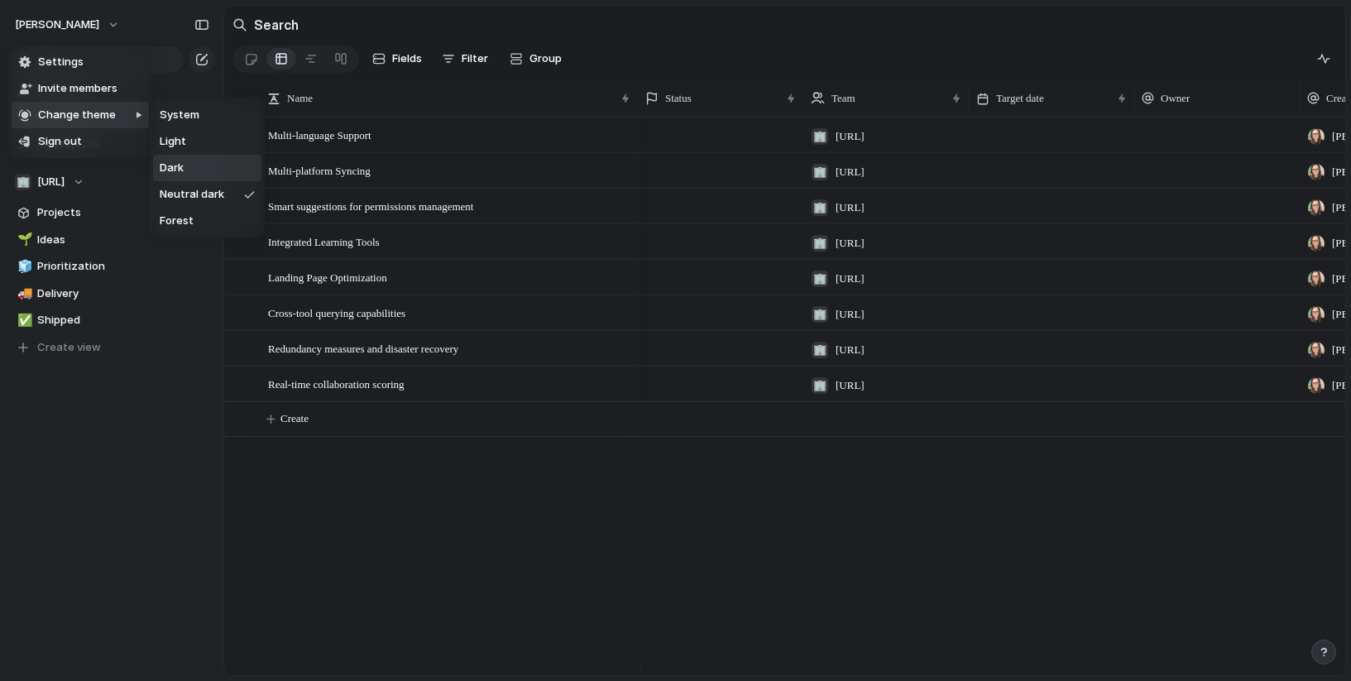
click at [228, 172] on li "Dark" at bounding box center [207, 168] width 108 height 26
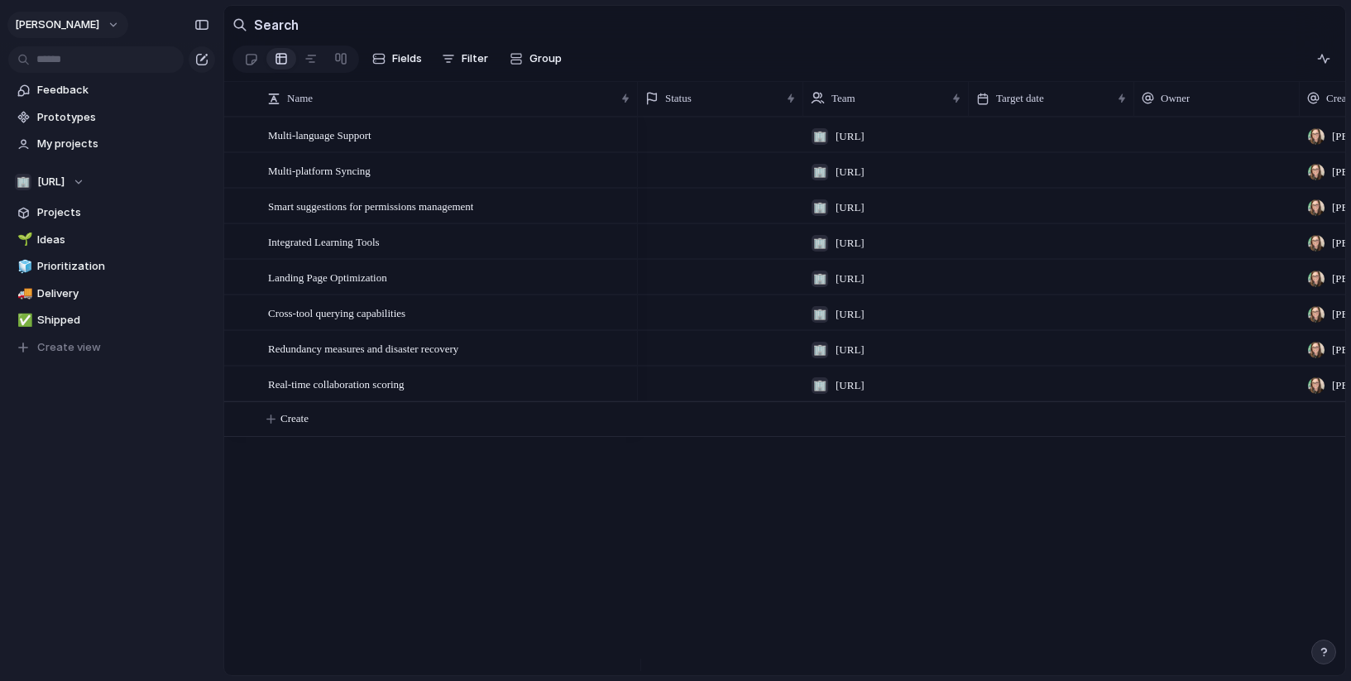
click at [79, 28] on button "[PERSON_NAME]" at bounding box center [67, 25] width 121 height 26
click at [55, 61] on span "Settings" at bounding box center [61, 62] width 46 height 17
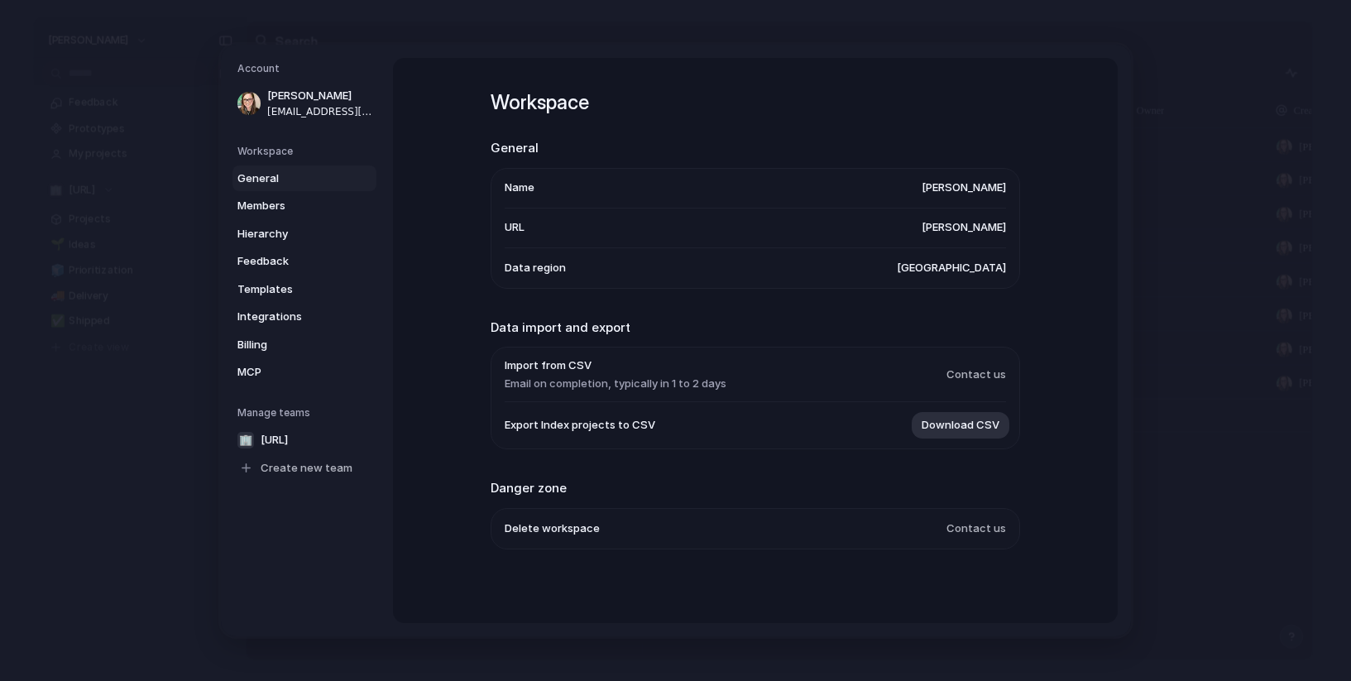
click at [582, 189] on li "Name erika-baker" at bounding box center [755, 189] width 501 height 40
click at [974, 188] on span "[PERSON_NAME]" at bounding box center [964, 188] width 84 height 17
drag, startPoint x: 1004, startPoint y: 185, endPoint x: 792, endPoint y: 226, distance: 216.5
click at [895, 195] on ul "Name erika-baker URL erika-baker Data region United States" at bounding box center [756, 228] width 530 height 121
click at [577, 273] on li "Data region United States" at bounding box center [755, 268] width 501 height 40
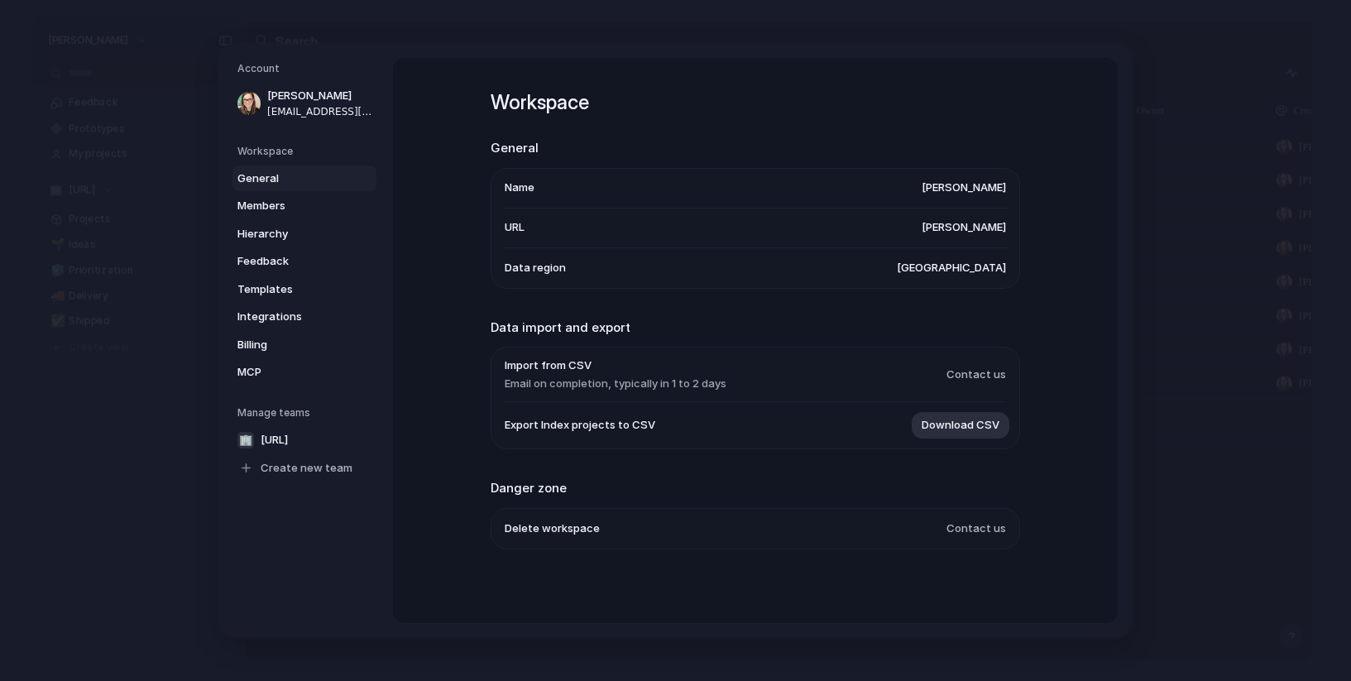
drag, startPoint x: 516, startPoint y: 272, endPoint x: 633, endPoint y: 269, distance: 116.7
click at [520, 272] on span "Data region" at bounding box center [535, 268] width 61 height 17
drag, startPoint x: 985, startPoint y: 260, endPoint x: 1023, endPoint y: 258, distance: 37.3
click at [992, 260] on span "United States" at bounding box center [951, 268] width 109 height 17
drag, startPoint x: 969, startPoint y: 250, endPoint x: 585, endPoint y: 237, distance: 384.1
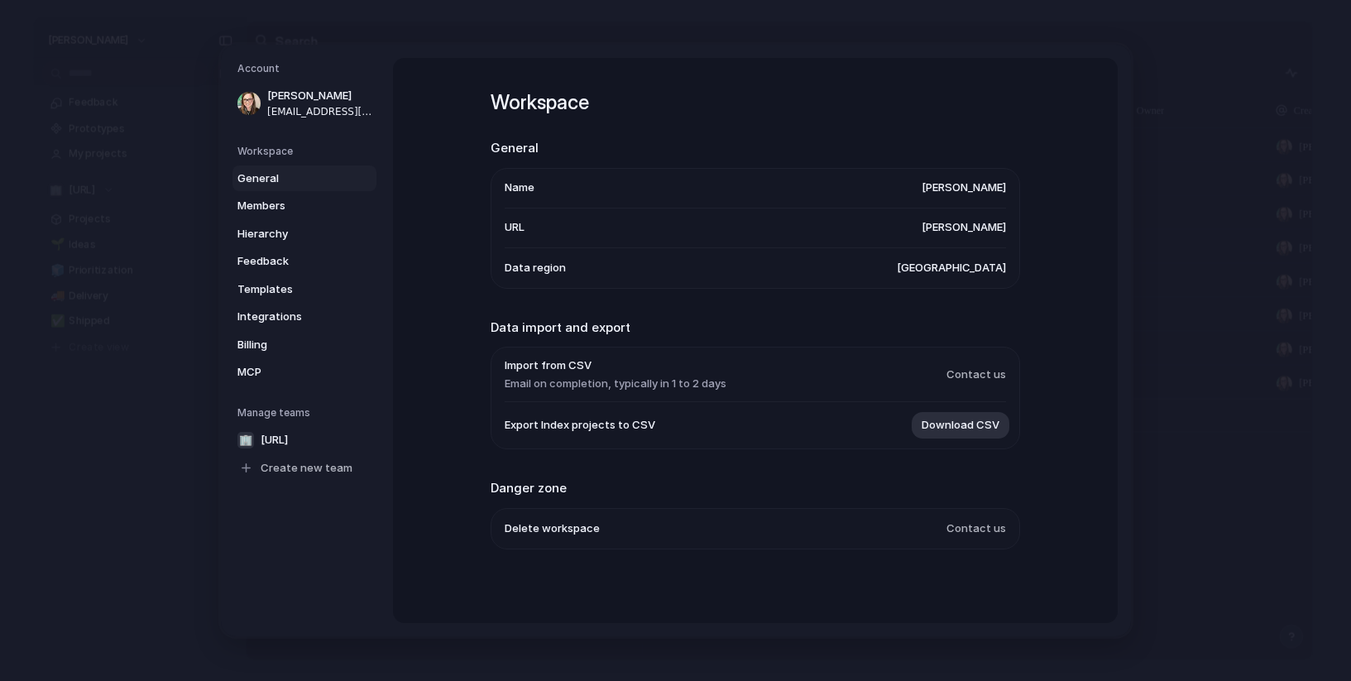
click at [589, 237] on div "Workspace General Name erika-baker URL erika-baker Data region United States Da…" at bounding box center [755, 340] width 725 height 565
drag, startPoint x: 606, startPoint y: 228, endPoint x: 1046, endPoint y: 228, distance: 439.3
click at [1046, 228] on div "Workspace General Name erika-baker URL erika-baker Data region United States Da…" at bounding box center [755, 340] width 725 height 565
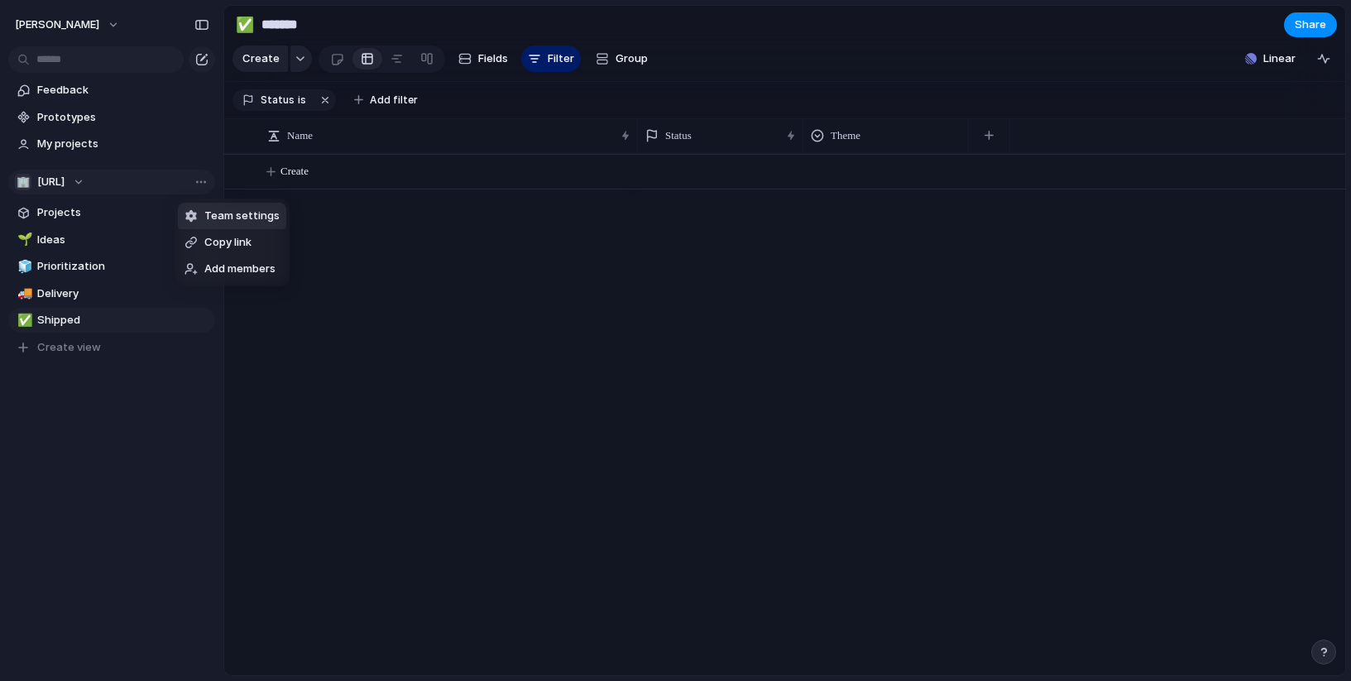
click at [224, 211] on span "Team settings" at bounding box center [241, 216] width 75 height 17
click at [81, 348] on span "Create view" at bounding box center [69, 347] width 64 height 17
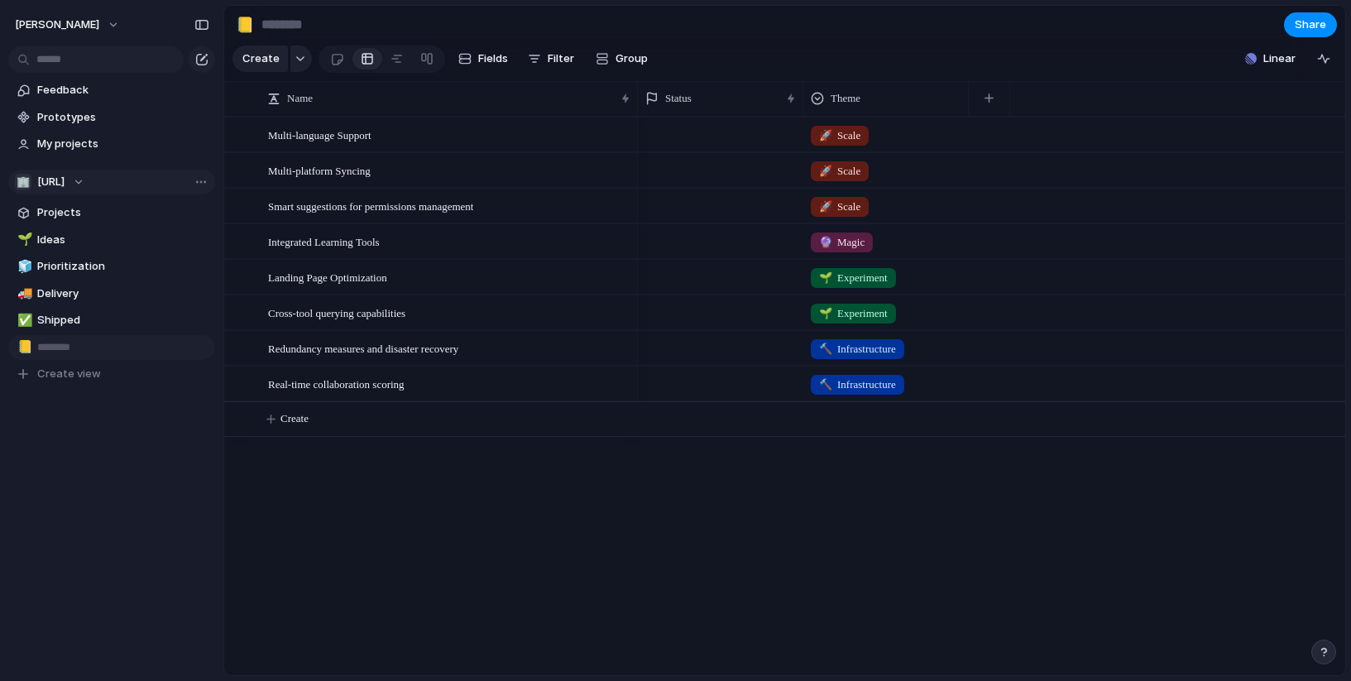
click at [98, 184] on button "🏢 [URL]" at bounding box center [111, 182] width 207 height 25
click at [93, 182] on div "🏢 [URL] Create new team" at bounding box center [675, 340] width 1351 height 681
click at [199, 186] on div "Team settings Copy link Add members" at bounding box center [675, 340] width 1351 height 681
click at [70, 151] on span "My projects" at bounding box center [123, 144] width 172 height 17
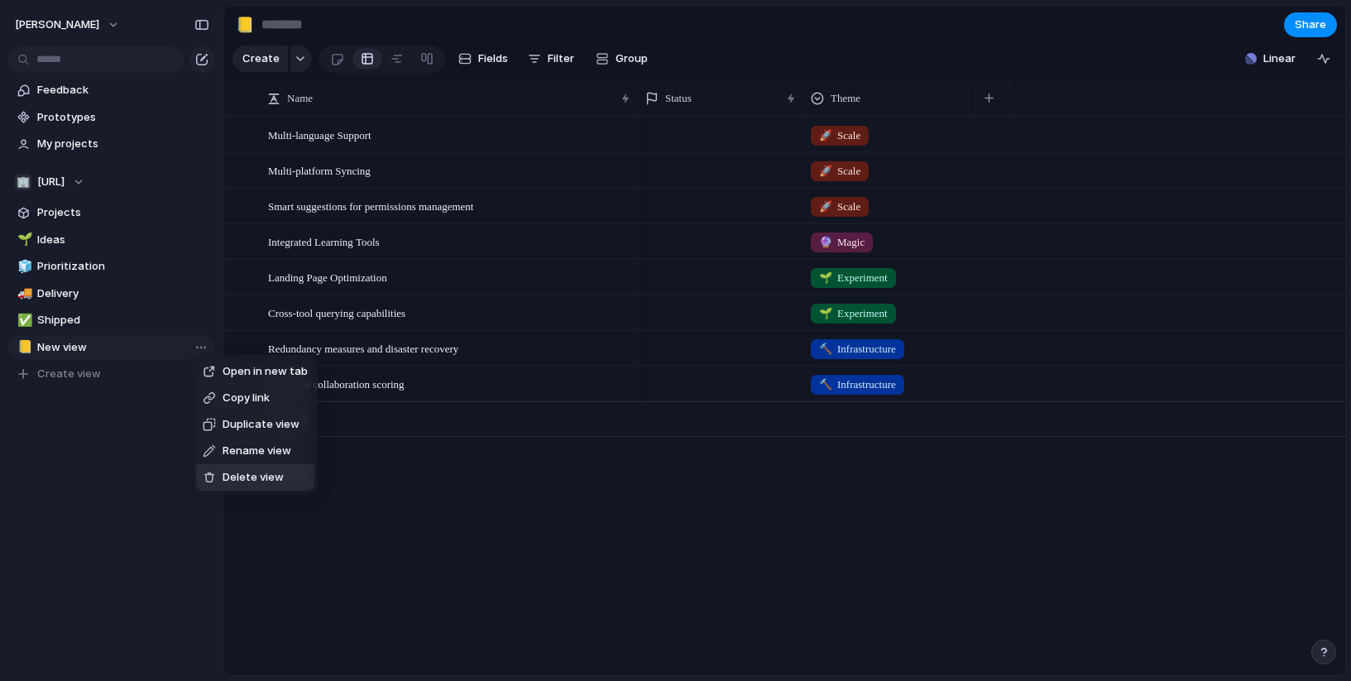
click at [266, 475] on span "Delete view" at bounding box center [253, 477] width 61 height 17
type input "*******"
